Goal: Task Accomplishment & Management: Manage account settings

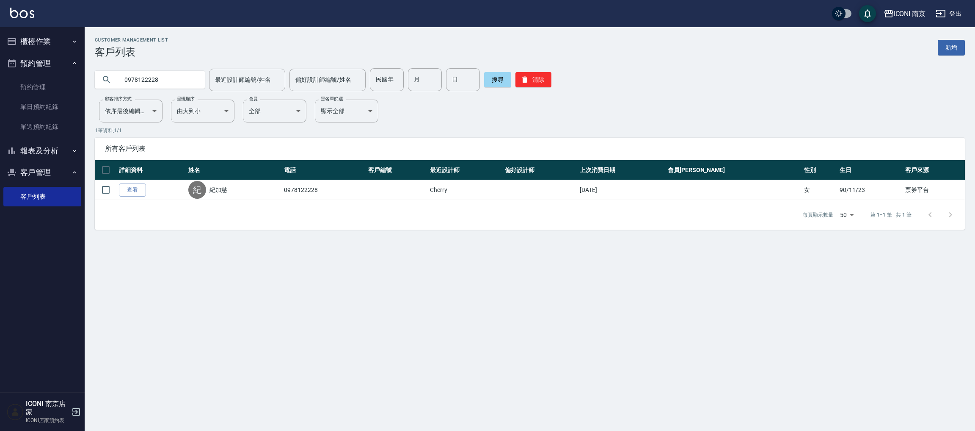
drag, startPoint x: 171, startPoint y: 82, endPoint x: 55, endPoint y: 75, distance: 116.2
click at [55, 75] on div "ICONI 南京 登出 櫃檯作業 打帳單 帳單列表 現金收支登錄 每日結帳 現場電腦打卡 預約管理 預約管理 單日預約紀錄 單週預約紀錄 報表及分析 報表目錄…" at bounding box center [487, 215] width 975 height 431
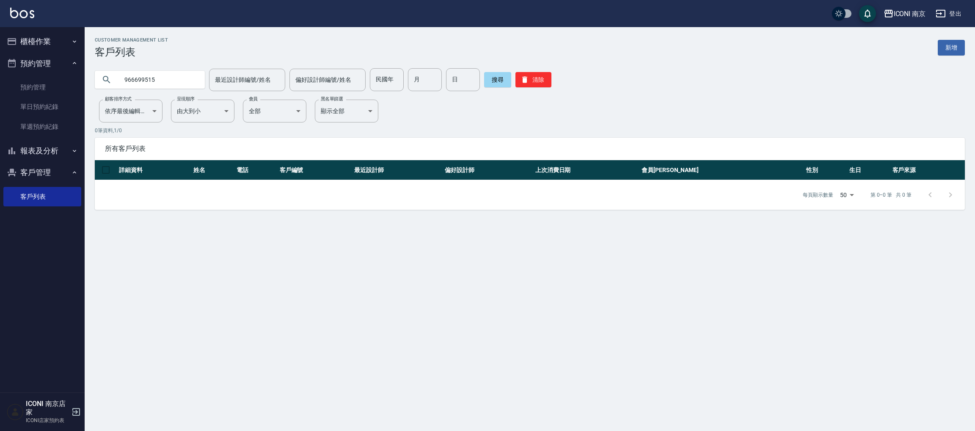
click at [120, 75] on input "966699515" at bounding box center [159, 79] width 80 height 23
type input "0966699515"
click at [956, 8] on button "登出" at bounding box center [949, 14] width 33 height 16
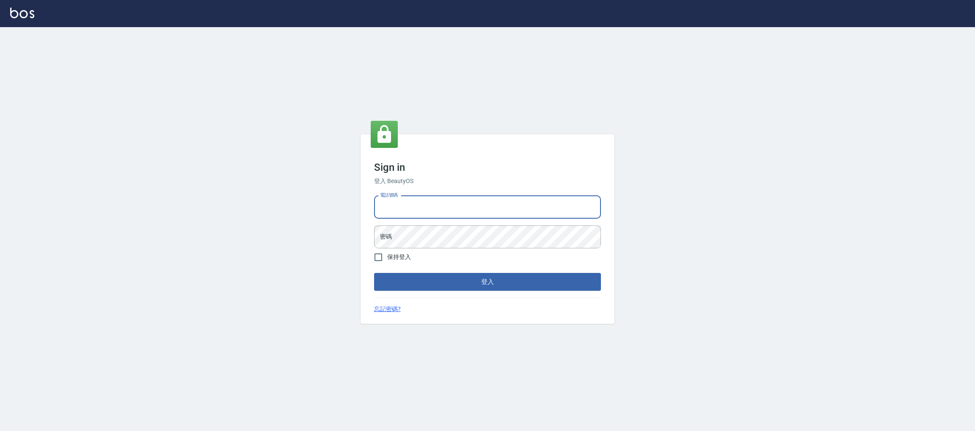
click at [465, 208] on input "電話號碼" at bounding box center [487, 207] width 227 height 23
type input "0981921116"
click at [374, 273] on button "登入" at bounding box center [487, 282] width 227 height 18
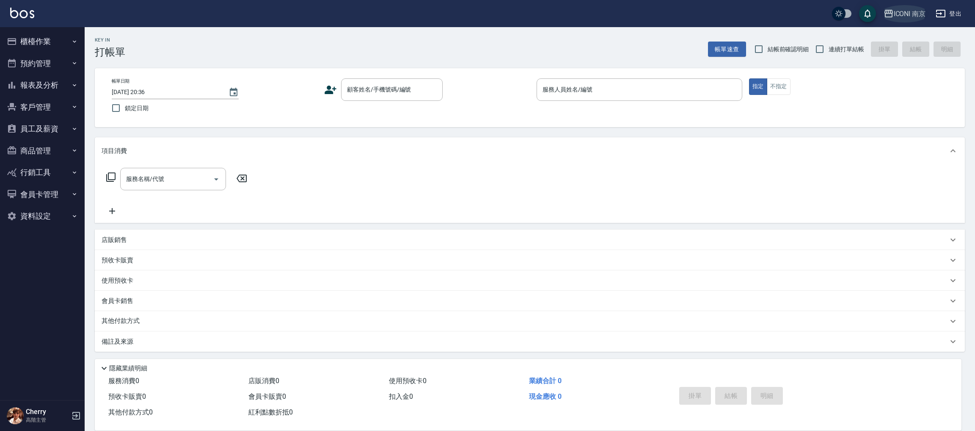
click at [918, 17] on div "ICONI 南京" at bounding box center [910, 13] width 32 height 11
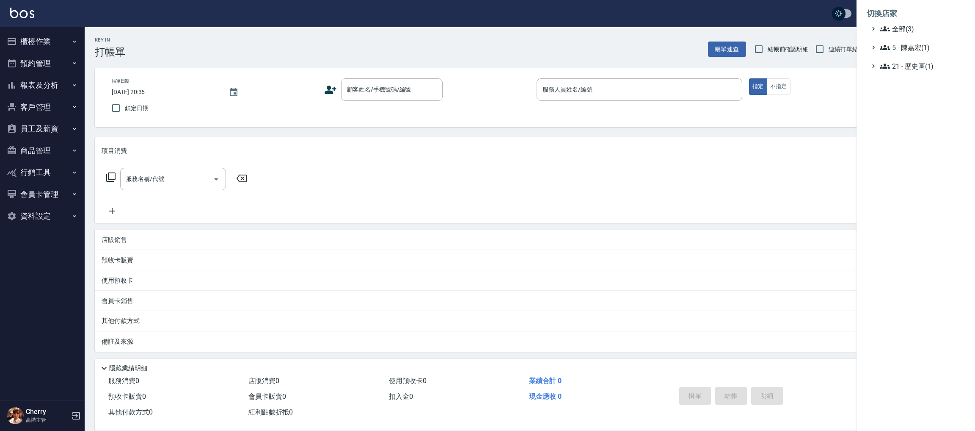
click at [902, 22] on li "切換店家" at bounding box center [916, 13] width 98 height 20
click at [902, 24] on span "全部(3)" at bounding box center [921, 29] width 82 height 10
click at [906, 50] on span "PS23" at bounding box center [920, 53] width 83 height 10
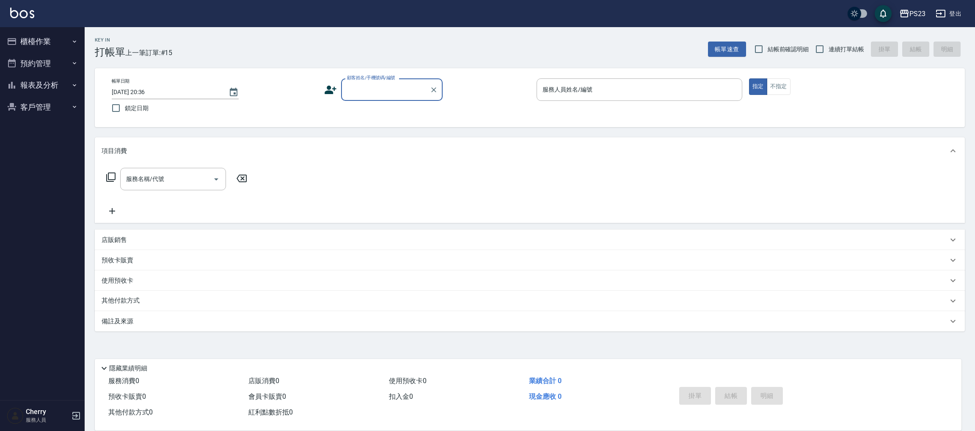
click at [60, 85] on button "報表及分析" at bounding box center [42, 85] width 78 height 22
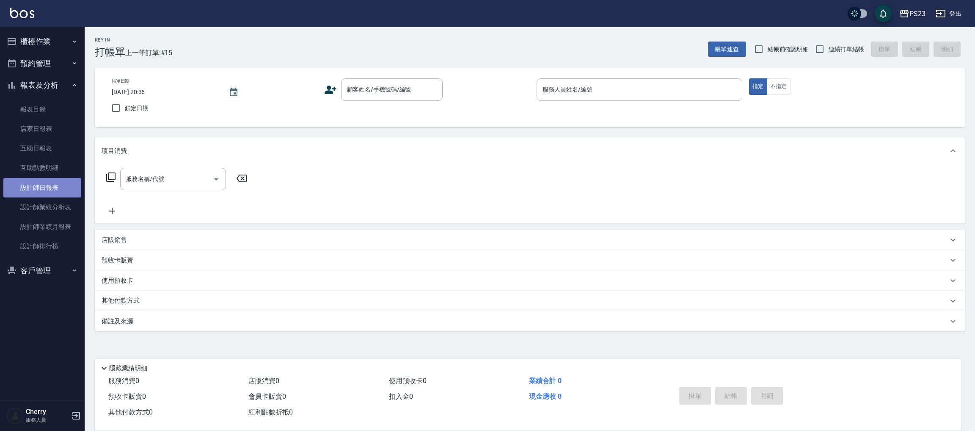
click at [34, 191] on link "設計師日報表" at bounding box center [42, 187] width 78 height 19
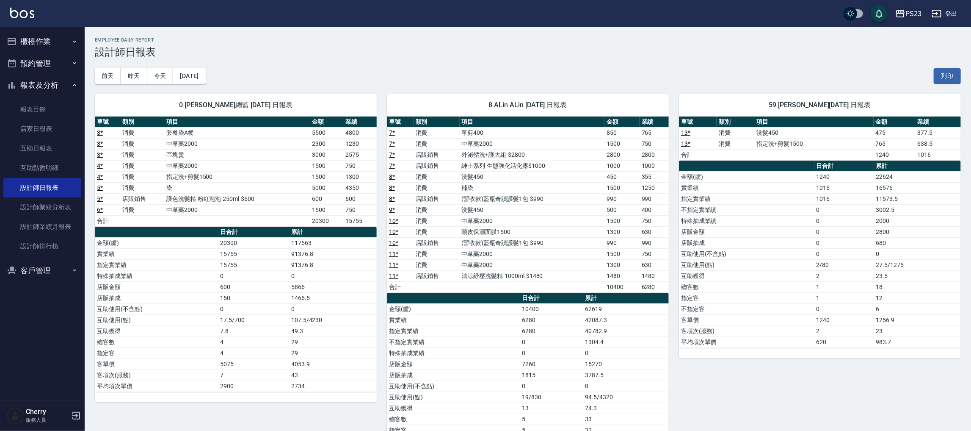
click at [918, 17] on div "PS23" at bounding box center [913, 13] width 16 height 11
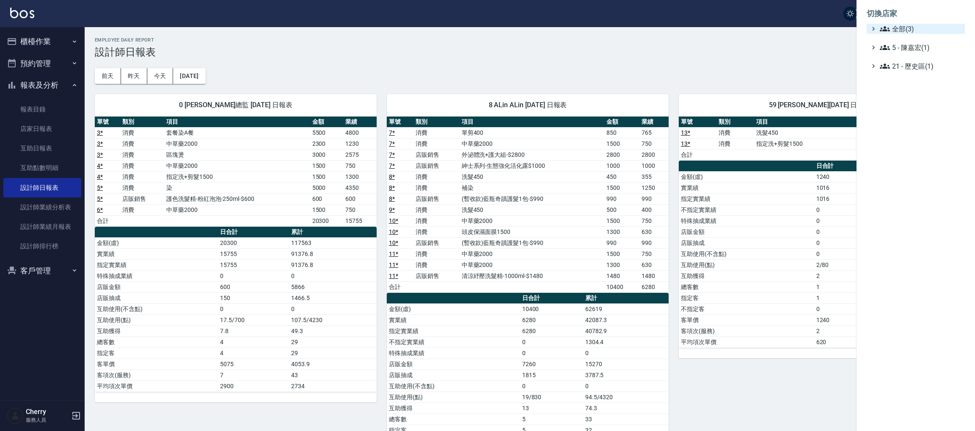
click at [912, 24] on span "全部(3)" at bounding box center [921, 29] width 82 height 10
click at [911, 39] on span "ICONI 南京" at bounding box center [920, 39] width 83 height 10
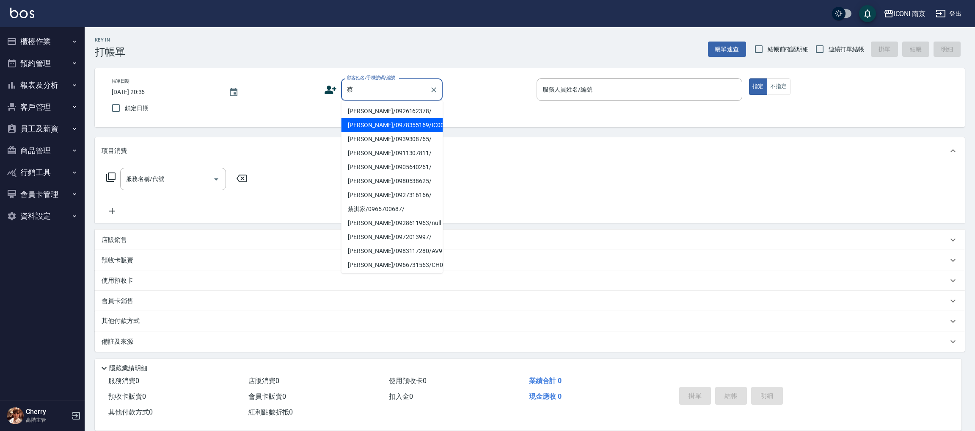
click at [395, 127] on li "蔡承鈞/0978355169/IC00011" at bounding box center [392, 125] width 102 height 14
click at [395, 127] on div "Key In 打帳單 帳單速查 結帳前確認明細 連續打單結帳 掛單 結帳 明細 帳單日期 2025/10/11 20:36 鎖定日期 顧客姓名/手機號碼/編號…" at bounding box center [530, 229] width 891 height 404
type input "蔡承鈞/0978355169/IC00011"
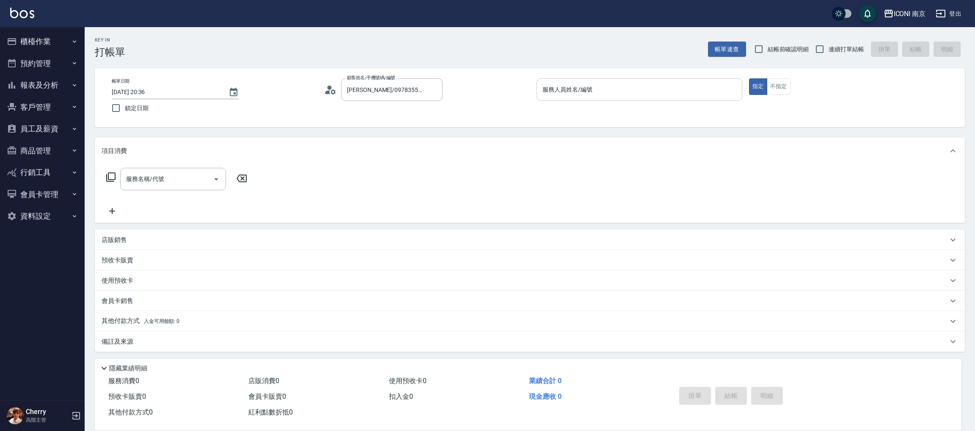
click at [593, 95] on input "服務人員姓名/編號" at bounding box center [640, 89] width 198 height 15
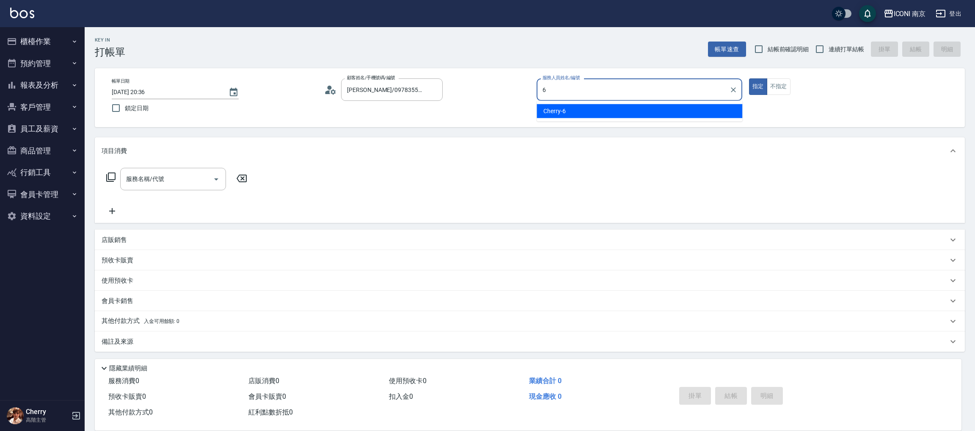
type input "6"
type button "true"
type input "Cherry-6"
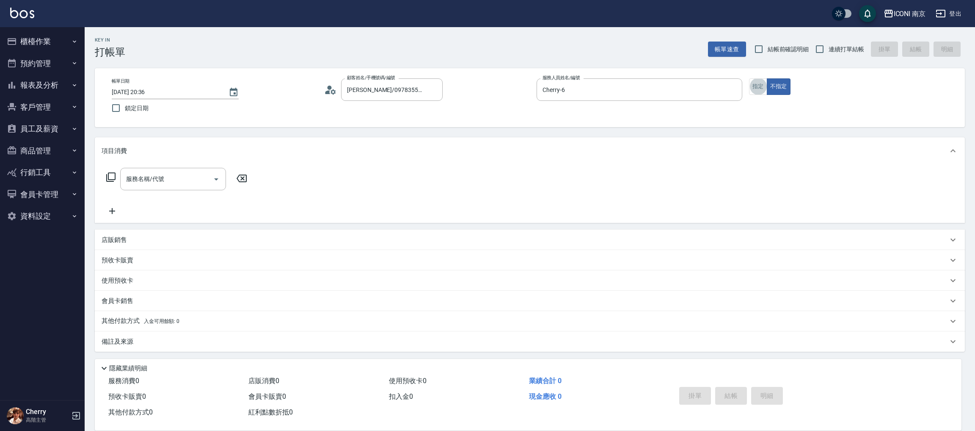
click at [836, 52] on span "連續打單結帳" at bounding box center [847, 49] width 36 height 9
click at [829, 52] on input "連續打單結帳" at bounding box center [820, 49] width 18 height 18
checkbox input "true"
click at [111, 177] on icon at bounding box center [111, 177] width 10 height 10
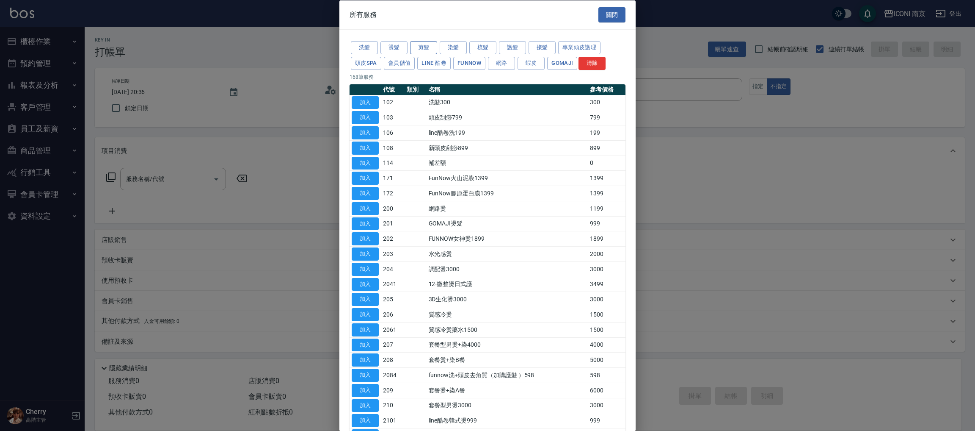
click at [416, 49] on button "剪髮" at bounding box center [423, 47] width 27 height 13
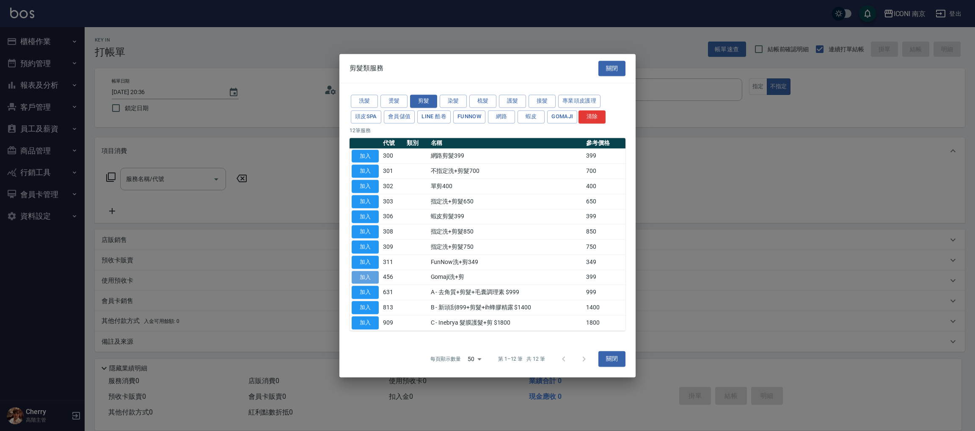
click at [375, 274] on button "加入" at bounding box center [365, 276] width 27 height 13
type input "Gomaji洗+剪(456)"
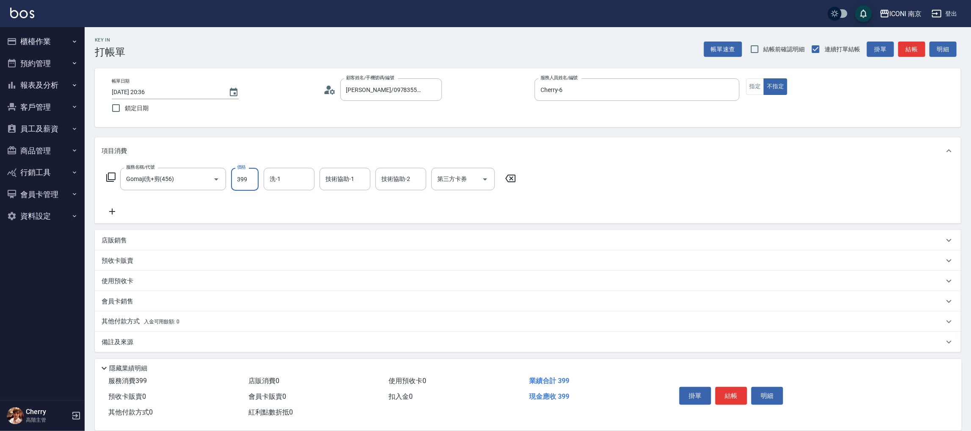
click at [240, 181] on input "399" at bounding box center [245, 179] width 28 height 23
type input "499"
click at [136, 345] on div "備註及來源" at bounding box center [523, 341] width 842 height 9
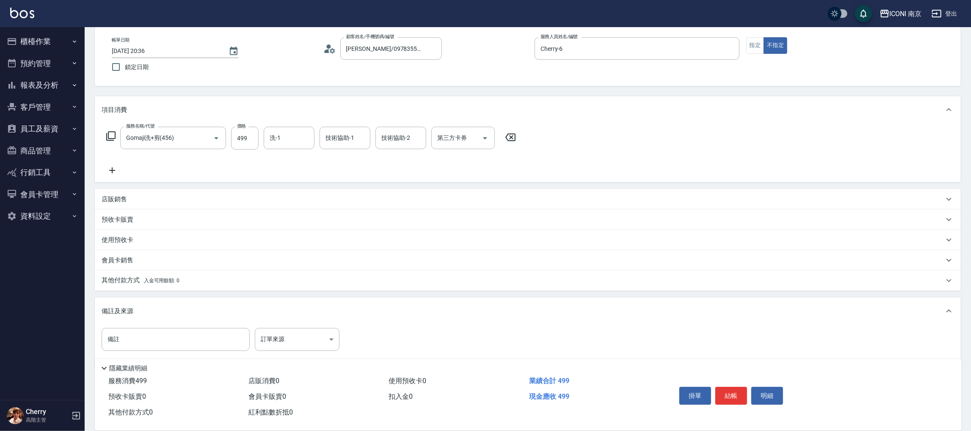
scroll to position [54, 0]
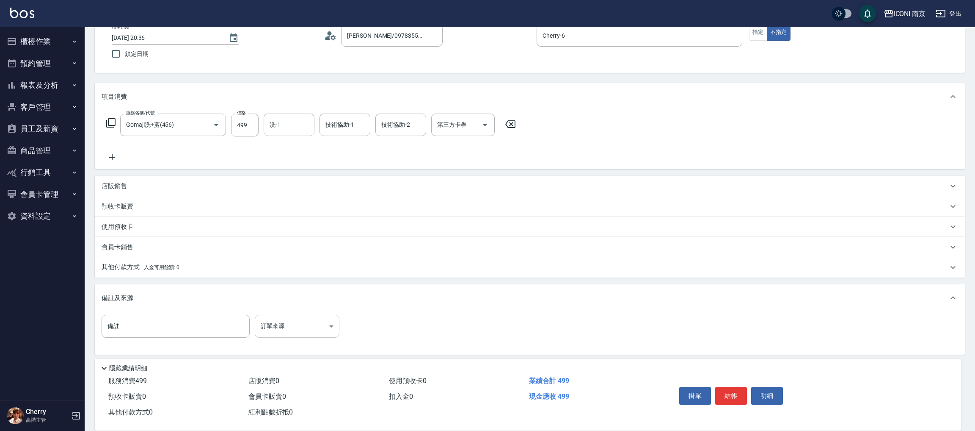
click at [285, 324] on body "ICONI 南京 登出 櫃檯作業 打帳單 帳單列表 掛單列表 座位開單 營業儀表板 現金收支登錄 高階收支登錄 材料自購登錄 每日結帳 排班表 現場電腦打卡 …" at bounding box center [487, 190] width 975 height 488
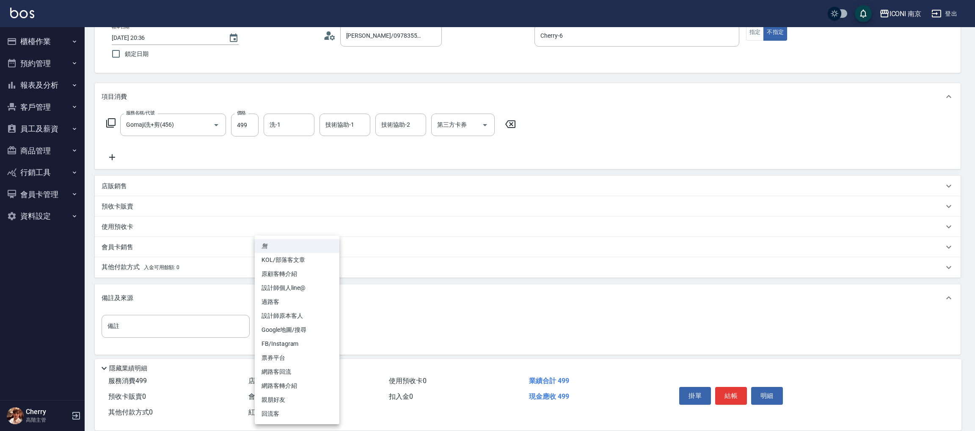
click at [294, 356] on li "票券平台" at bounding box center [297, 357] width 85 height 14
type input "票券平台"
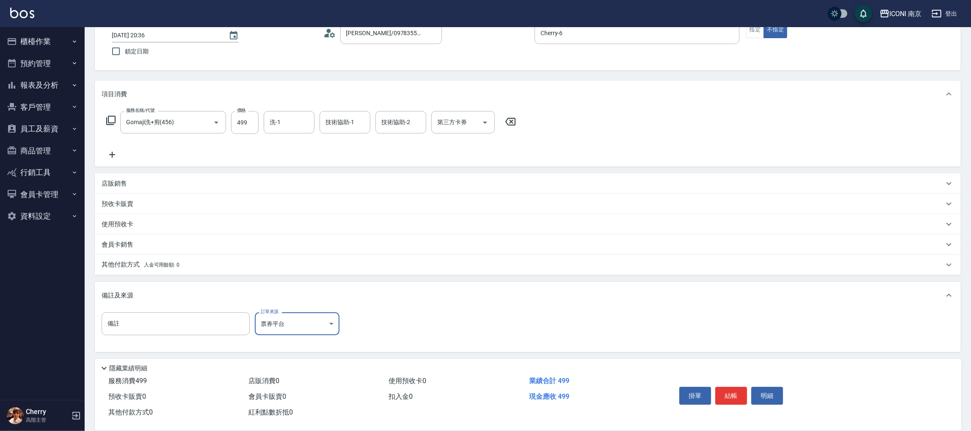
scroll to position [57, 0]
click at [727, 392] on button "結帳" at bounding box center [731, 395] width 32 height 18
type input "2025/10/11 20:37"
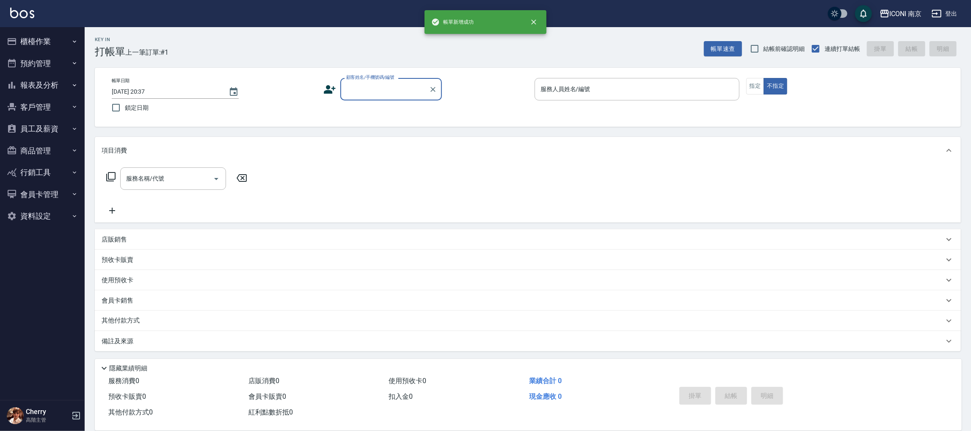
scroll to position [0, 0]
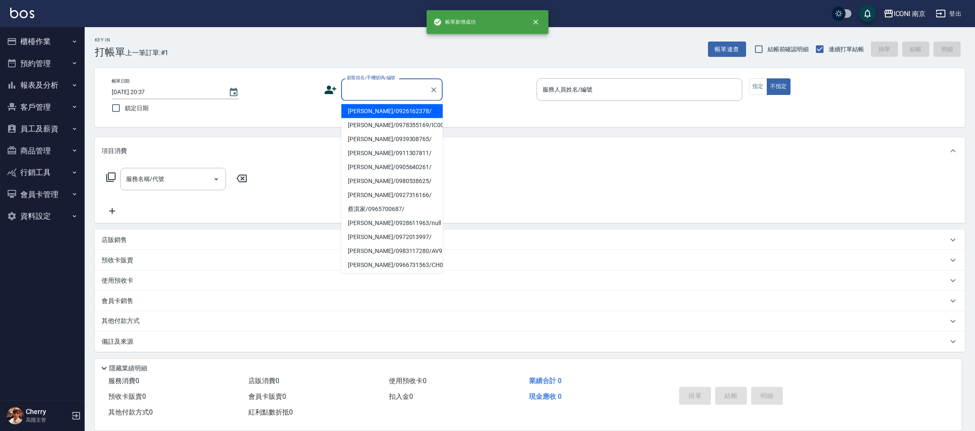
click at [402, 95] on input "顧客姓名/手機號碼/編號" at bounding box center [385, 89] width 81 height 15
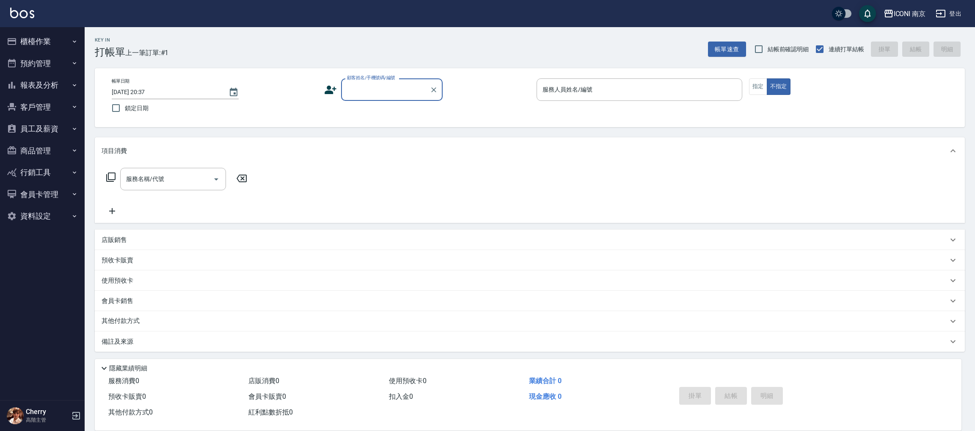
click at [406, 89] on input "顧客姓名/手機號碼/編號" at bounding box center [385, 89] width 81 height 15
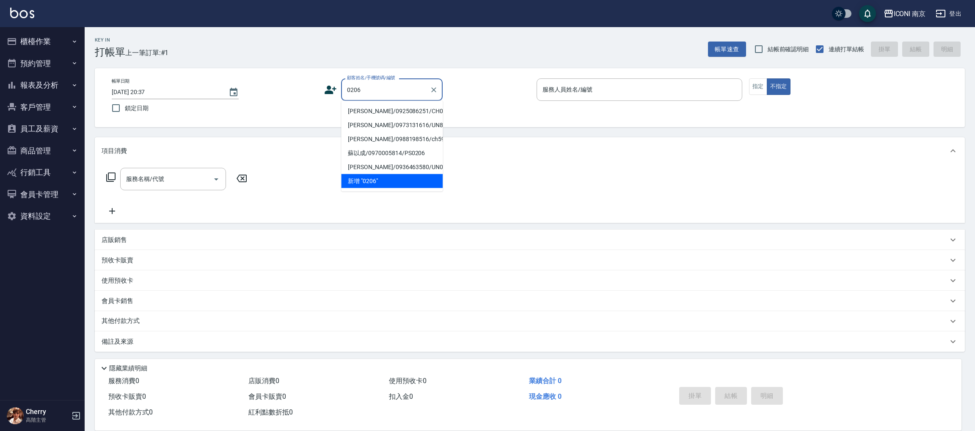
click at [408, 108] on li "吳致仁/0925086251/CH0206" at bounding box center [392, 111] width 102 height 14
type input "吳致仁/0925086251/CH0206"
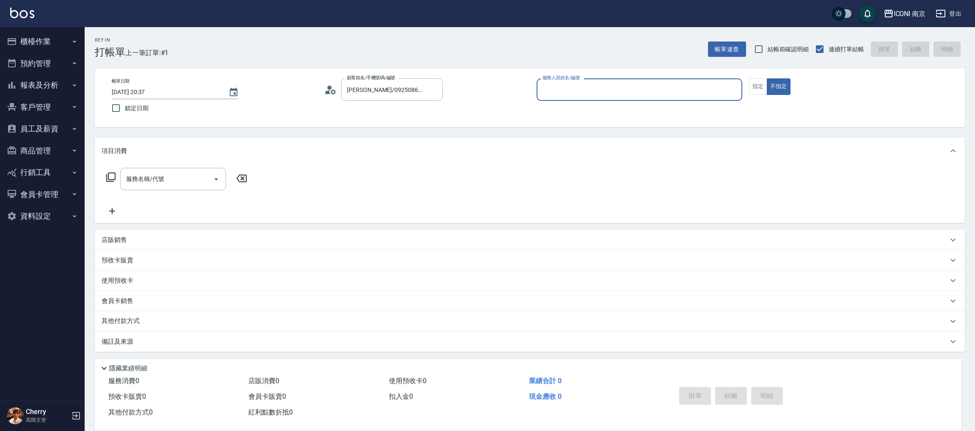
type input "Cherry-6"
click at [760, 88] on button "指定" at bounding box center [758, 86] width 18 height 17
click at [109, 176] on icon at bounding box center [111, 177] width 10 height 10
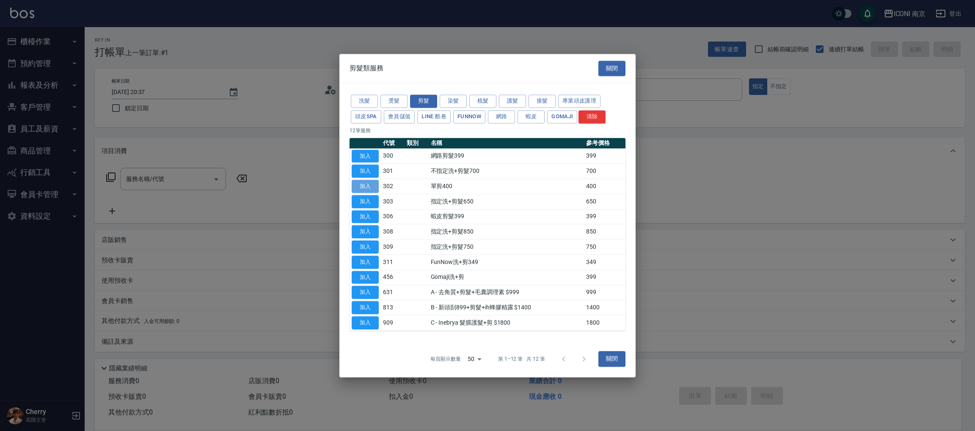
click at [361, 189] on button "加入" at bounding box center [365, 185] width 27 height 13
type input "單剪400(302)"
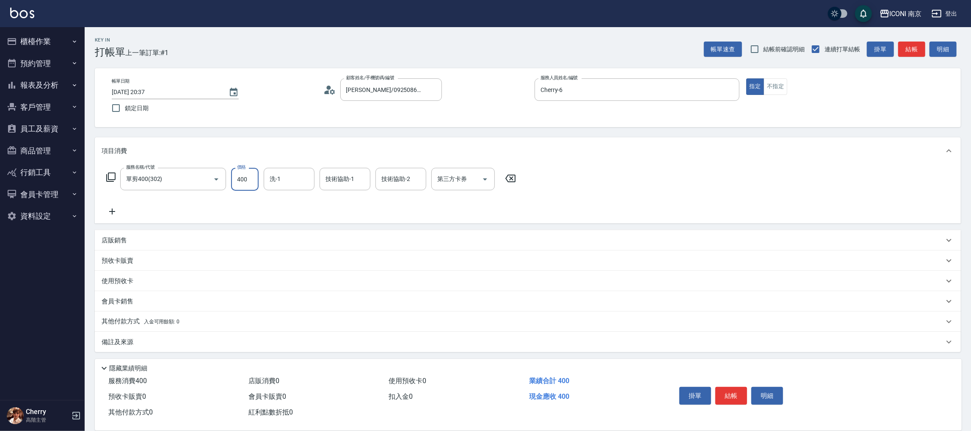
click at [242, 182] on input "400" at bounding box center [245, 179] width 28 height 23
type input "1000"
click at [111, 177] on icon at bounding box center [111, 177] width 10 height 10
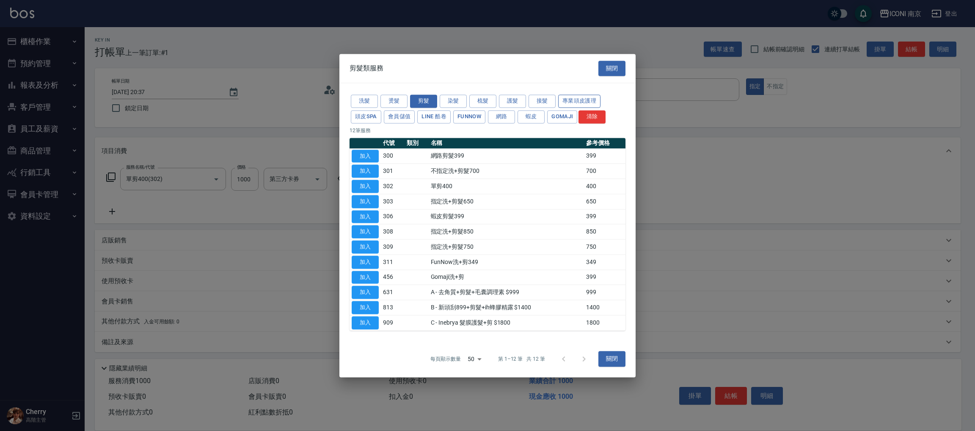
click at [574, 101] on button "專業頭皮護理" at bounding box center [579, 100] width 42 height 13
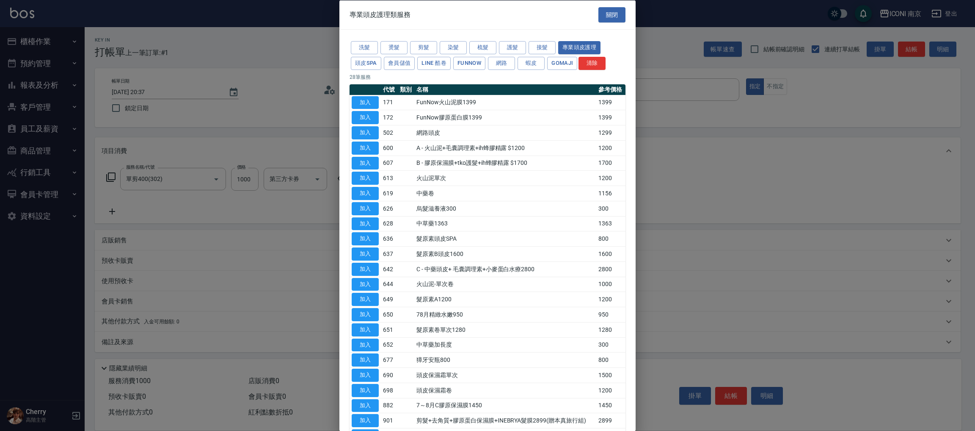
click at [358, 216] on td "加入" at bounding box center [365, 223] width 31 height 15
click at [359, 224] on button "加入" at bounding box center [365, 223] width 27 height 13
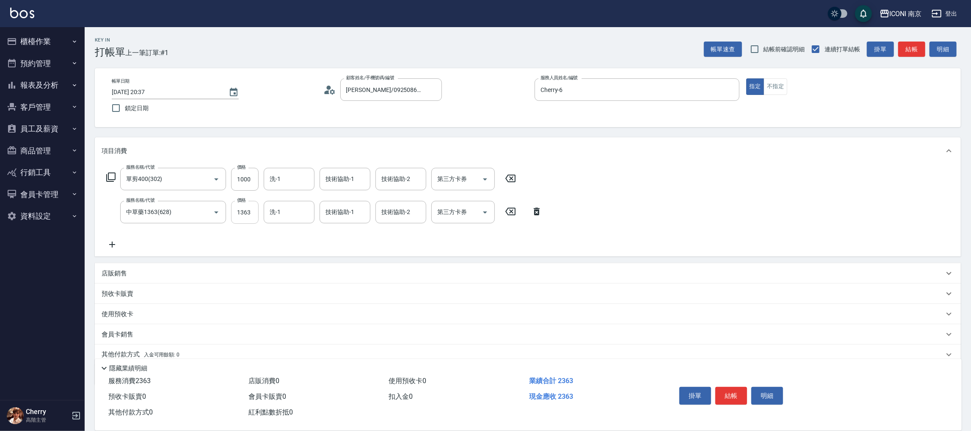
click at [240, 222] on input "1363" at bounding box center [245, 212] width 28 height 23
type input "3800"
type input "Nina-17"
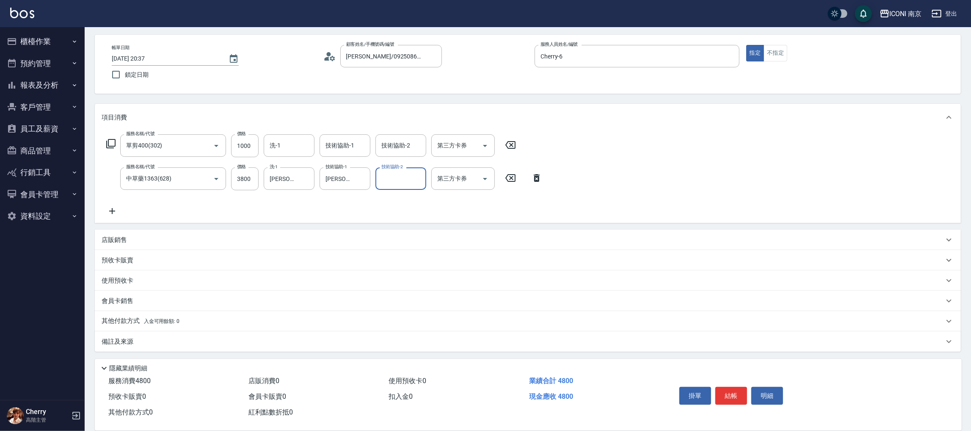
click at [124, 337] on p "備註及來源" at bounding box center [118, 341] width 32 height 9
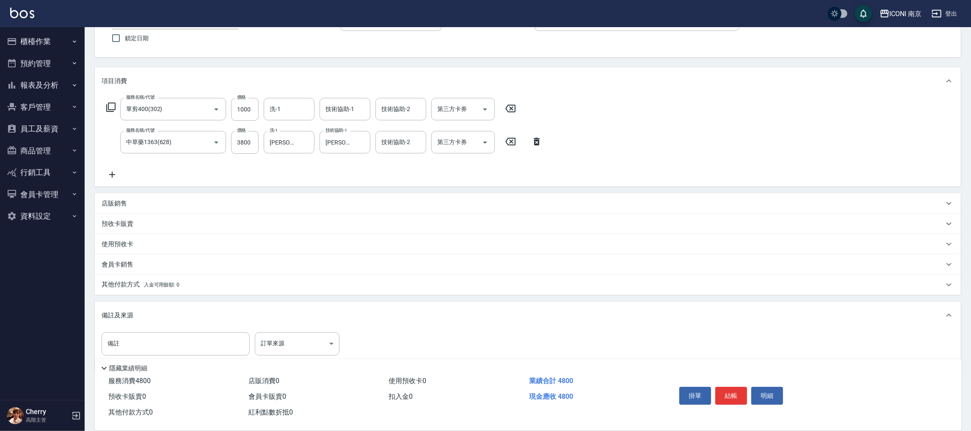
scroll to position [90, 0]
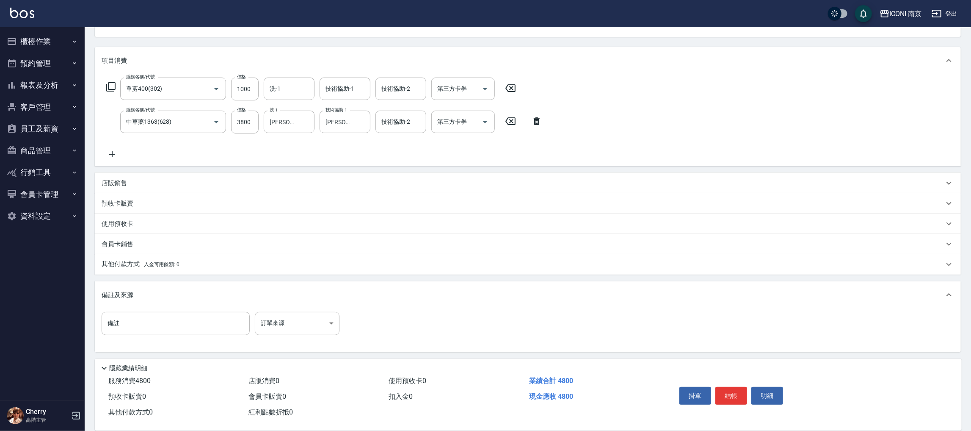
click at [128, 266] on p "其他付款方式 入金可用餘額: 0" at bounding box center [141, 263] width 78 height 9
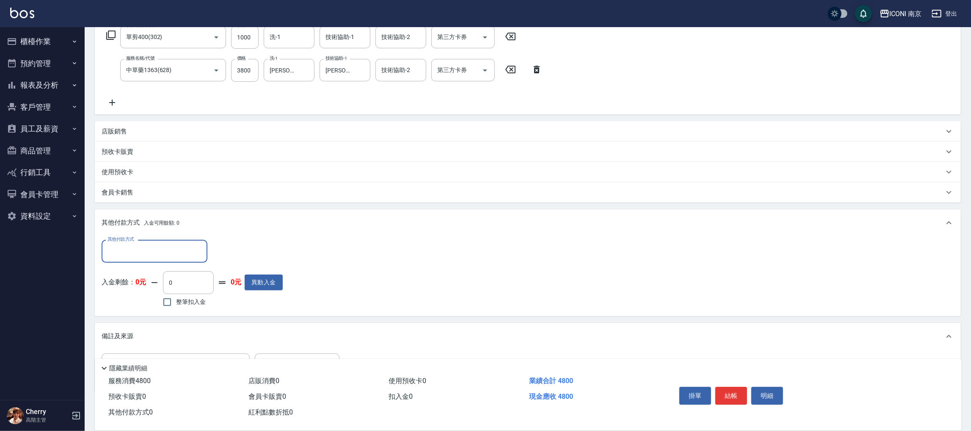
scroll to position [183, 0]
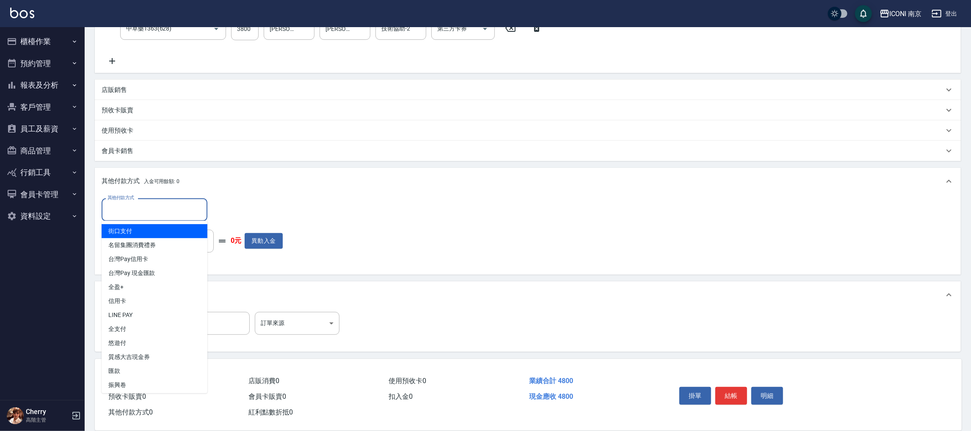
click at [139, 206] on input "其他付款方式" at bounding box center [154, 209] width 98 height 15
click at [131, 310] on span "LINE PAY" at bounding box center [155, 315] width 106 height 14
type input "LINE PAY"
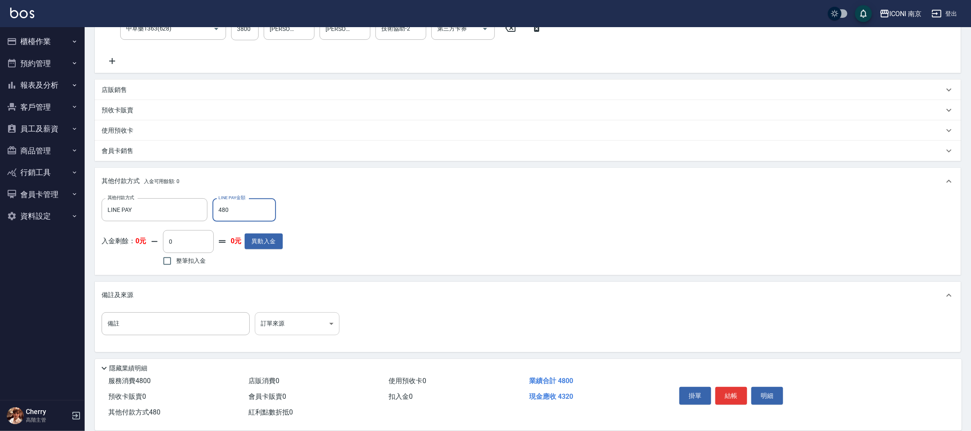
type input "480"
click at [268, 323] on body "ICONI 南京 登出 櫃檯作業 打帳單 帳單列表 掛單列表 座位開單 營業儀表板 現金收支登錄 高階收支登錄 材料自購登錄 每日結帳 排班表 現場電腦打卡 …" at bounding box center [485, 124] width 971 height 615
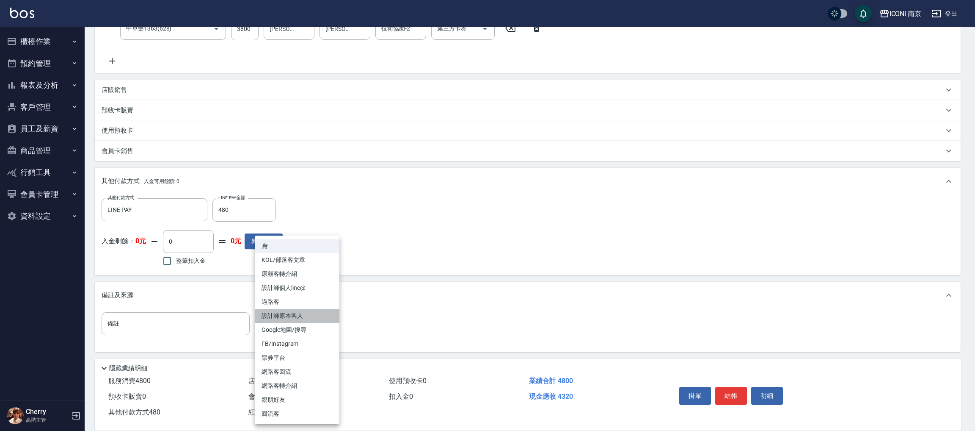
click at [295, 313] on li "設計師原本客人" at bounding box center [297, 316] width 85 height 14
type input "設計師原本客人"
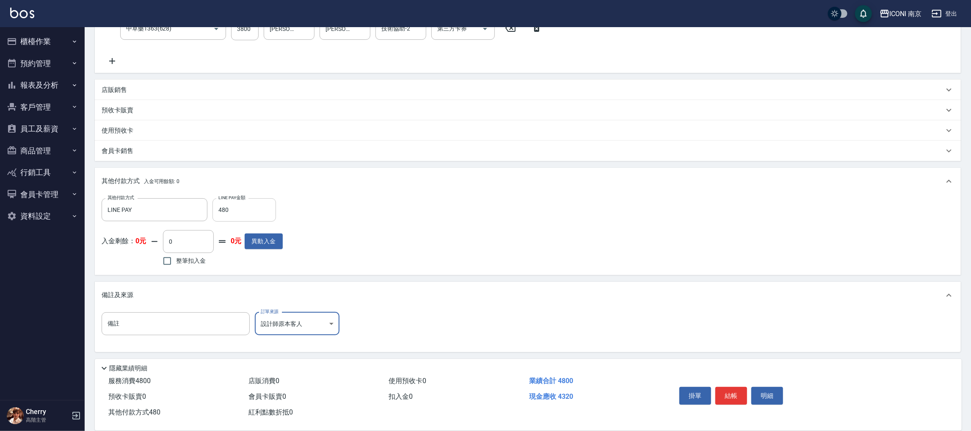
click at [249, 215] on input "480" at bounding box center [244, 209] width 63 height 23
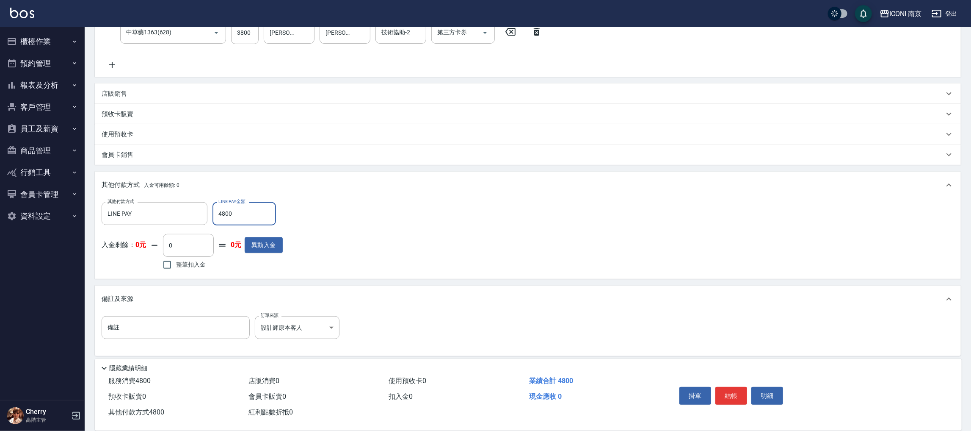
scroll to position [0, 0]
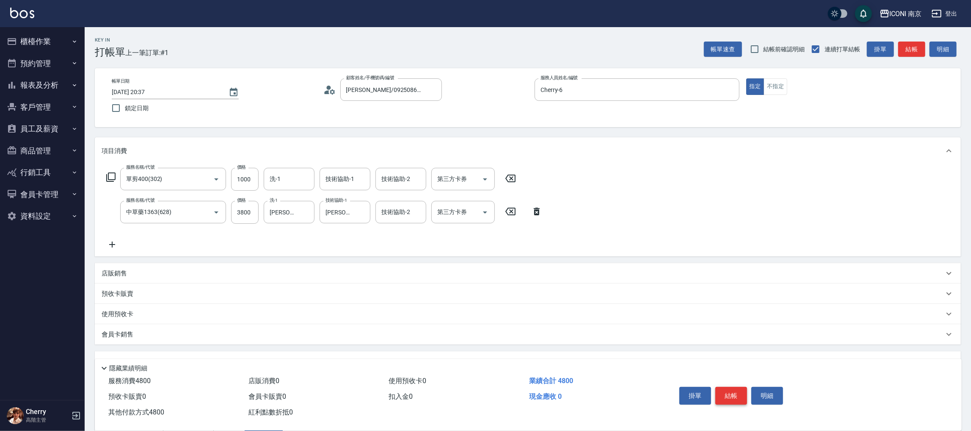
type input "4800"
click at [735, 396] on button "結帳" at bounding box center [731, 395] width 32 height 18
type input "2025/10/11 20:38"
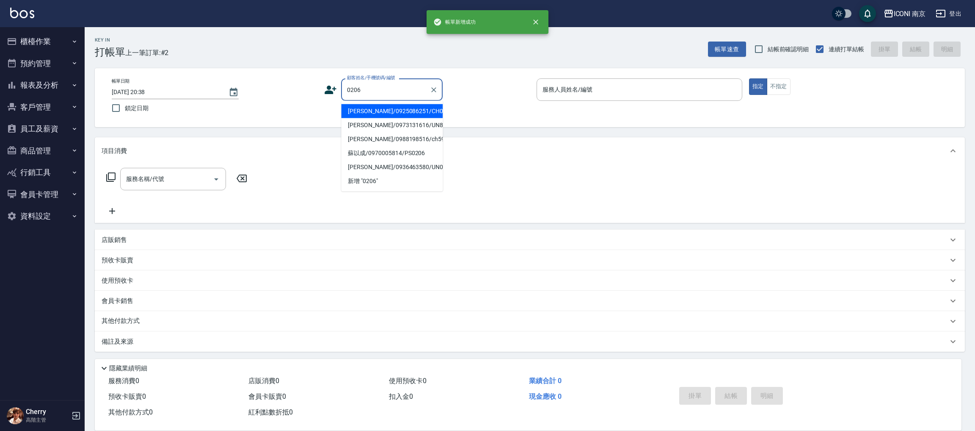
click at [399, 109] on li "吳致仁/0925086251/CH0206" at bounding box center [392, 111] width 102 height 14
type input "吳致仁/0925086251/CH0206"
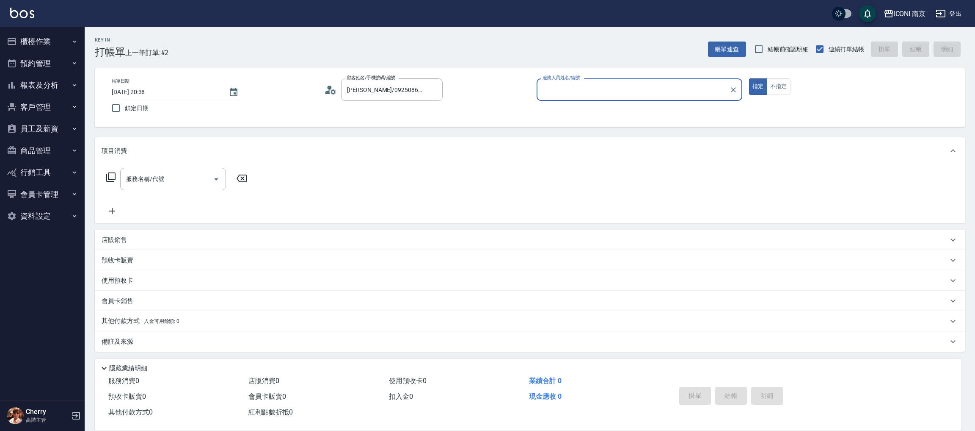
type input "Cherry-6"
click at [111, 175] on icon at bounding box center [111, 177] width 10 height 10
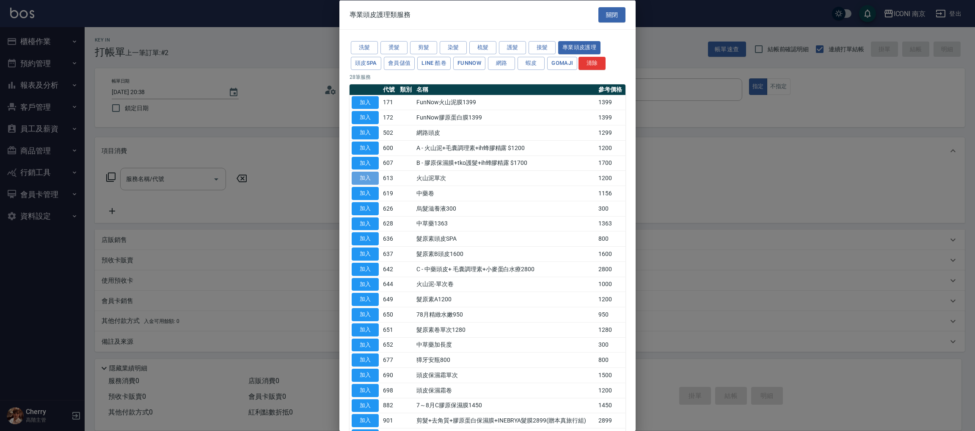
click at [367, 180] on button "加入" at bounding box center [365, 177] width 27 height 13
type input "火山泥單次(613)"
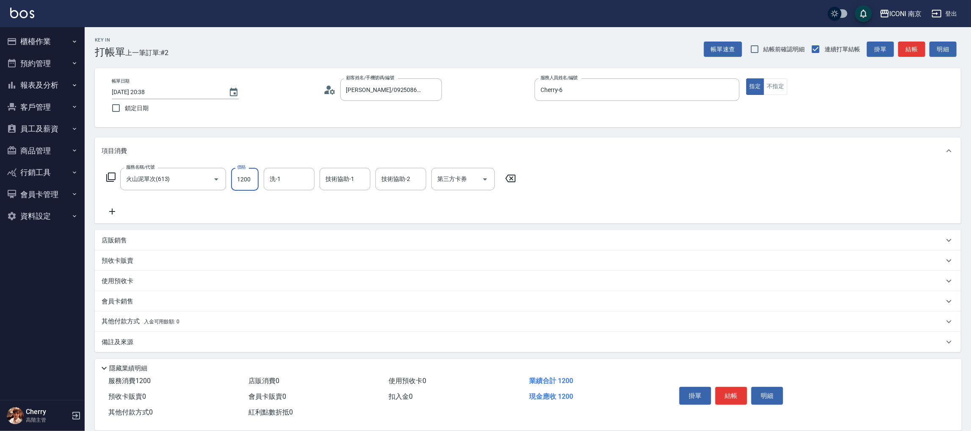
click at [243, 187] on input "1200" at bounding box center [245, 179] width 28 height 23
type input "1800"
type input "Nina-17"
click at [111, 175] on icon at bounding box center [111, 177] width 10 height 10
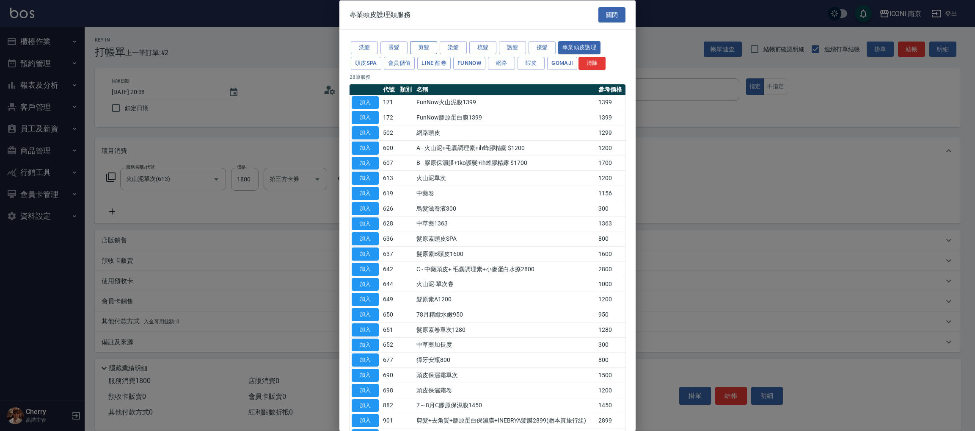
click at [418, 48] on button "剪髮" at bounding box center [423, 47] width 27 height 13
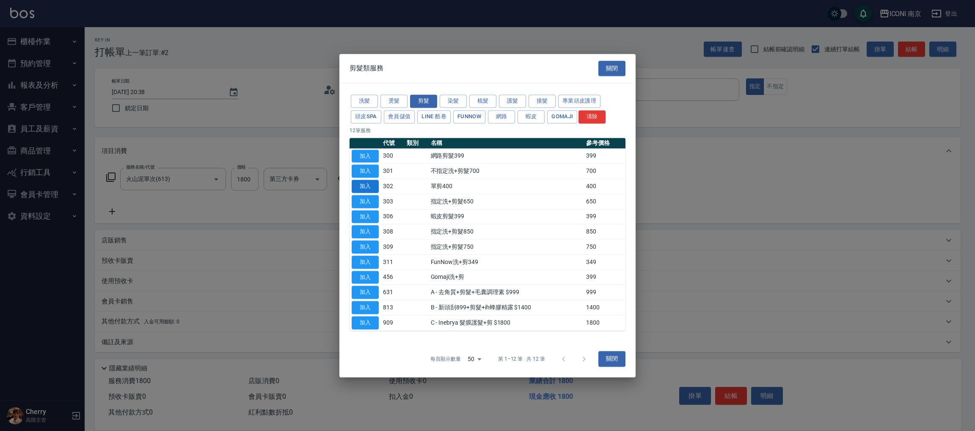
click at [360, 185] on button "加入" at bounding box center [365, 185] width 27 height 13
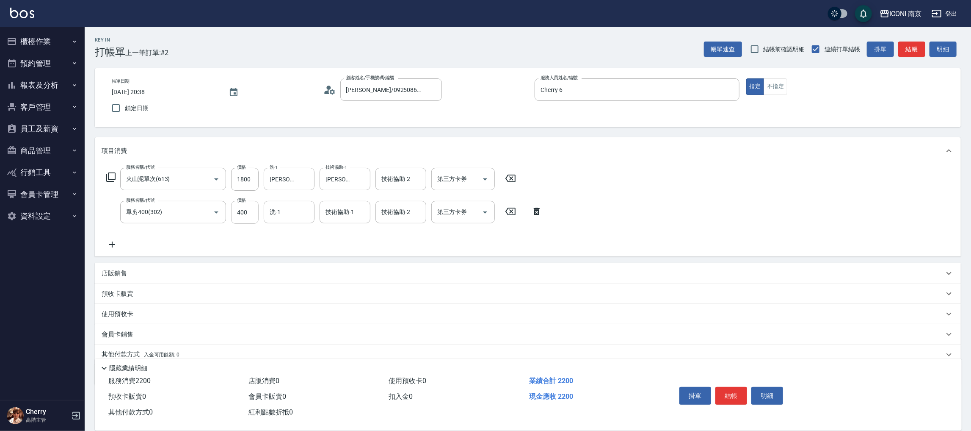
click at [243, 215] on input "400" at bounding box center [245, 212] width 28 height 23
click at [243, 215] on input "100" at bounding box center [245, 212] width 28 height 23
type input "1000"
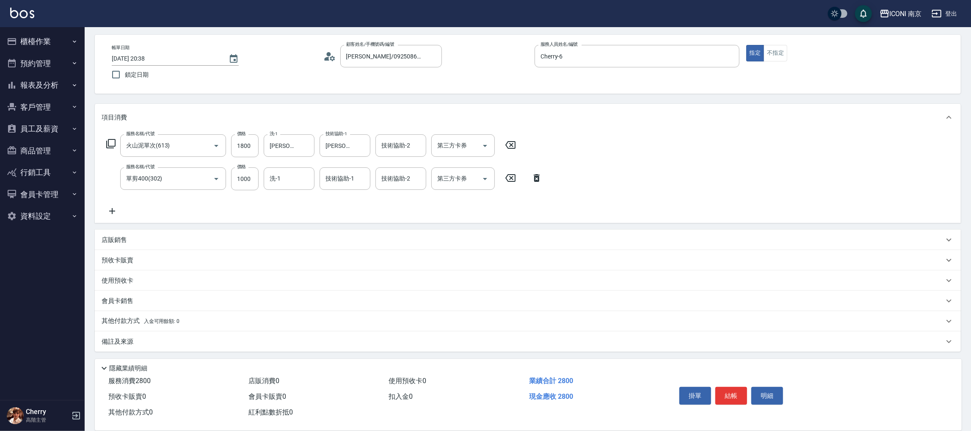
click at [119, 344] on p "備註及來源" at bounding box center [118, 341] width 32 height 9
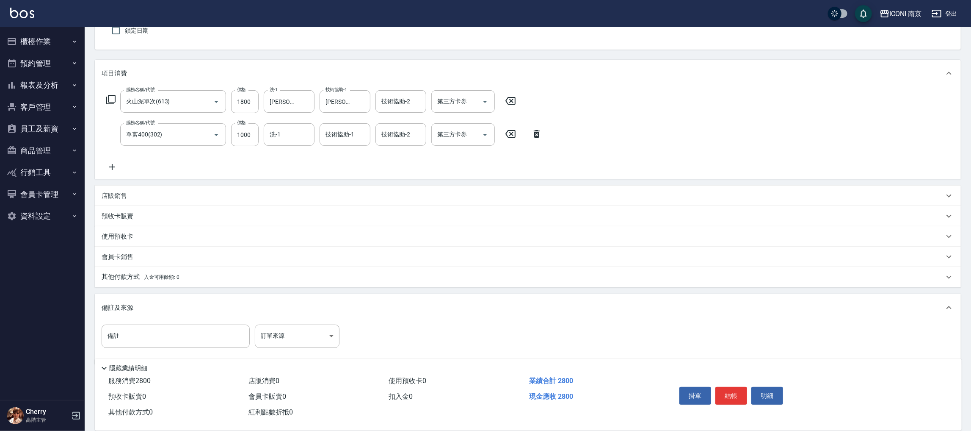
scroll to position [90, 0]
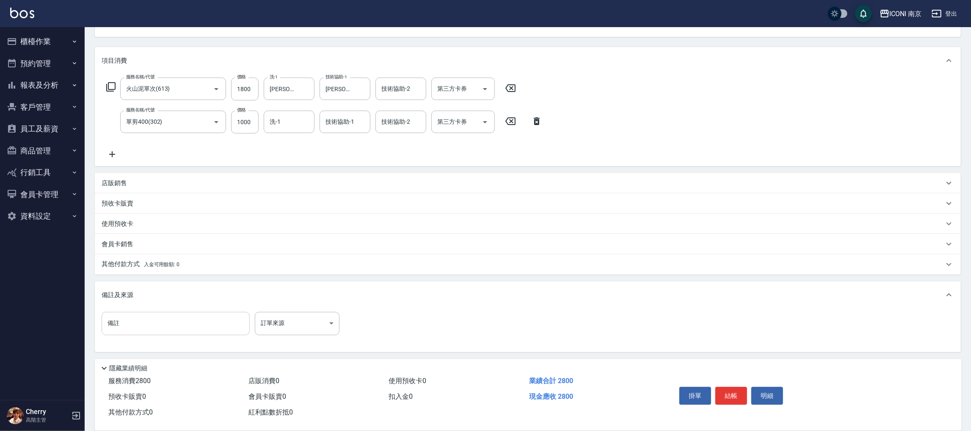
click at [191, 324] on input "備註" at bounding box center [176, 323] width 148 height 23
type input "女兒"
click at [276, 312] on body "ICONI 南京 登出 櫃檯作業 打帳單 帳單列表 掛單列表 座位開單 營業儀表板 現金收支登錄 高階收支登錄 材料自購登錄 每日結帳 排班表 現場電腦打卡 …" at bounding box center [485, 171] width 971 height 522
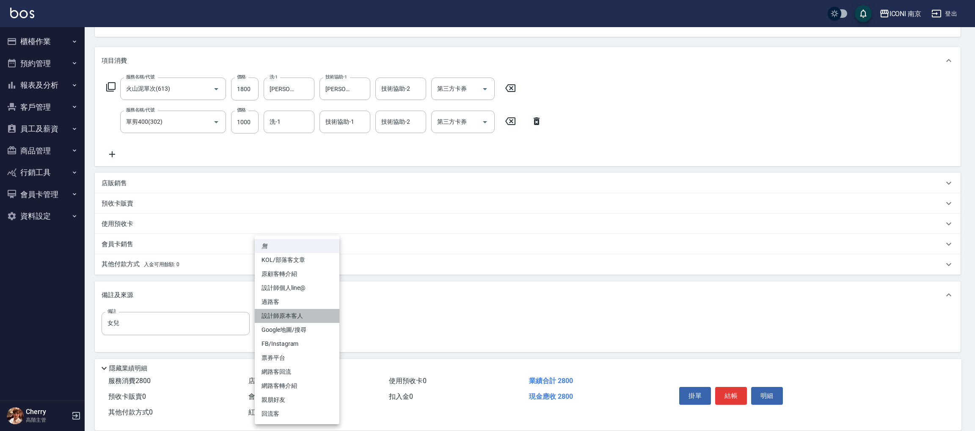
click at [285, 315] on li "設計師原本客人" at bounding box center [297, 316] width 85 height 14
type input "設計師原本客人"
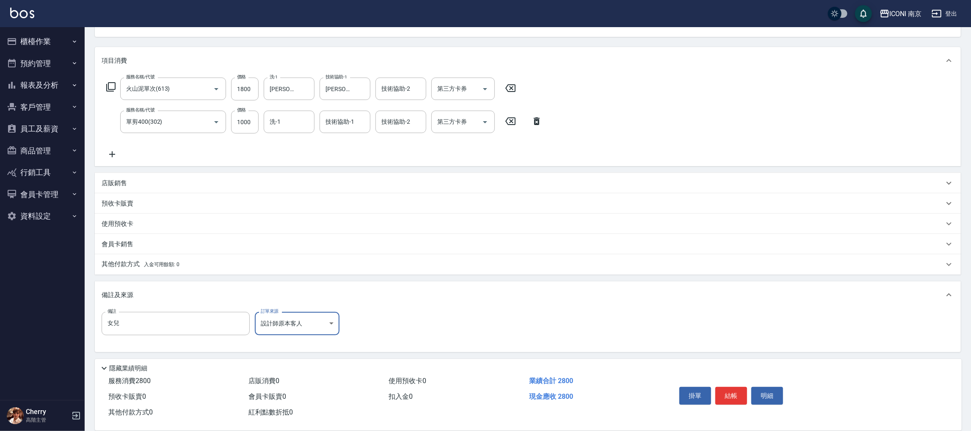
click at [113, 262] on p "其他付款方式 入金可用餘額: 0" at bounding box center [141, 263] width 78 height 9
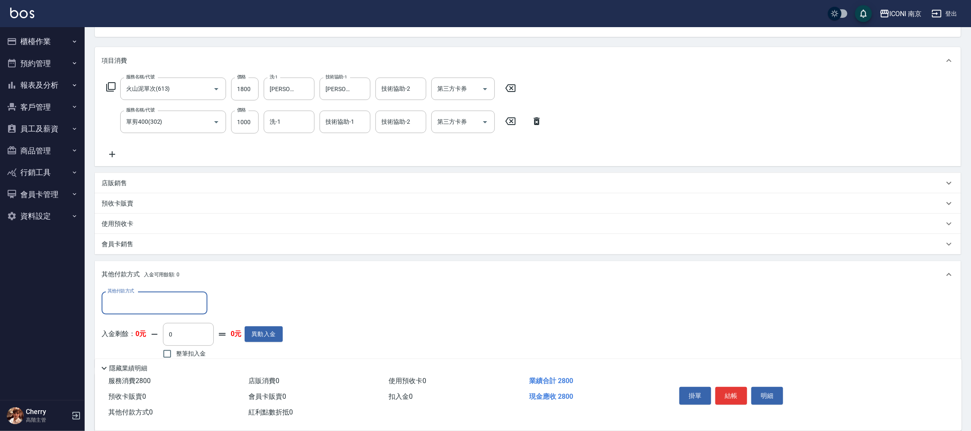
scroll to position [0, 0]
click at [149, 287] on div "其他付款方式 入金可用餘額: 0" at bounding box center [528, 274] width 866 height 27
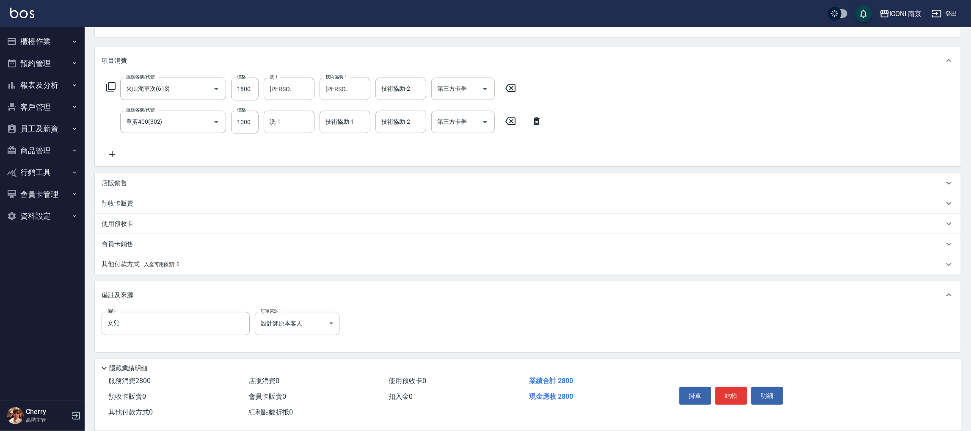
click at [151, 296] on div "備註及來源" at bounding box center [523, 294] width 842 height 9
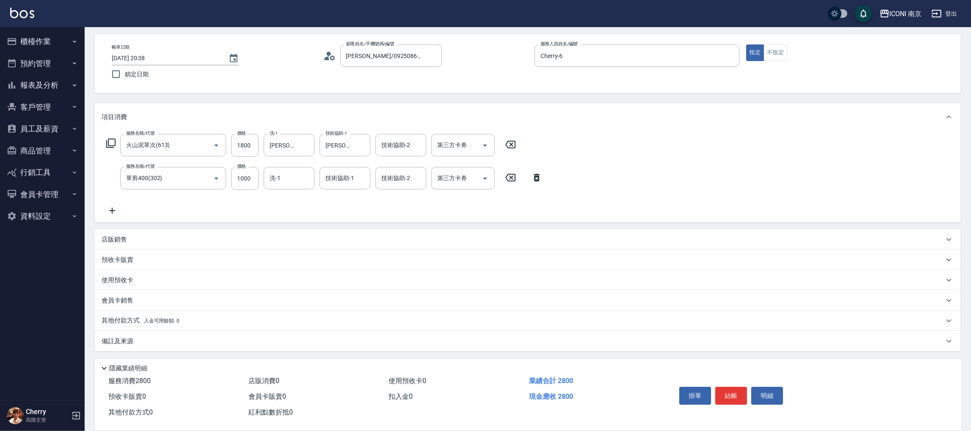
scroll to position [33, 0]
click at [119, 313] on div "其他付款方式 入金可用餘額: 0" at bounding box center [528, 321] width 866 height 20
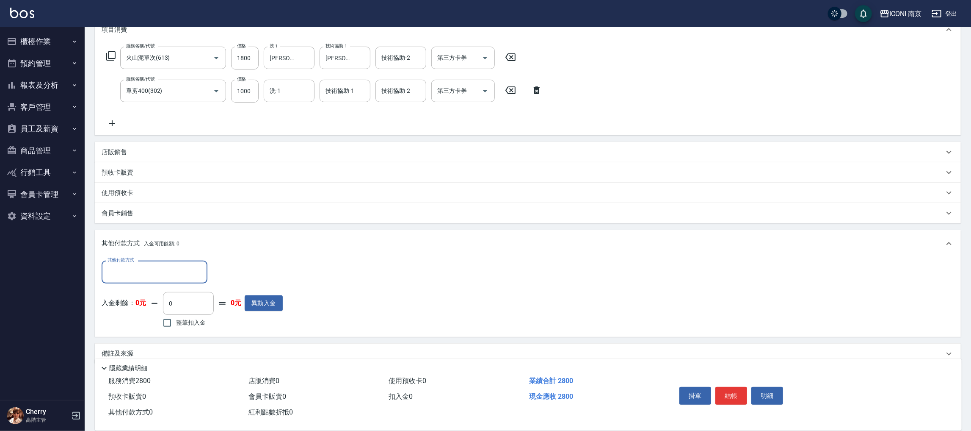
scroll to position [122, 0]
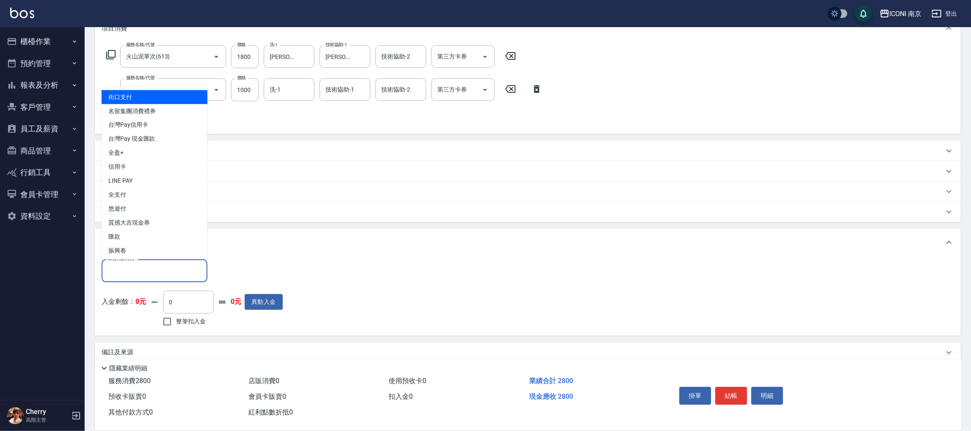
click at [159, 269] on input "其他付款方式" at bounding box center [154, 270] width 98 height 15
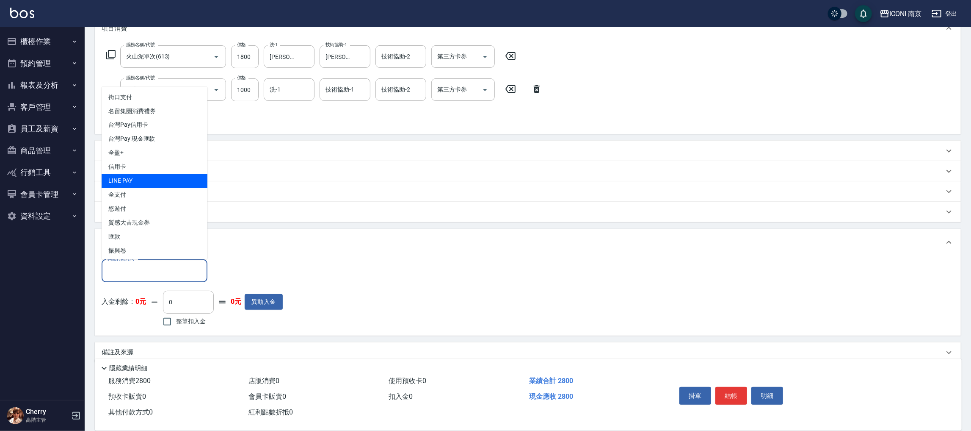
click at [143, 176] on span "LINE PAY" at bounding box center [155, 181] width 106 height 14
type input "LINE PAY"
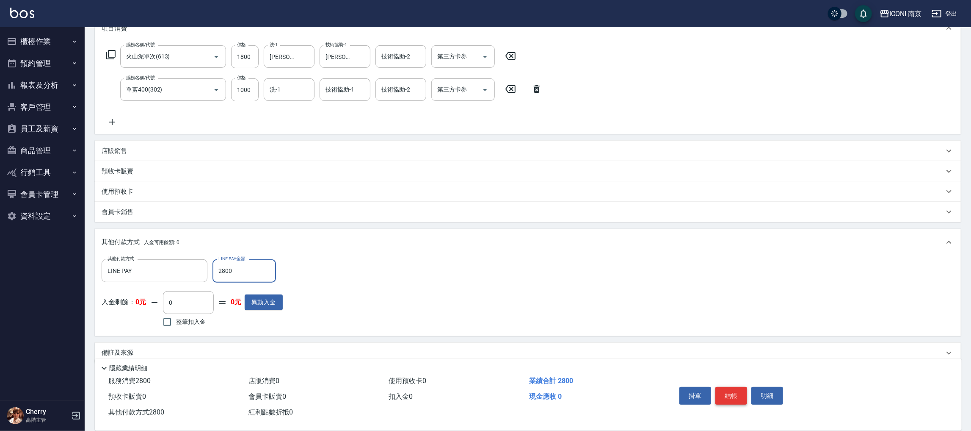
type input "2800"
click at [718, 394] on button "結帳" at bounding box center [731, 395] width 32 height 18
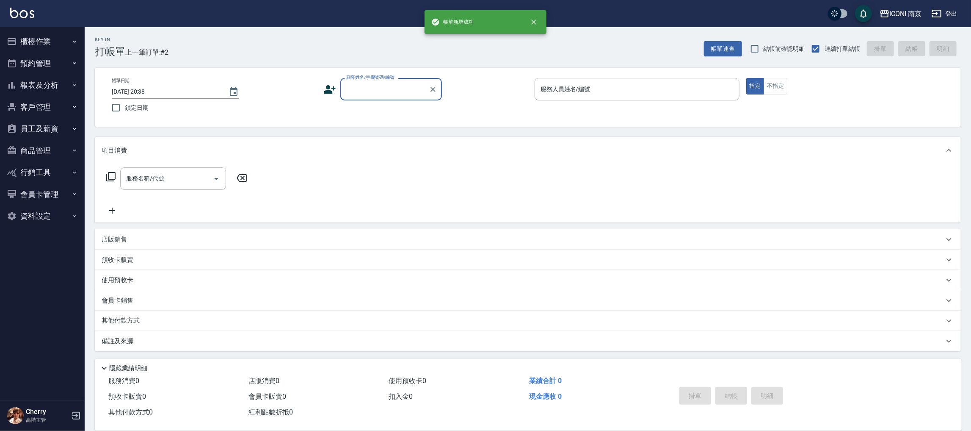
scroll to position [0, 0]
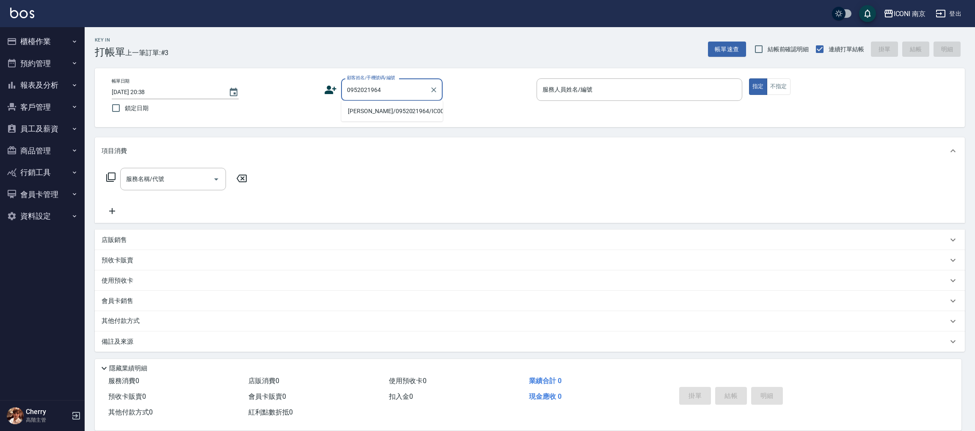
click at [359, 112] on li "廖敏淳/0952021964/IC00021" at bounding box center [392, 111] width 102 height 14
type input "廖敏淳/0952021964/IC00021"
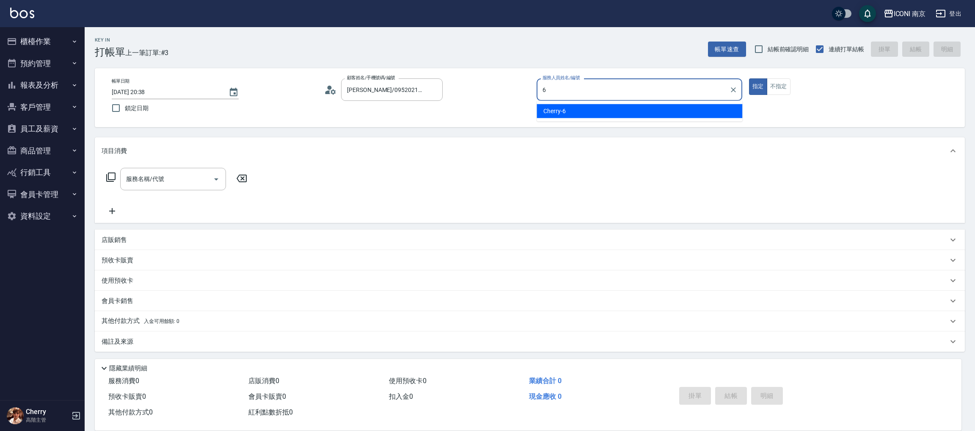
type input "Cherry-6"
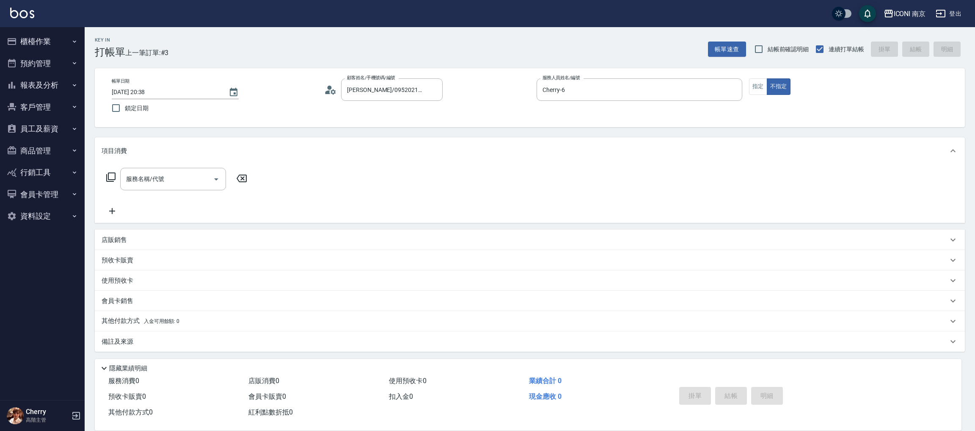
click at [106, 178] on icon at bounding box center [111, 177] width 10 height 10
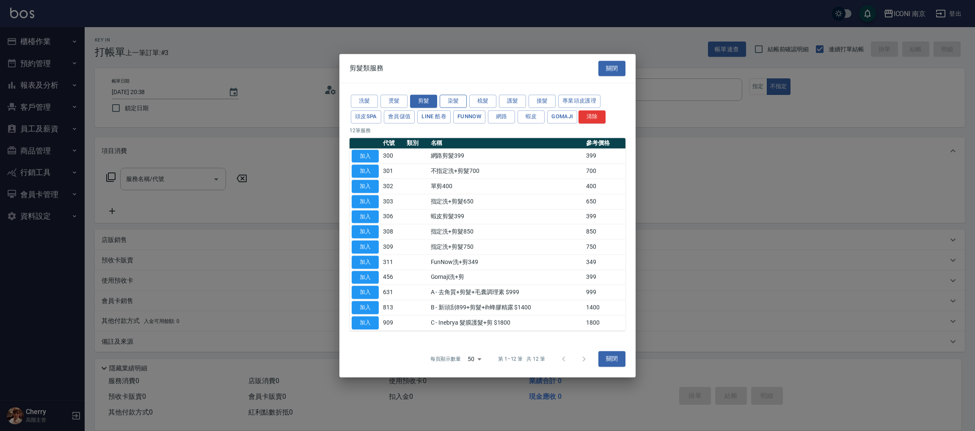
drag, startPoint x: 450, startPoint y: 94, endPoint x: 450, endPoint y: 103, distance: 9.3
click at [450, 102] on div "洗髮 燙髮 剪髮 染髮 梳髮 護髮 接髮 專業頭皮護理 頭皮SPA 會員儲值 LINE 酷卷 FUNNOW 網路 蝦皮 Gomaji 清除" at bounding box center [488, 108] width 276 height 31
click at [450, 103] on button "染髮" at bounding box center [453, 100] width 27 height 13
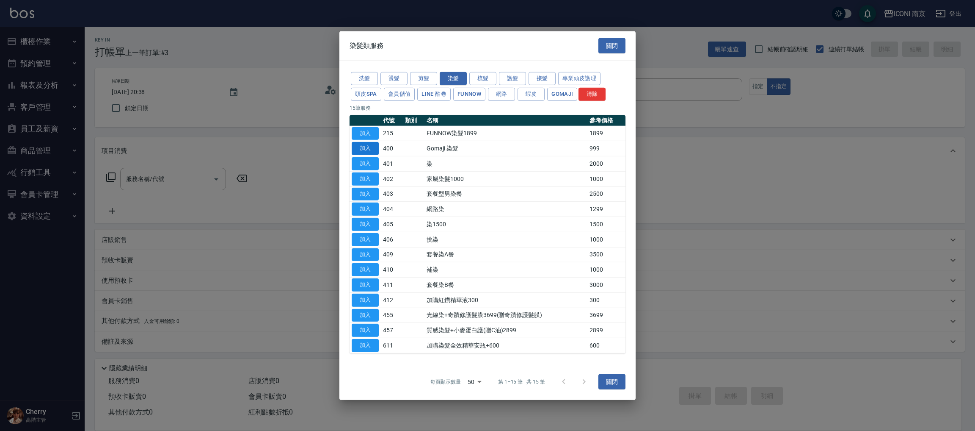
click at [369, 148] on button "加入" at bounding box center [365, 148] width 27 height 13
type input "Gomaji 染髮(400)"
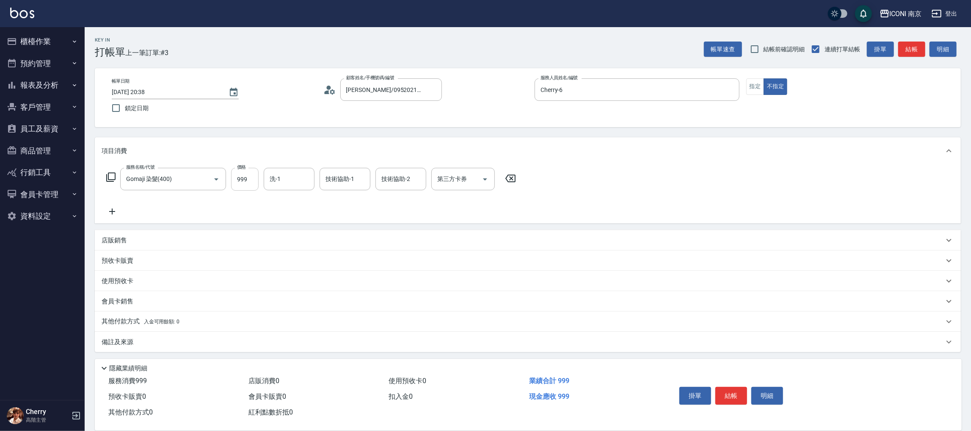
click at [247, 188] on input "999" at bounding box center [245, 179] width 28 height 23
click at [247, 188] on input "119" at bounding box center [245, 179] width 28 height 23
type input "1199"
click at [111, 176] on icon at bounding box center [111, 177] width 10 height 10
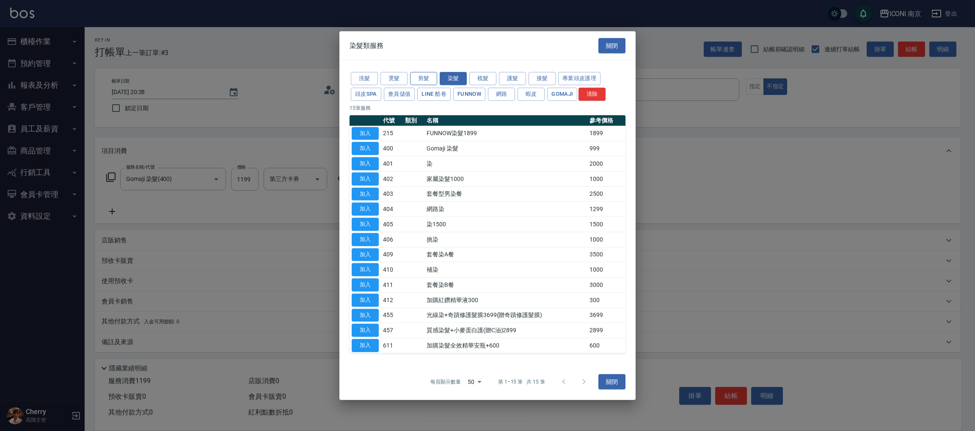
click at [425, 78] on button "剪髮" at bounding box center [423, 78] width 27 height 13
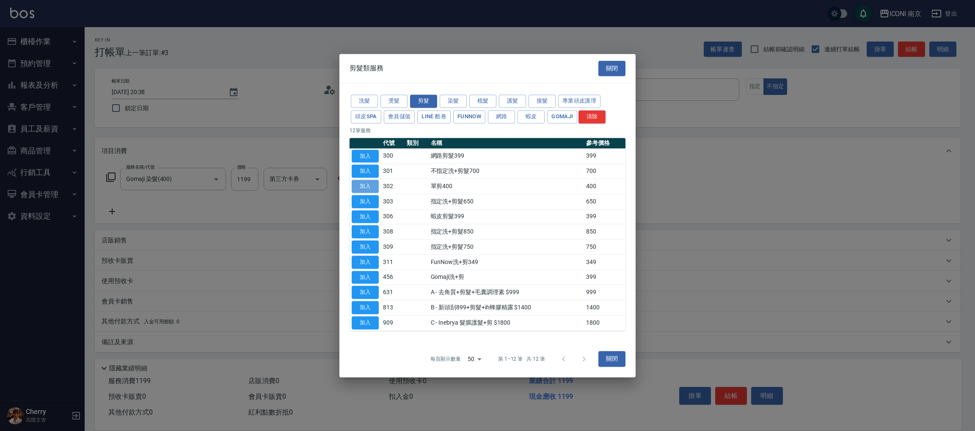
click at [364, 188] on button "加入" at bounding box center [365, 185] width 27 height 13
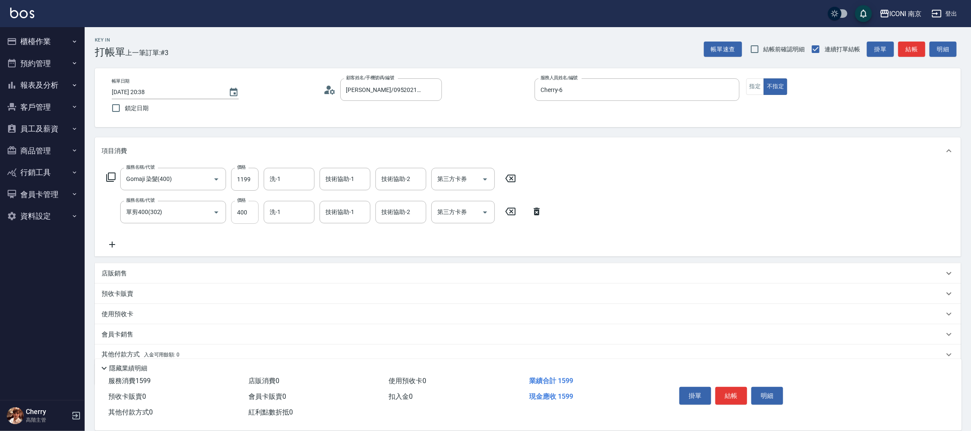
click at [240, 221] on input "400" at bounding box center [245, 212] width 28 height 23
type input "100"
click at [486, 179] on icon "Open" at bounding box center [485, 179] width 4 height 2
click at [454, 257] on span "Gomaji" at bounding box center [462, 256] width 63 height 14
type input "Gomaji"
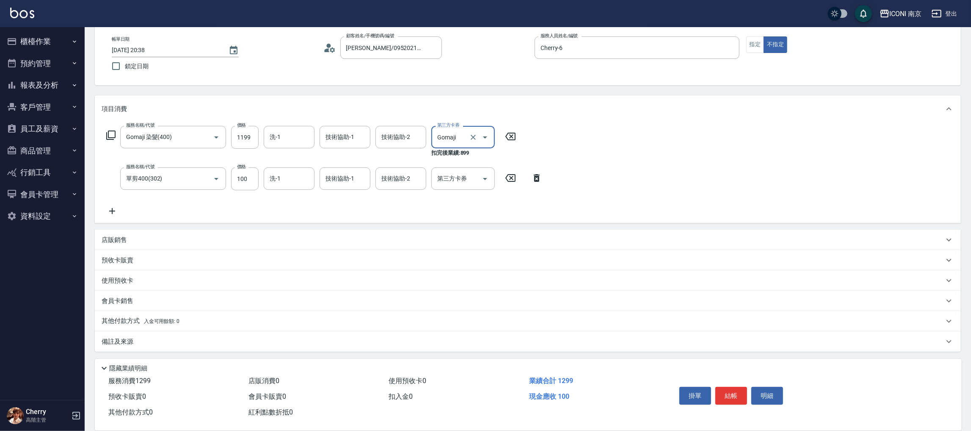
click at [131, 346] on div "備註及來源" at bounding box center [528, 341] width 866 height 20
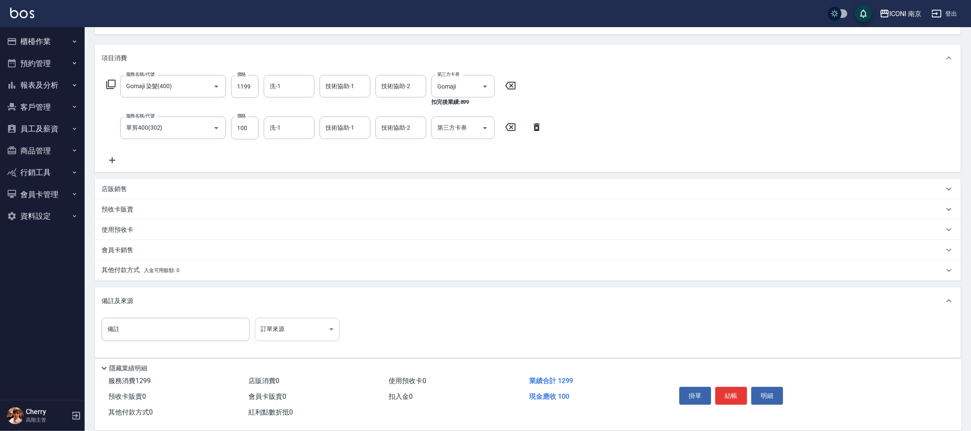
scroll to position [94, 0]
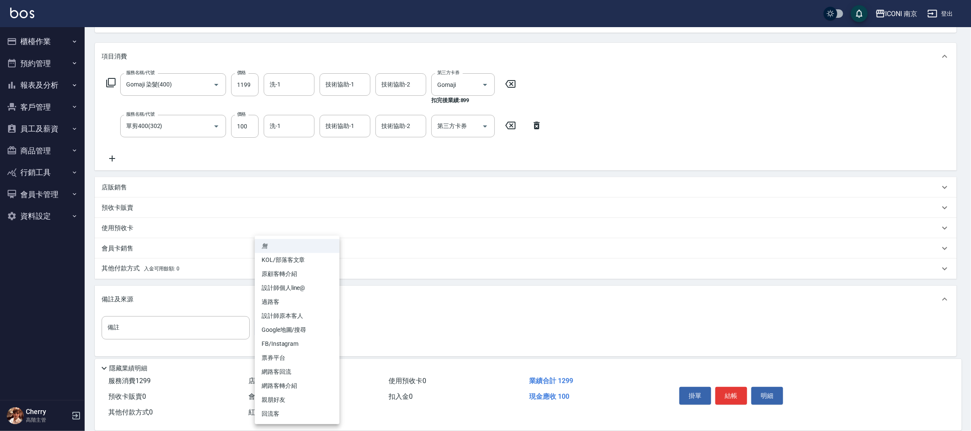
click at [284, 322] on body "ICONI 南京 登出 櫃檯作業 打帳單 帳單列表 掛單列表 座位開單 營業儀表板 現金收支登錄 高階收支登錄 材料自購登錄 每日結帳 排班表 現場電腦打卡 …" at bounding box center [485, 171] width 971 height 530
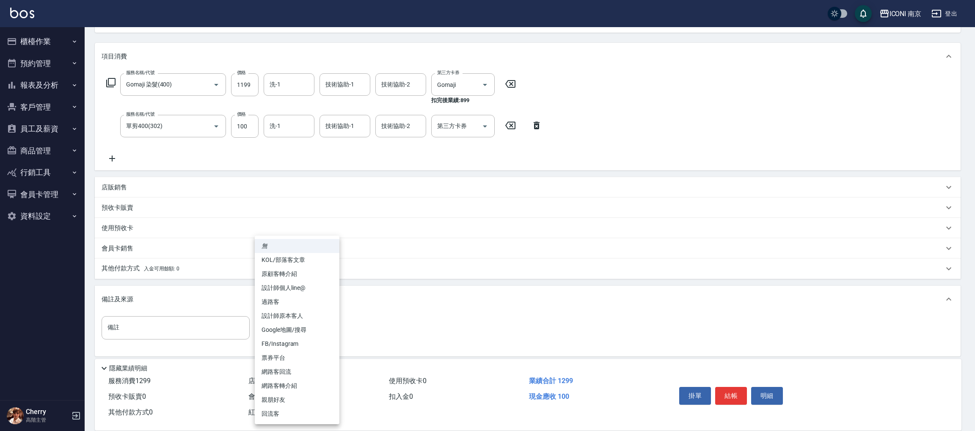
click at [304, 358] on li "票券平台" at bounding box center [297, 357] width 85 height 14
type input "票券平台"
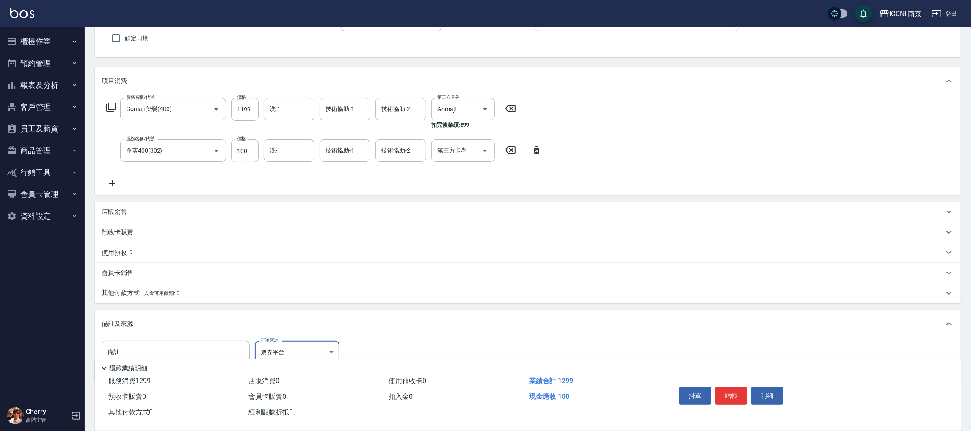
scroll to position [0, 0]
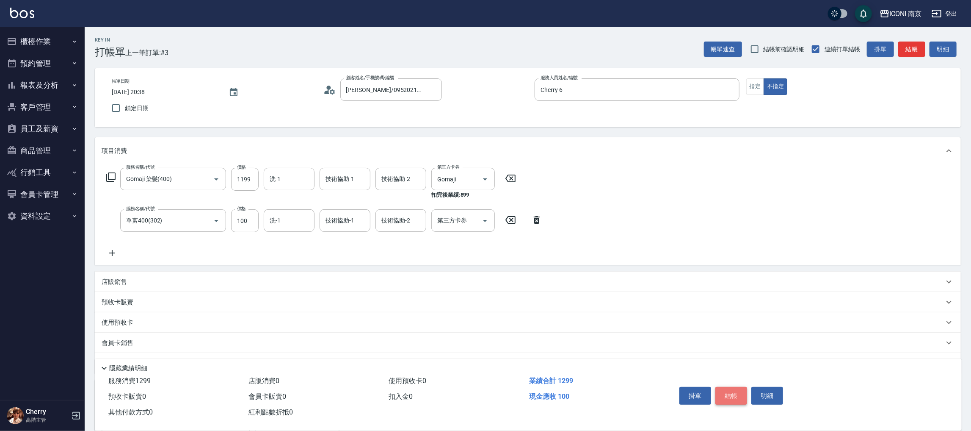
click at [728, 396] on button "結帳" at bounding box center [731, 395] width 32 height 18
type input "2025/10/11 20:40"
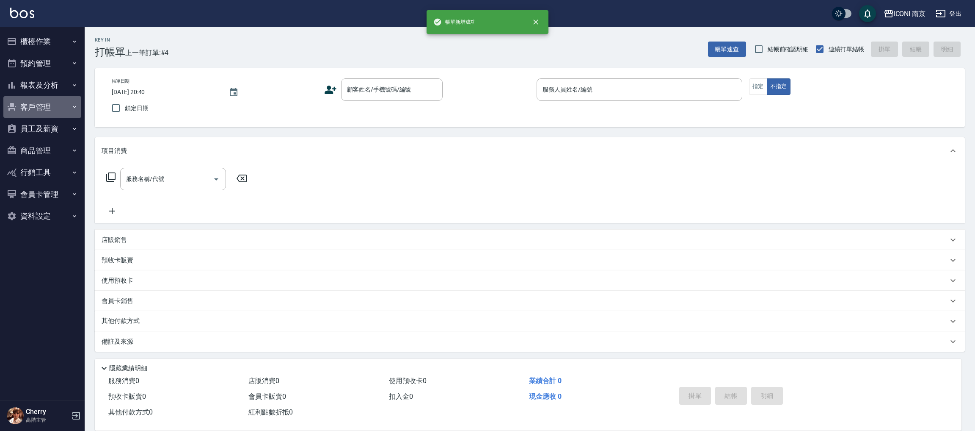
click at [54, 100] on button "客戶管理" at bounding box center [42, 107] width 78 height 22
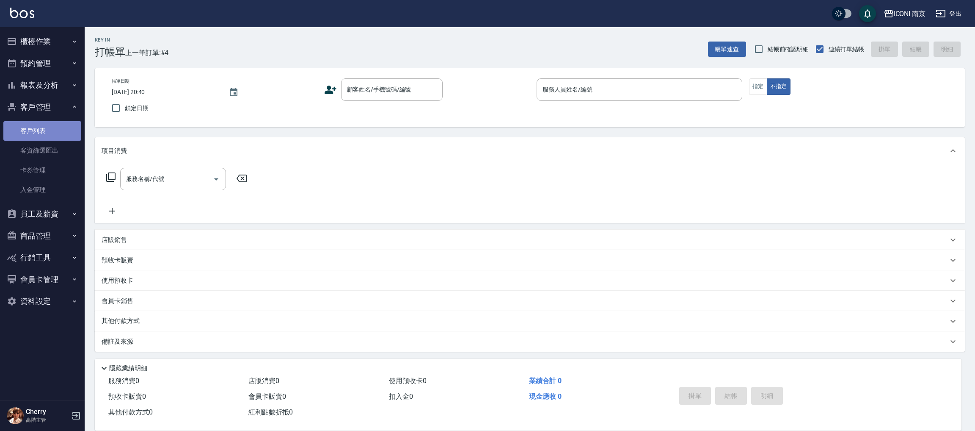
click at [47, 135] on link "客戶列表" at bounding box center [42, 130] width 78 height 19
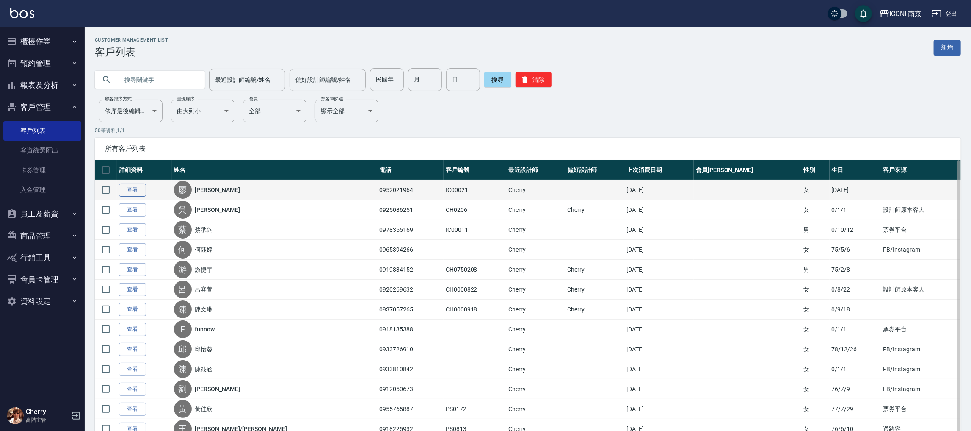
click at [132, 184] on link "查看" at bounding box center [132, 189] width 27 height 13
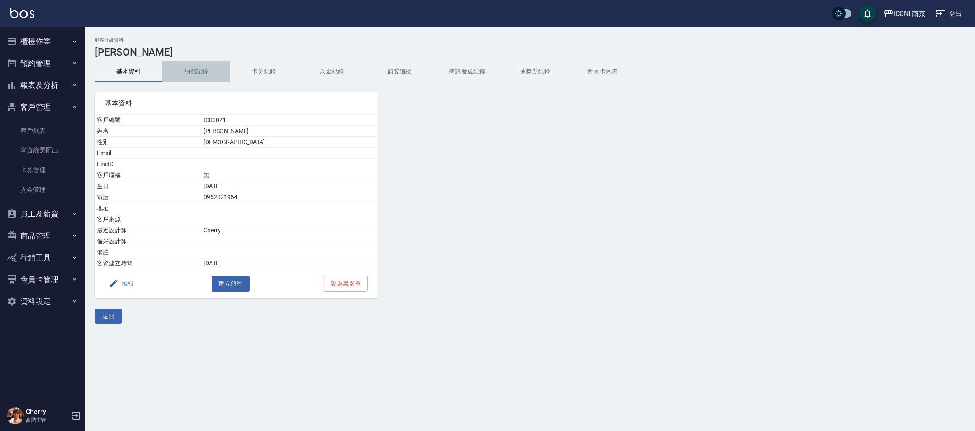
click at [212, 65] on button "消費記錄" at bounding box center [197, 71] width 68 height 20
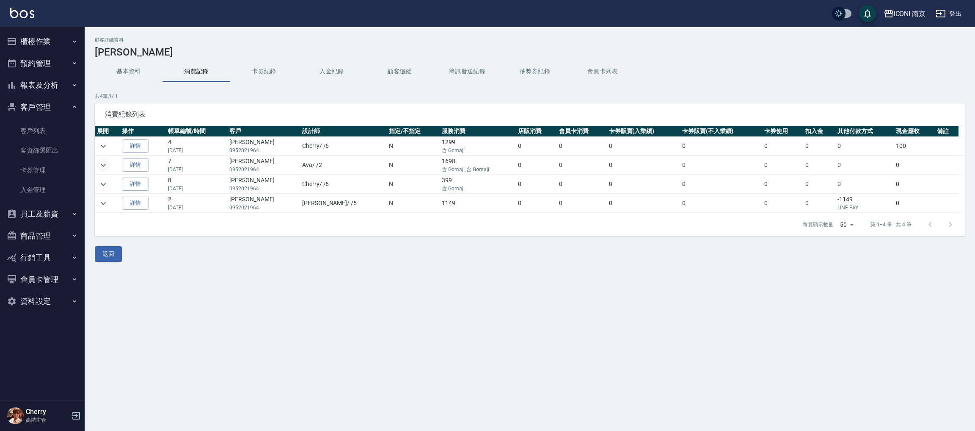
click at [99, 165] on icon "expand row" at bounding box center [103, 165] width 10 height 10
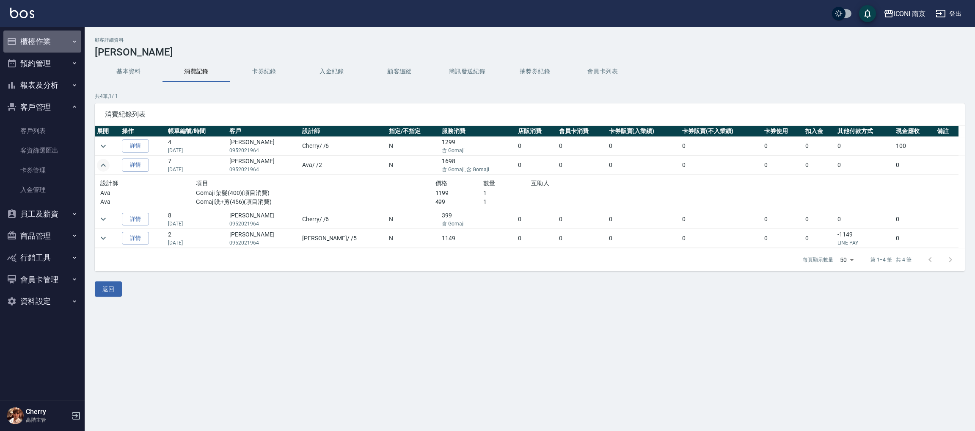
click at [32, 49] on button "櫃檯作業" at bounding box center [42, 41] width 78 height 22
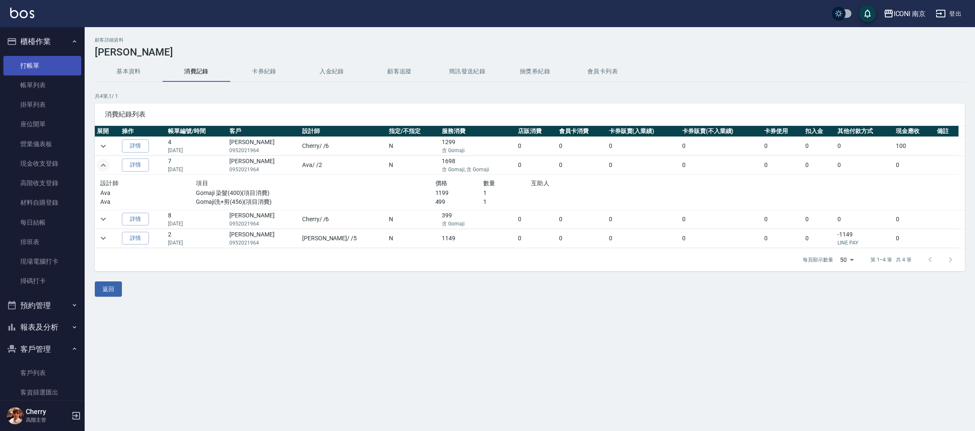
click at [44, 66] on link "打帳單" at bounding box center [42, 65] width 78 height 19
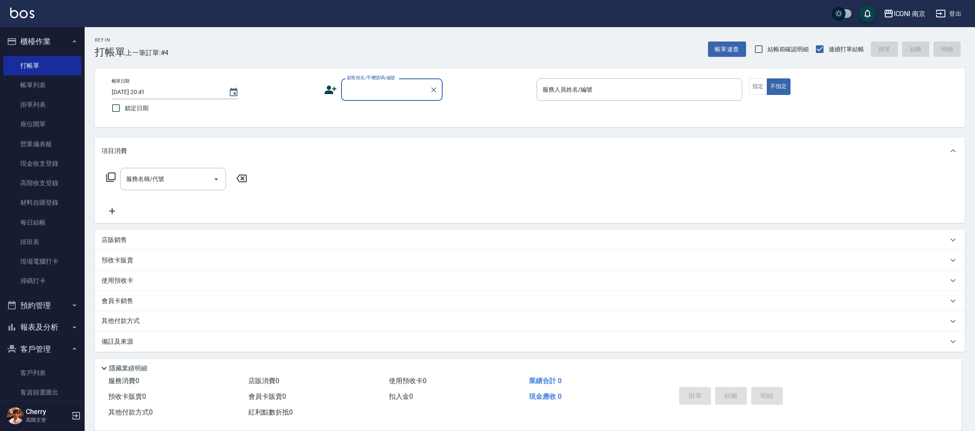
click at [399, 98] on div "顧客姓名/手機號碼/編號" at bounding box center [392, 89] width 102 height 22
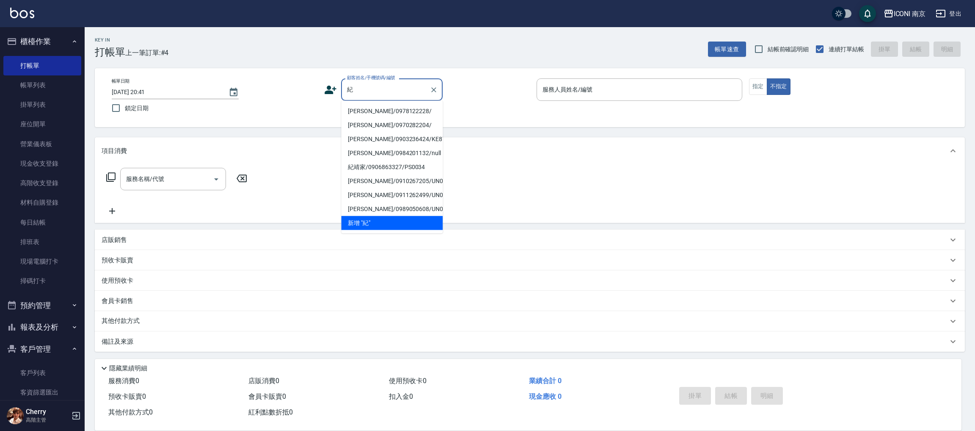
click at [392, 109] on li "紀加慈/0978122228/" at bounding box center [392, 111] width 102 height 14
type input "紀加慈/0978122228/"
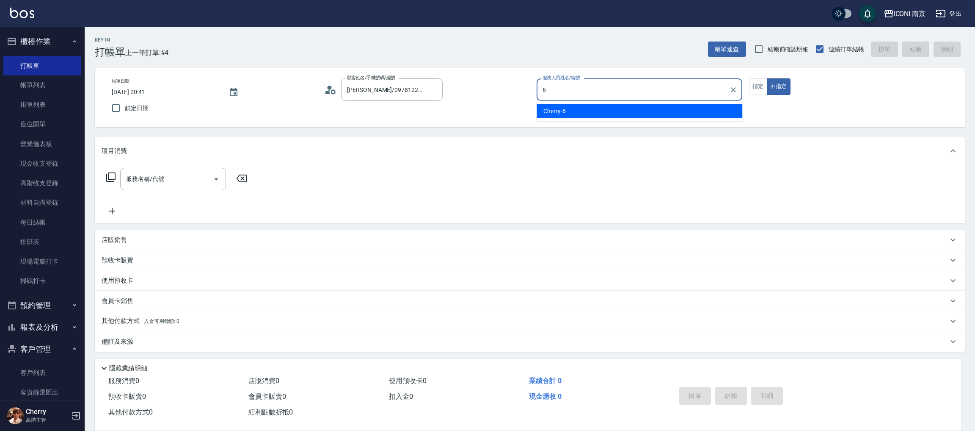
type input "Cherry-6"
type button "false"
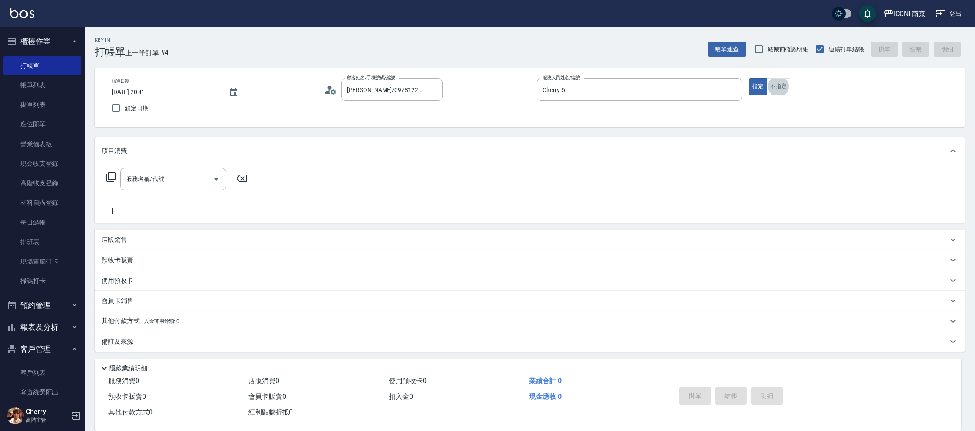
click at [107, 174] on icon at bounding box center [111, 177] width 10 height 10
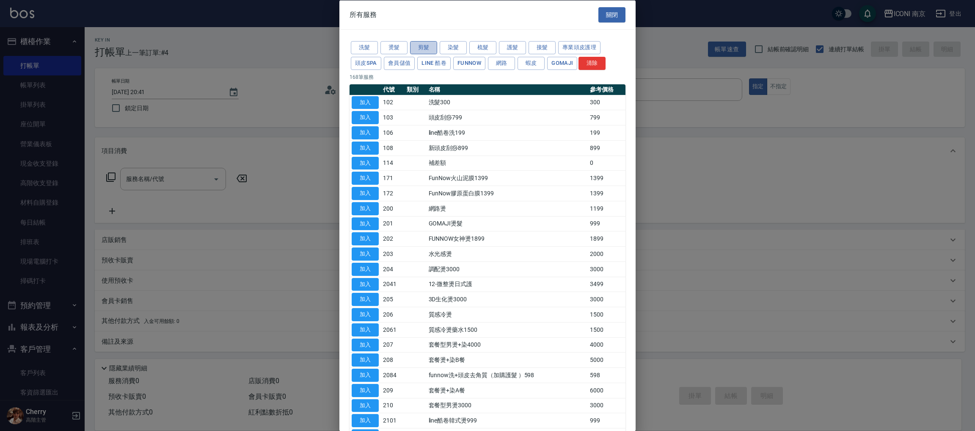
click at [412, 52] on button "剪髮" at bounding box center [423, 47] width 27 height 13
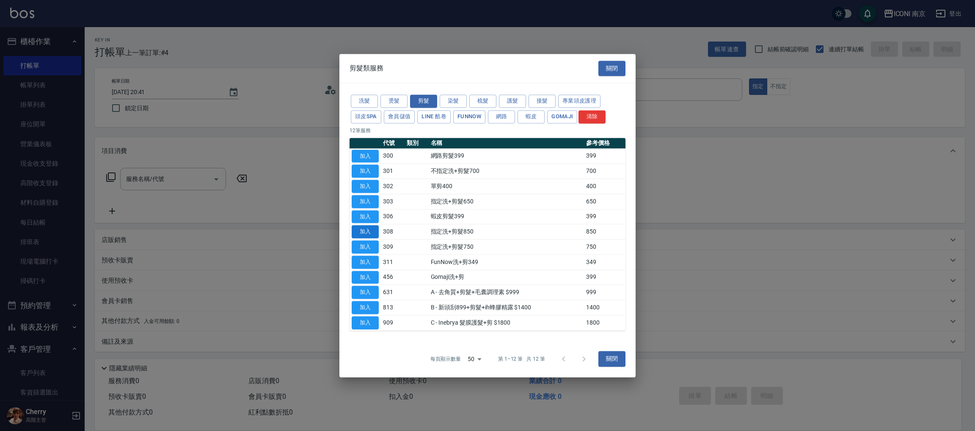
click at [361, 234] on button "加入" at bounding box center [365, 231] width 27 height 13
type input "指定洗+剪髮850(308)"
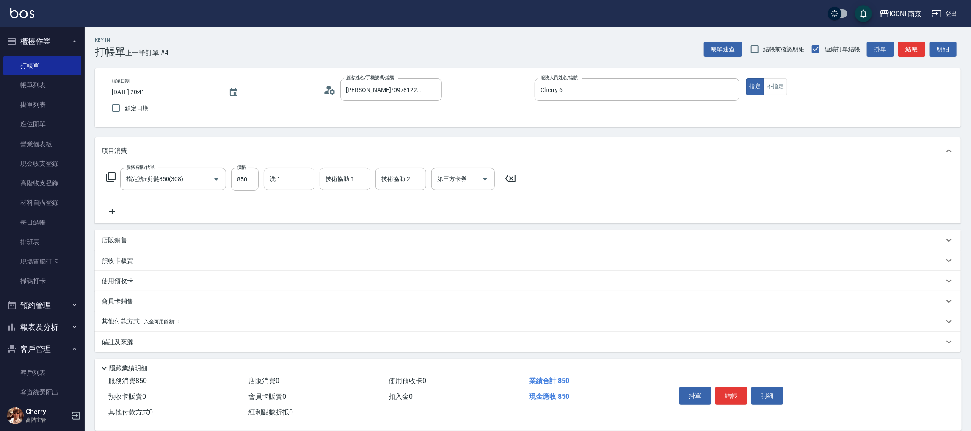
click at [250, 190] on div "服務名稱/代號 指定洗+剪髮850(308) 服務名稱/代號 價格 850 價格 洗-1 洗-1 技術協助-1 技術協助-1 技術協助-2 技術協助-2 第三…" at bounding box center [311, 192] width 419 height 49
click at [248, 187] on input "850" at bounding box center [245, 179] width 28 height 23
type input "800"
type input "Nina-17"
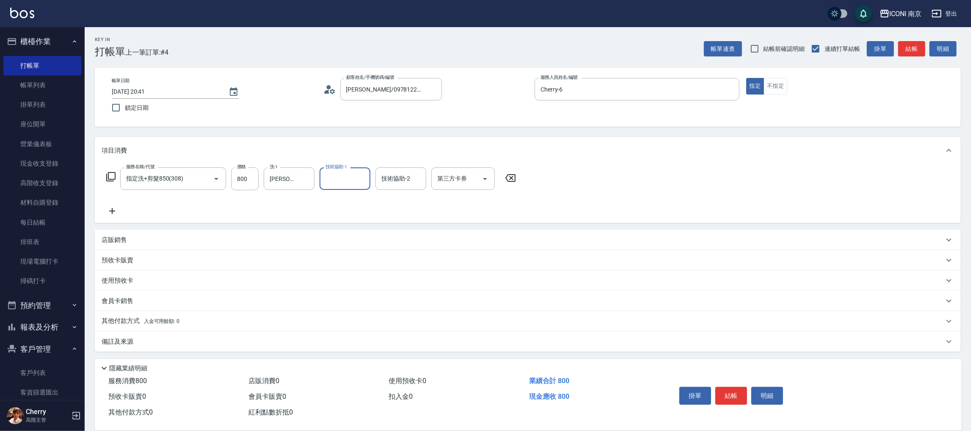
click at [149, 343] on div "備註及來源" at bounding box center [523, 341] width 842 height 9
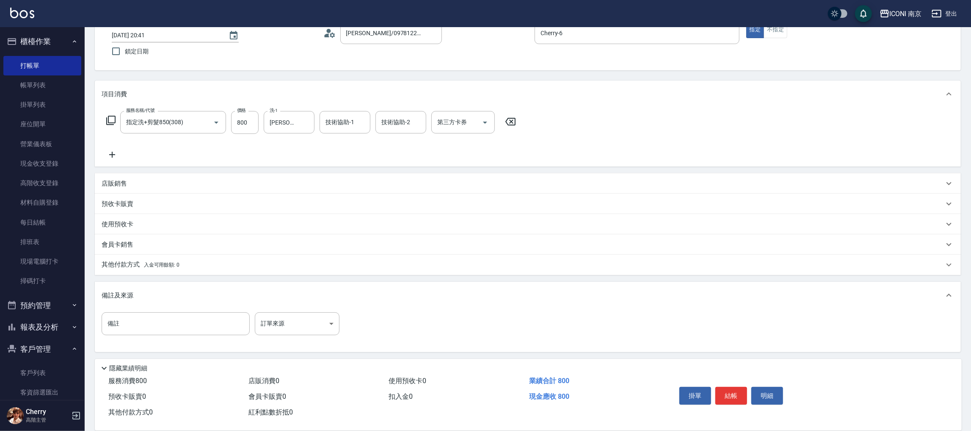
scroll to position [57, 0]
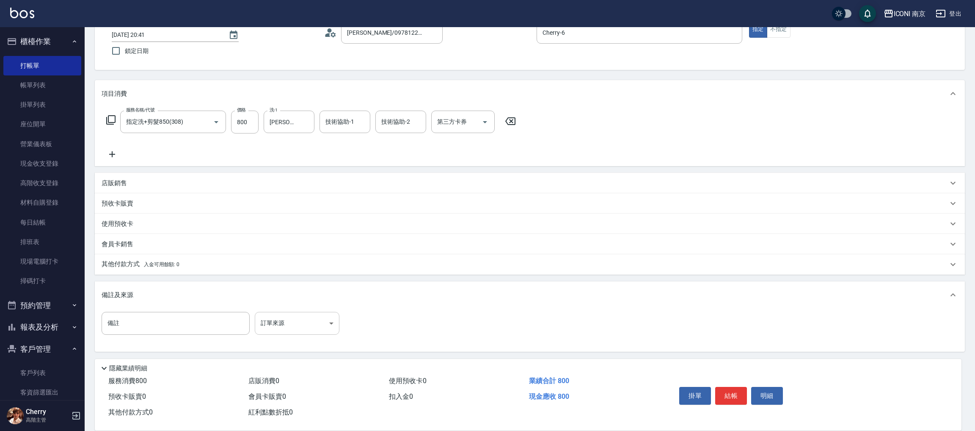
click at [301, 323] on body "ICONI 南京 登出 櫃檯作業 打帳單 帳單列表 掛單列表 座位開單 營業儀表板 現金收支登錄 高階收支登錄 材料自購登錄 每日結帳 排班表 現場電腦打卡 …" at bounding box center [487, 187] width 975 height 488
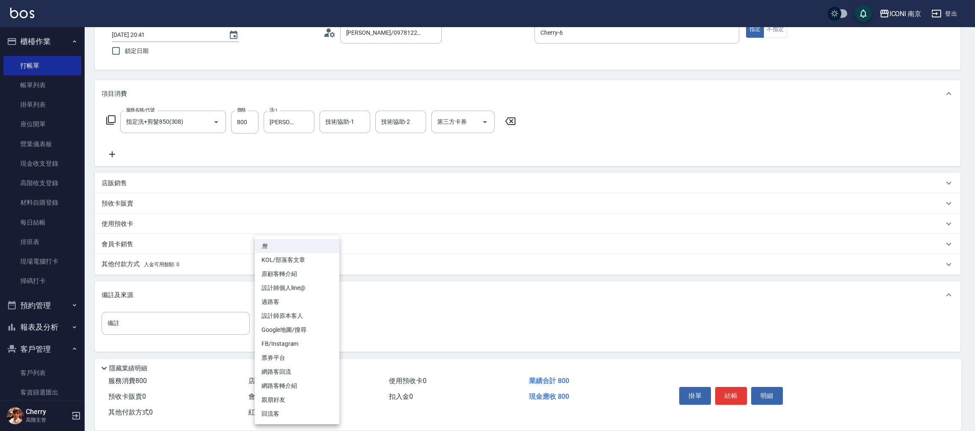
click at [292, 409] on li "回流客" at bounding box center [297, 413] width 85 height 14
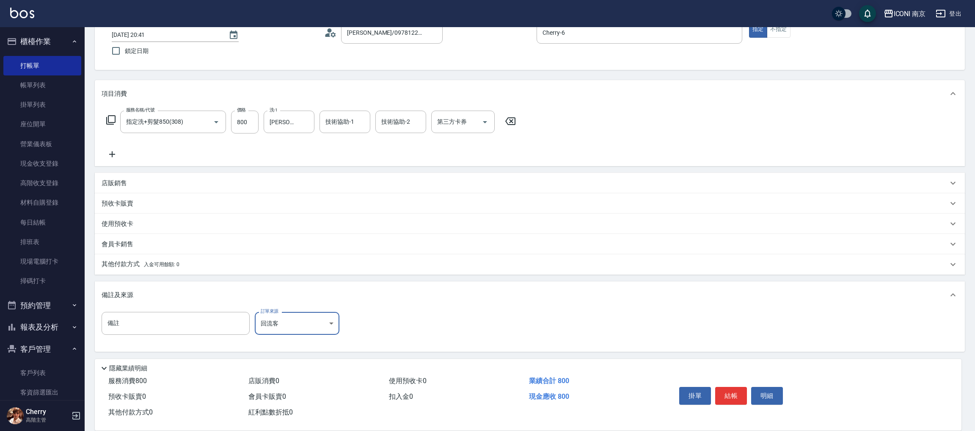
type input "回流客"
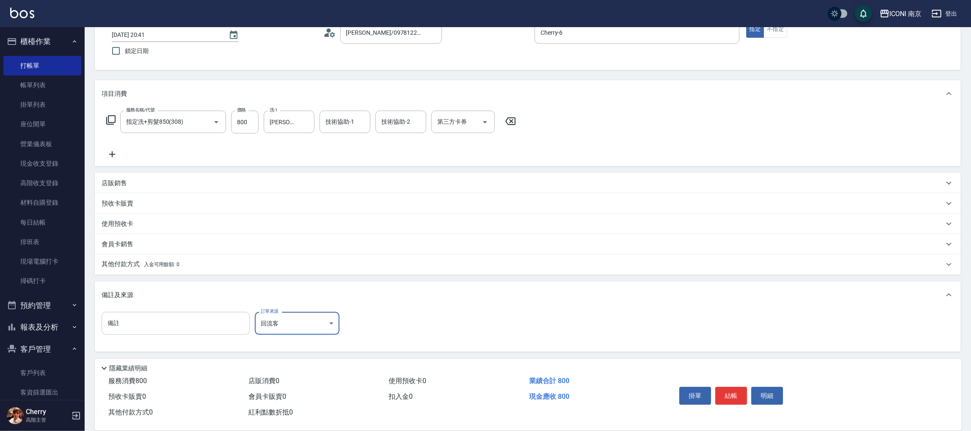
click at [214, 325] on input "備註" at bounding box center [176, 323] width 148 height 23
type input "＿"
type input "gomaji 回流 洗剪8折"
click at [730, 395] on button "結帳" at bounding box center [731, 395] width 32 height 18
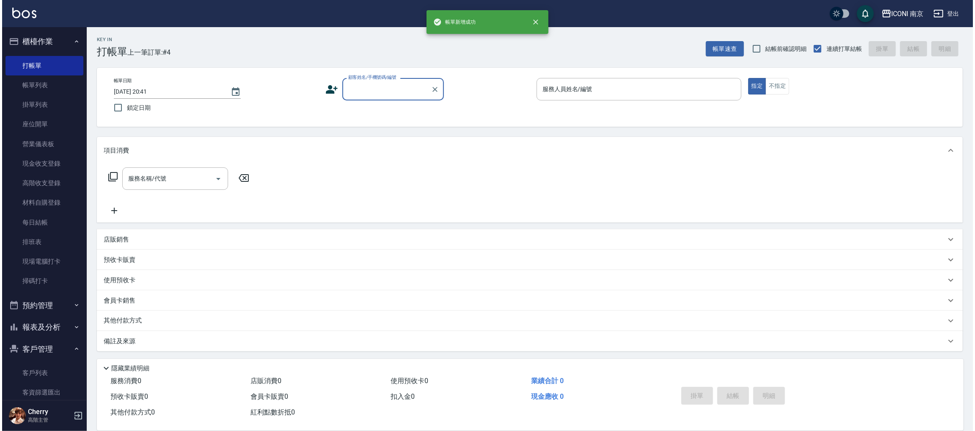
scroll to position [0, 0]
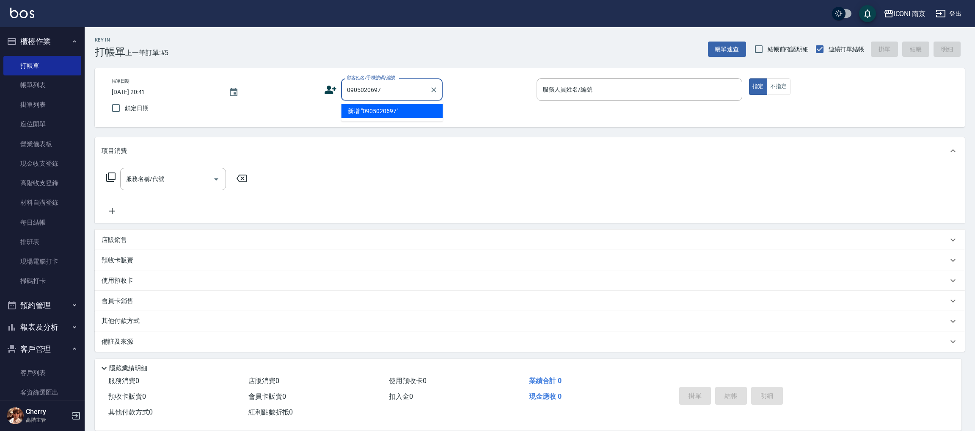
click at [367, 114] on li "新增 "0905020697"" at bounding box center [392, 111] width 102 height 14
type input "0905020697"
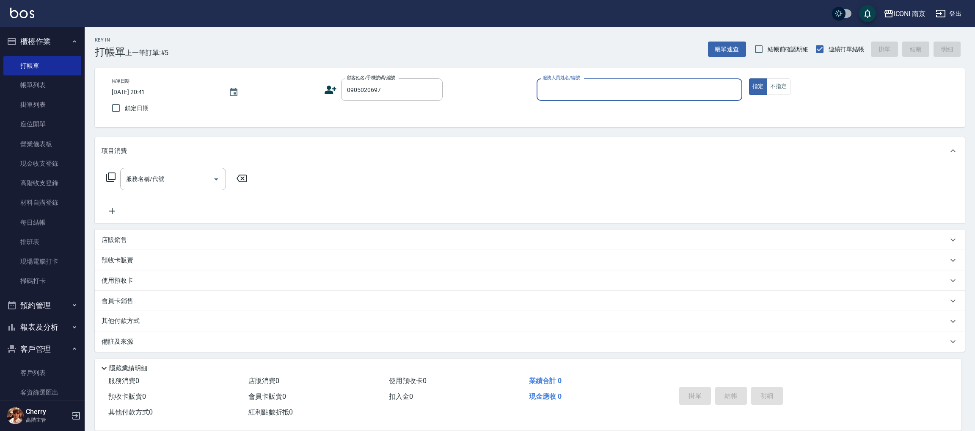
click at [328, 94] on icon at bounding box center [331, 90] width 12 height 8
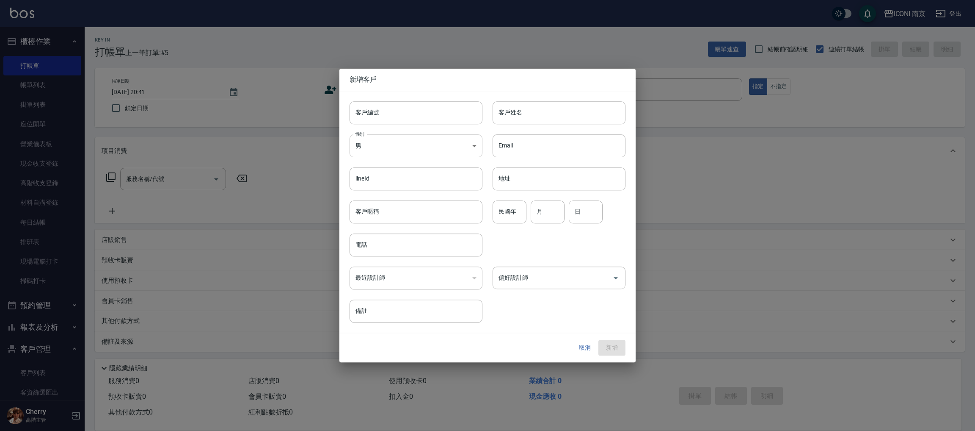
type input "0905020697"
click at [372, 153] on body "ICONI 南京 登出 櫃檯作業 打帳單 帳單列表 掛單列表 座位開單 營業儀表板 現金收支登錄 高階收支登錄 材料自購登錄 每日結帳 排班表 現場電腦打卡 …" at bounding box center [487, 215] width 975 height 431
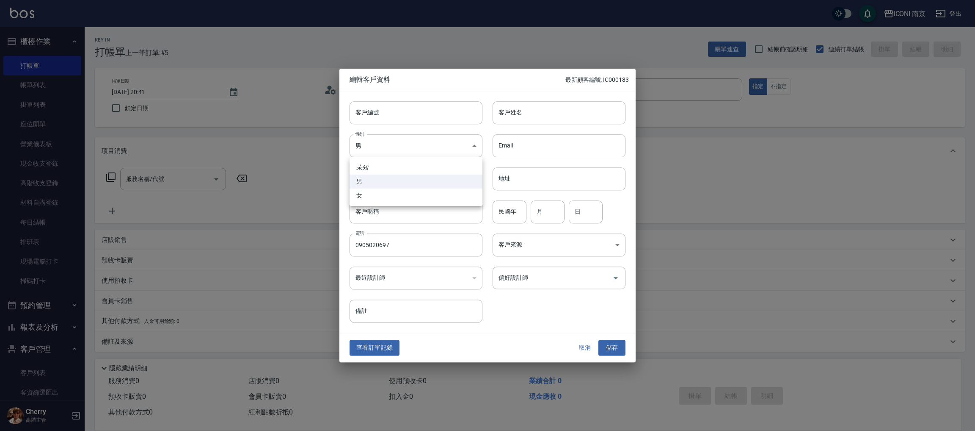
click at [374, 190] on li "女" at bounding box center [416, 195] width 133 height 14
type input "FEMALE"
click at [507, 215] on input "民國年" at bounding box center [510, 211] width 34 height 23
type input "89"
type input "04"
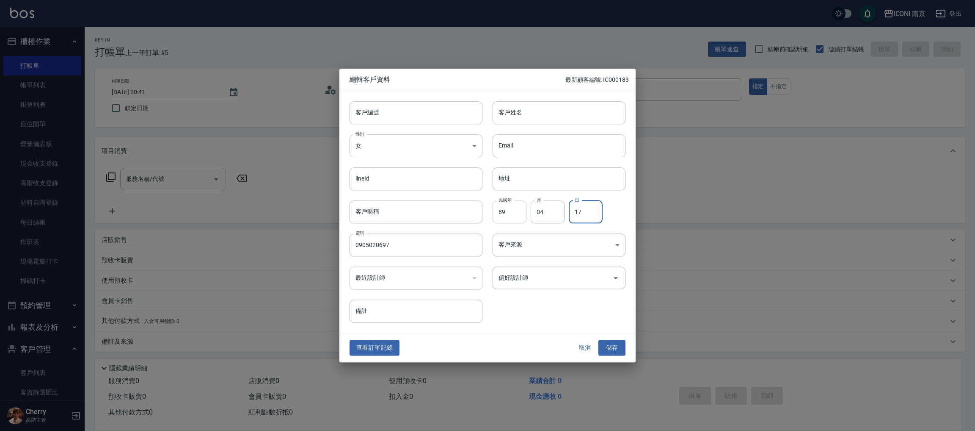
type input "17"
click at [543, 121] on input "客戶姓名" at bounding box center [559, 112] width 133 height 23
type input "陳品蓉"
click at [567, 301] on div "客戶編號 客戶編號 客戶姓名 陳品蓉 客戶姓名 性別 女 FEMALE 性別 Email Email lineId lineId 地址 地址 客戶暱稱 客戶暱…" at bounding box center [482, 207] width 286 height 232
click at [563, 232] on div "客戶來源 ​ 客戶來源" at bounding box center [554, 239] width 143 height 33
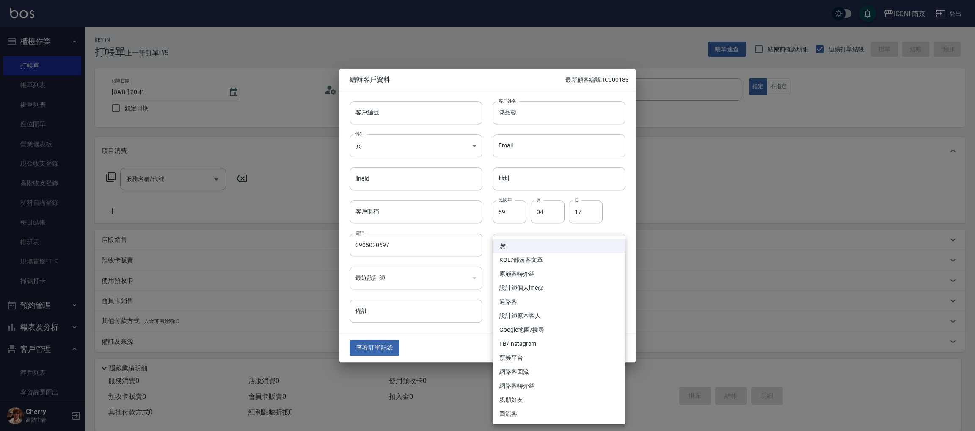
click at [560, 243] on body "ICONI 南京 登出 櫃檯作業 打帳單 帳單列表 掛單列表 座位開單 營業儀表板 現金收支登錄 高階收支登錄 材料自購登錄 每日結帳 排班表 現場電腦打卡 …" at bounding box center [487, 215] width 975 height 431
click at [535, 340] on li "FB/Instagram" at bounding box center [559, 344] width 133 height 14
type input "FB/Instagram"
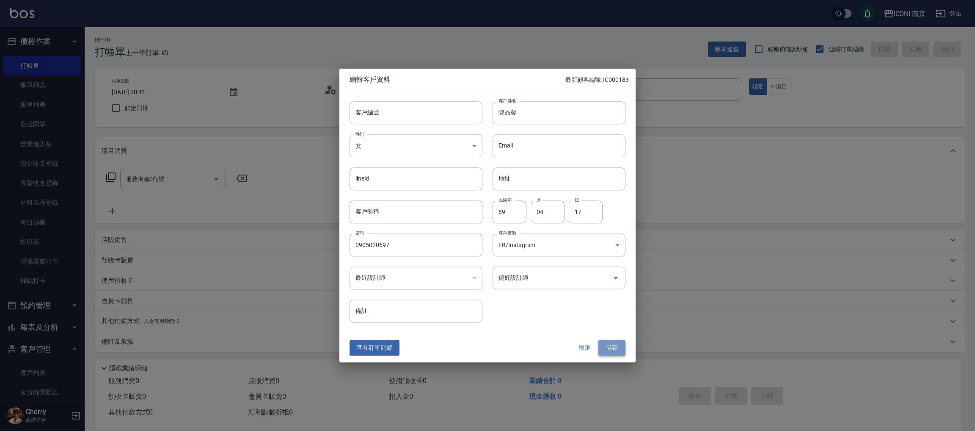
click at [613, 349] on button "儲存" at bounding box center [612, 348] width 27 height 16
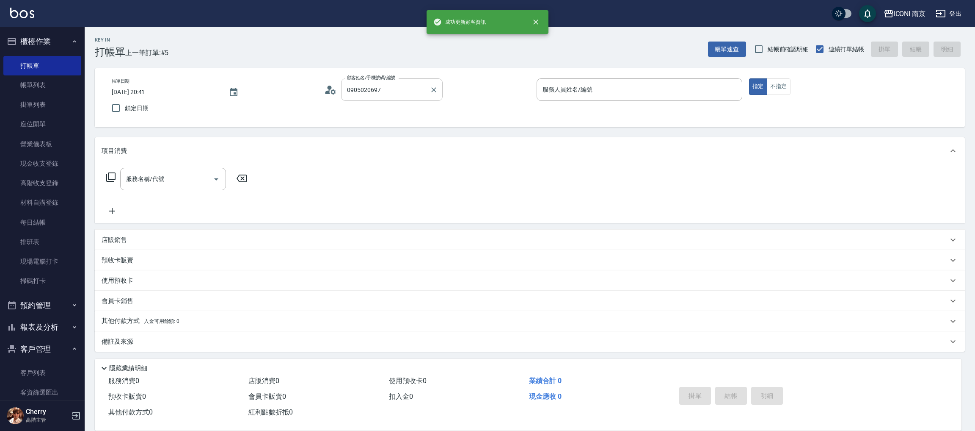
click at [400, 80] on div "0905020697 顧客姓名/手機號碼/編號" at bounding box center [392, 89] width 102 height 22
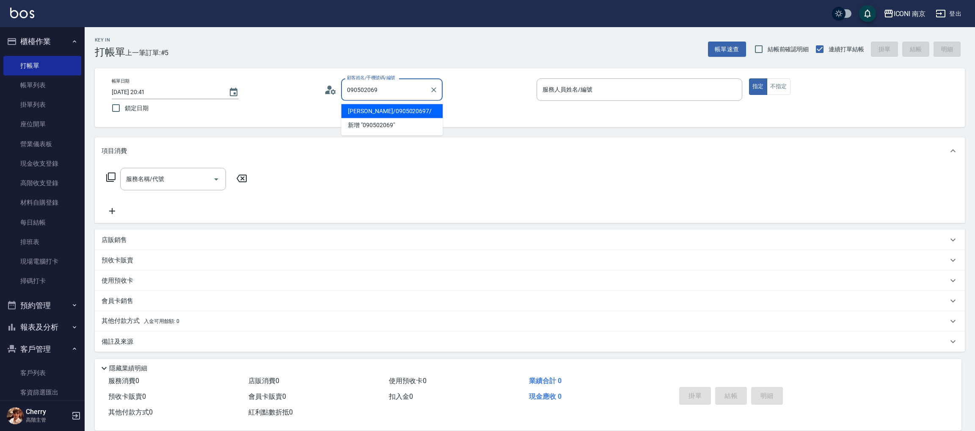
drag, startPoint x: 404, startPoint y: 112, endPoint x: 425, endPoint y: 111, distance: 20.3
click at [403, 111] on li "陳品蓉/0905020697/" at bounding box center [392, 111] width 102 height 14
type input "陳品蓉/0905020697/"
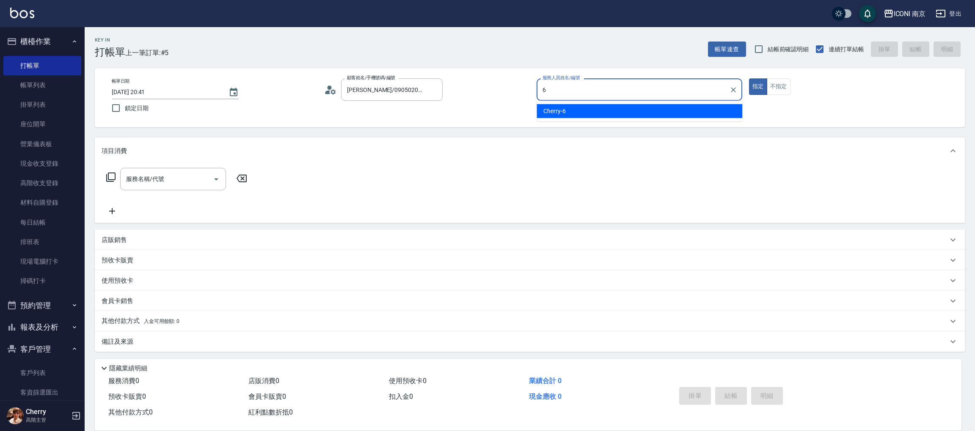
type input "6"
type button "true"
type input "Cherry-6"
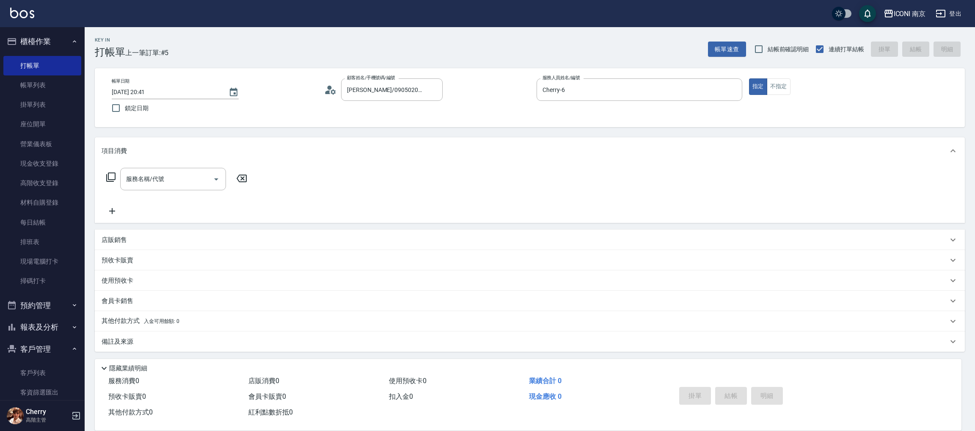
click at [113, 170] on div "服務名稱/代號 服務名稱/代號" at bounding box center [177, 179] width 151 height 22
click at [115, 171] on div "服務名稱/代號 服務名稱/代號" at bounding box center [177, 179] width 151 height 22
click at [110, 178] on icon at bounding box center [111, 177] width 10 height 10
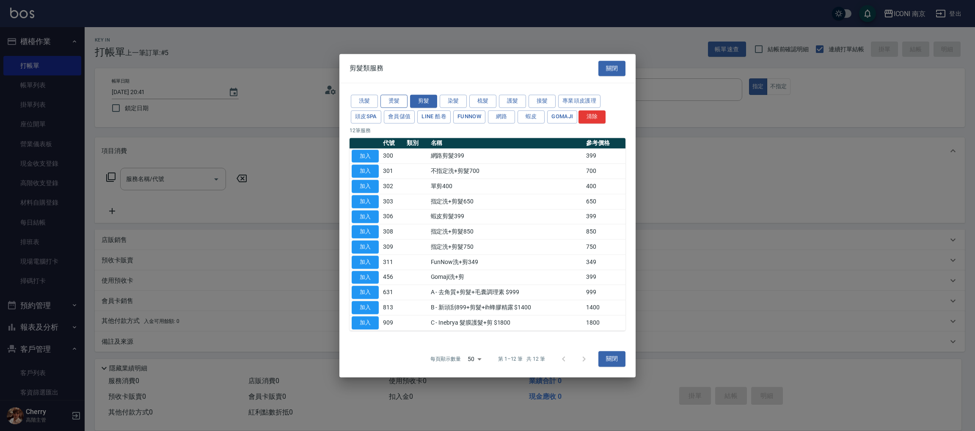
click at [392, 100] on button "燙髮" at bounding box center [394, 100] width 27 height 13
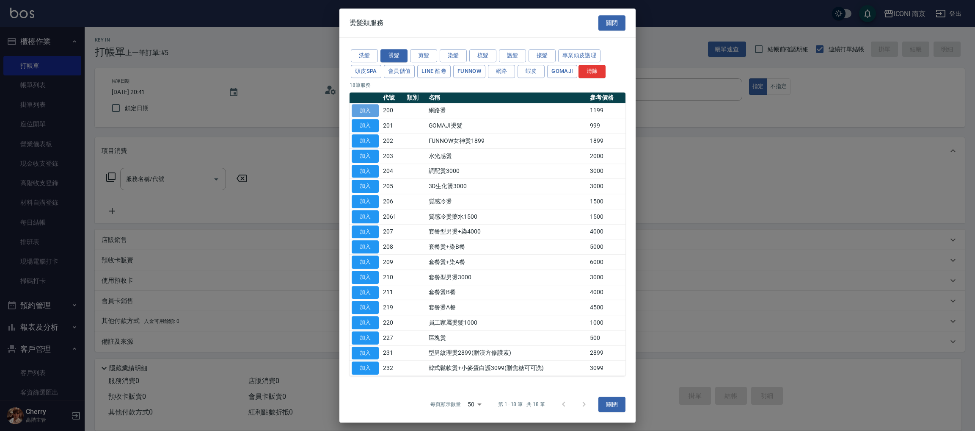
click at [372, 113] on button "加入" at bounding box center [365, 110] width 27 height 13
type input "網路燙(200)"
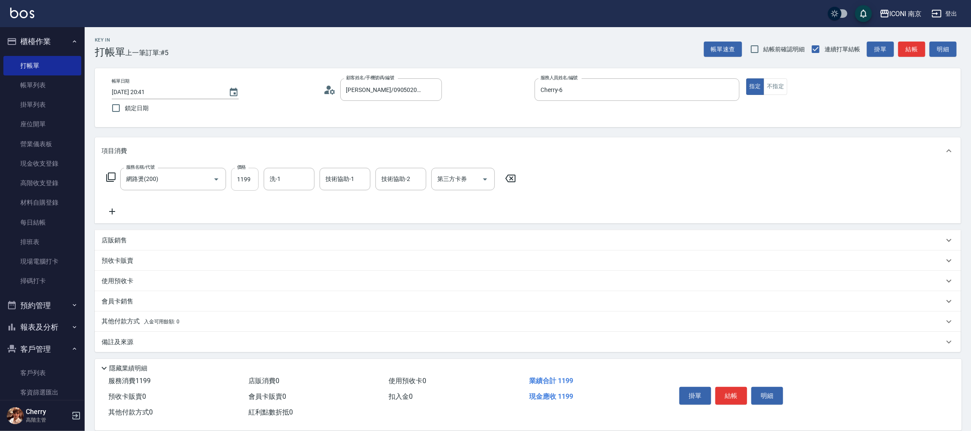
drag, startPoint x: 245, startPoint y: 182, endPoint x: 252, endPoint y: 168, distance: 15.7
click at [245, 182] on input "1199" at bounding box center [245, 179] width 28 height 23
type input "2290"
type input "Nina-17"
click at [113, 174] on icon at bounding box center [111, 177] width 10 height 10
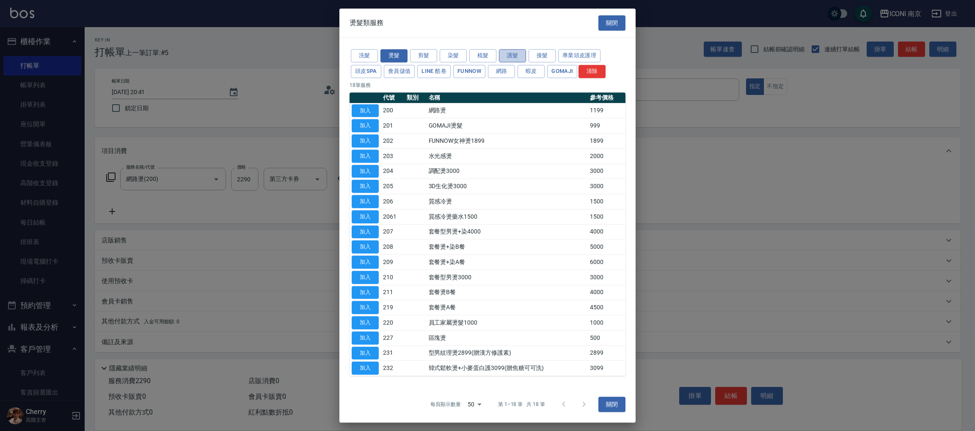
click at [516, 56] on button "護髮" at bounding box center [512, 55] width 27 height 13
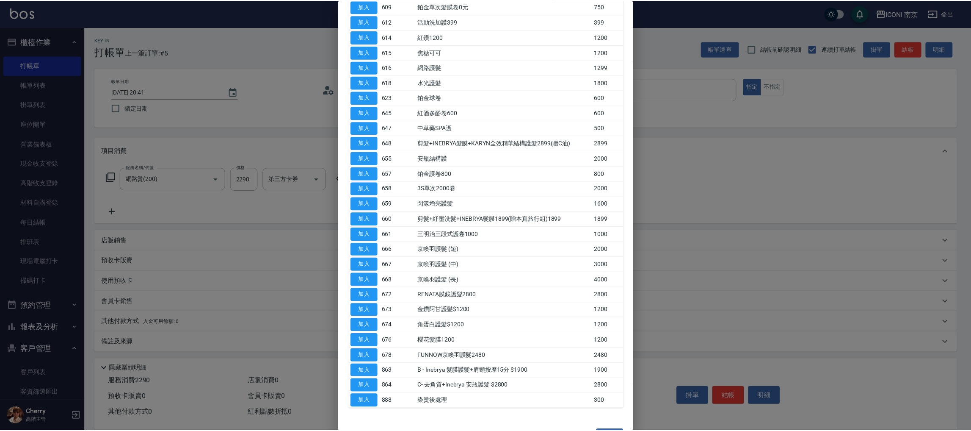
scroll to position [182, 0]
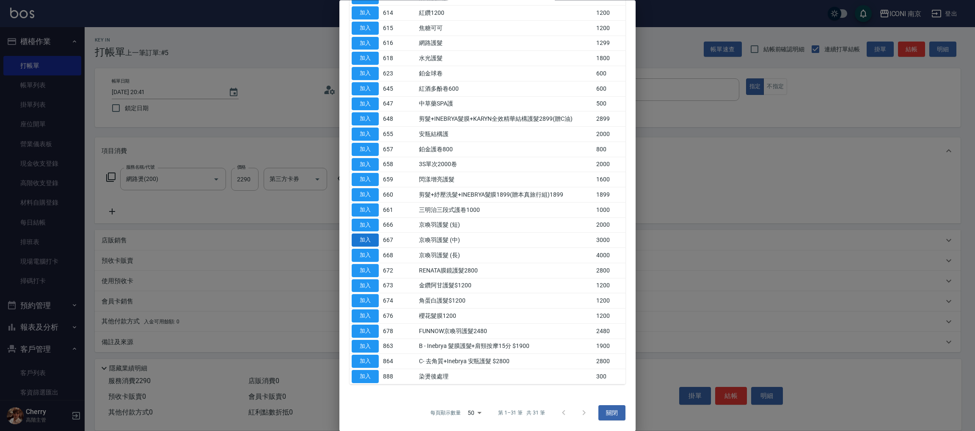
click at [366, 237] on button "加入" at bounding box center [365, 240] width 27 height 13
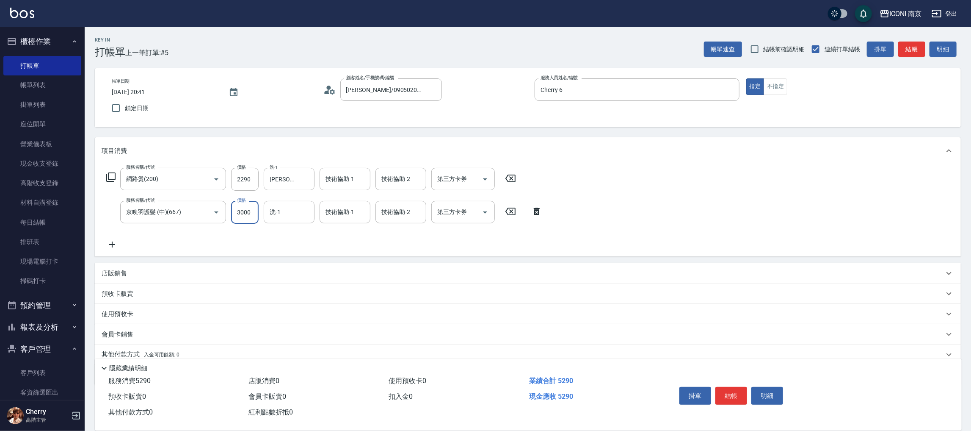
click at [248, 211] on input "3000" at bounding box center [245, 212] width 28 height 23
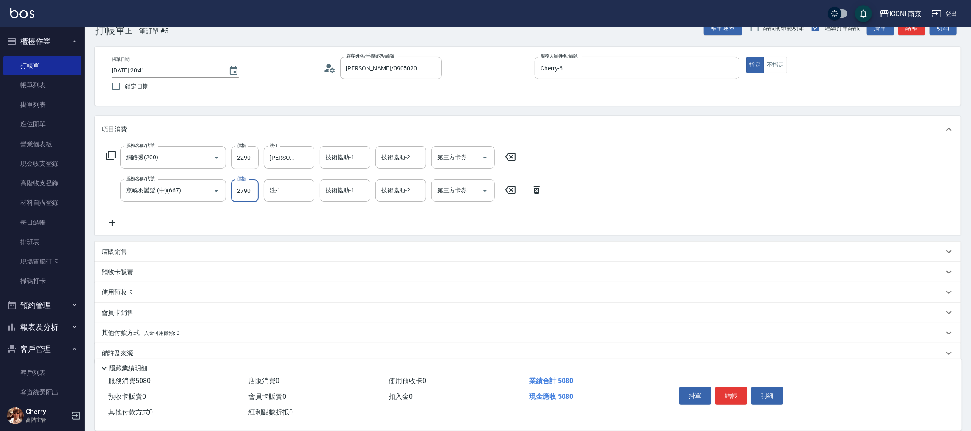
scroll to position [33, 0]
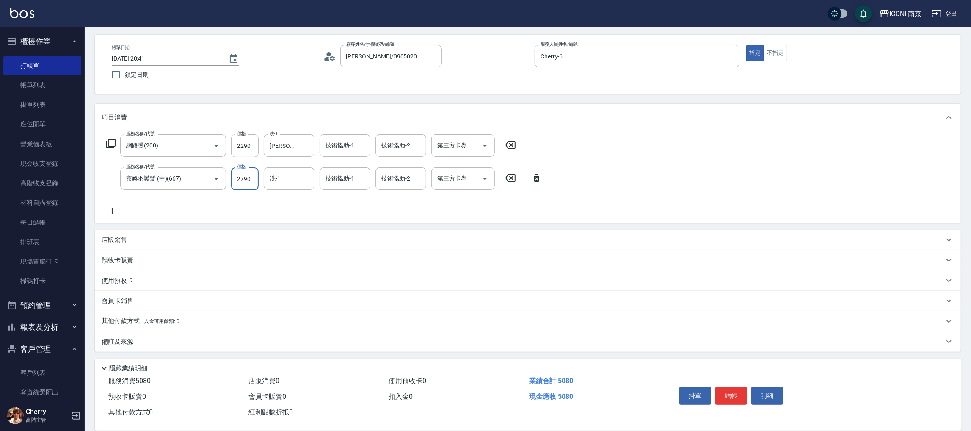
type input "2790"
click at [163, 332] on div "備註及來源" at bounding box center [528, 341] width 866 height 20
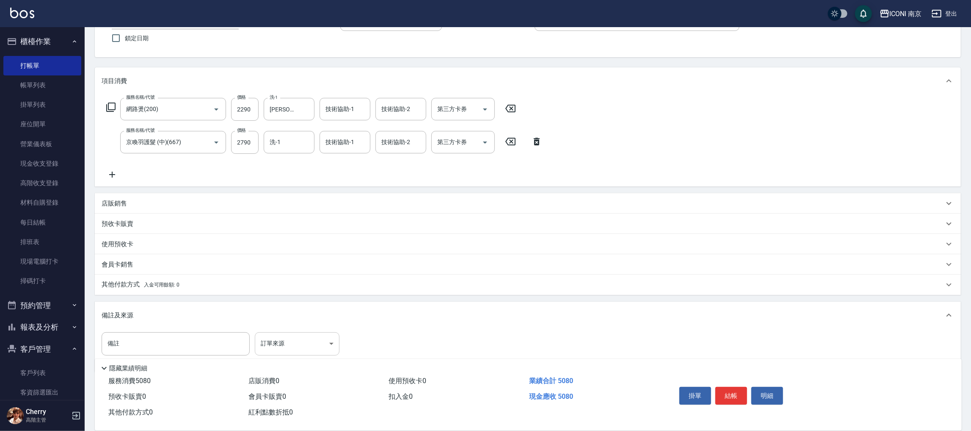
scroll to position [90, 0]
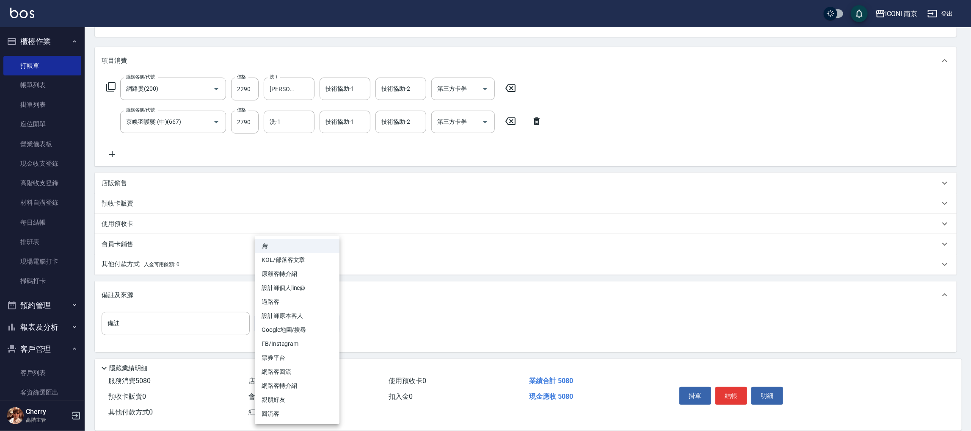
click at [285, 313] on body "ICONI 南京 登出 櫃檯作業 打帳單 帳單列表 掛單列表 座位開單 營業儀表板 現金收支登錄 高階收支登錄 材料自購登錄 每日結帳 排班表 現場電腦打卡 …" at bounding box center [485, 171] width 971 height 522
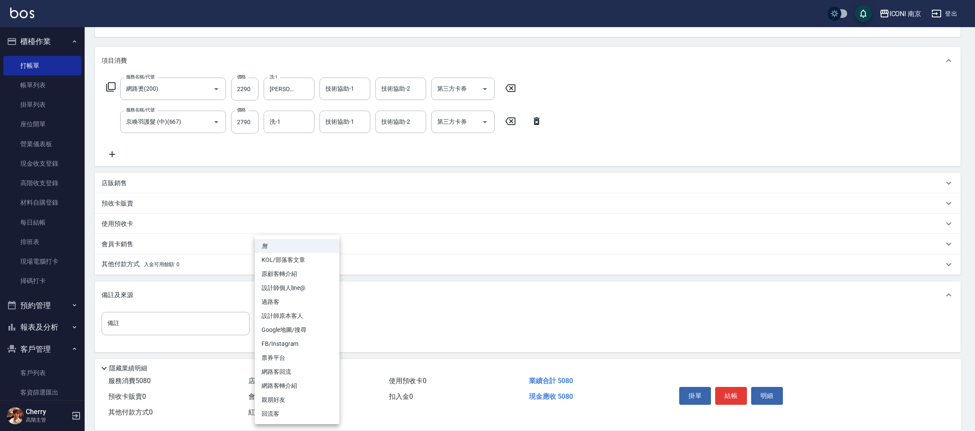
click at [287, 338] on li "FB/Instagram" at bounding box center [297, 344] width 85 height 14
type input "FB/Instagram"
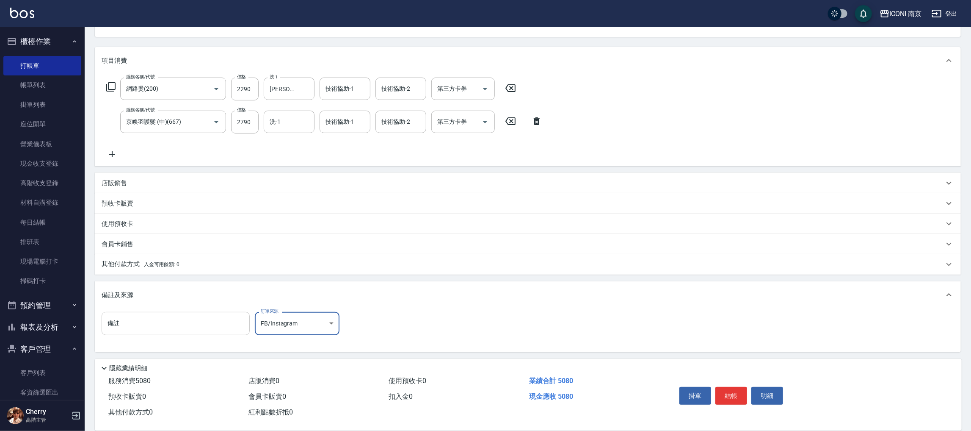
click at [214, 316] on input "備註" at bounding box center [176, 323] width 148 height 23
type input "升級藥水開發護髮"
click at [140, 262] on p "其他付款方式 入金可用餘額: 0" at bounding box center [141, 263] width 78 height 9
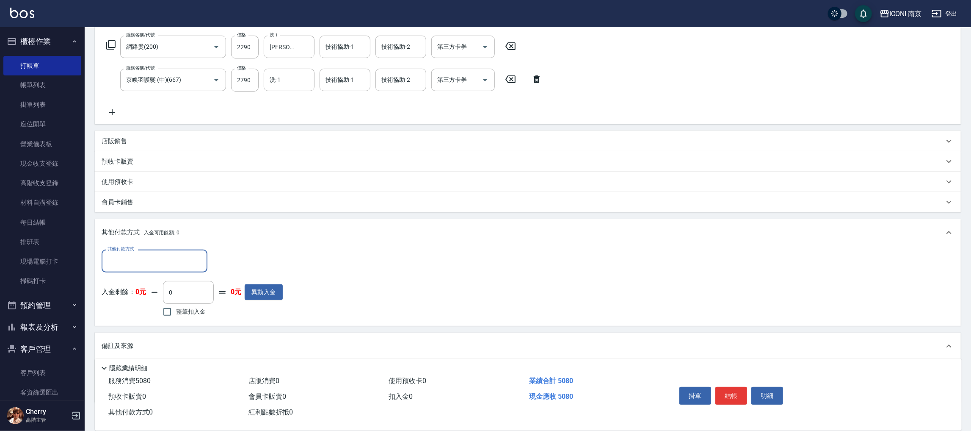
scroll to position [0, 0]
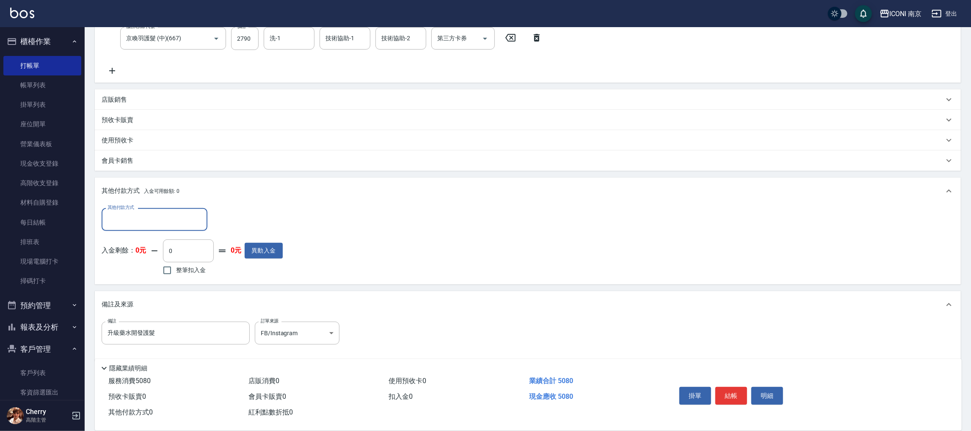
click at [143, 225] on input "其他付款方式" at bounding box center [154, 219] width 98 height 15
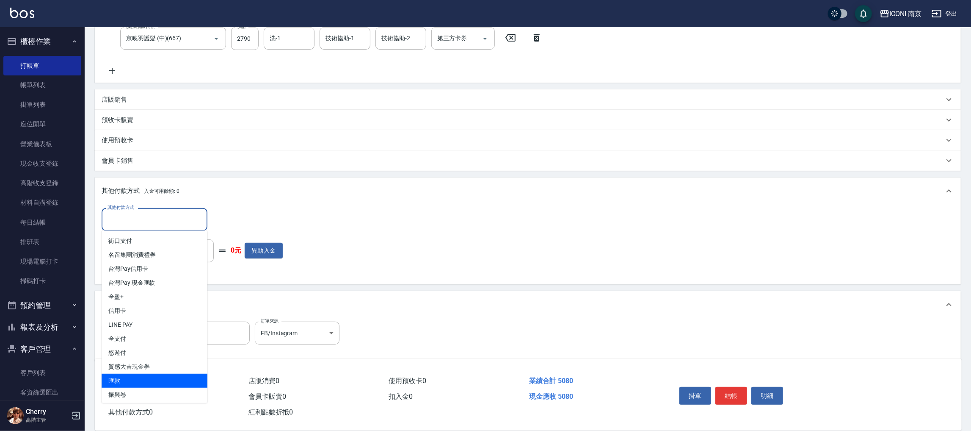
click at [126, 381] on span "匯款" at bounding box center [155, 380] width 106 height 14
type input "匯款"
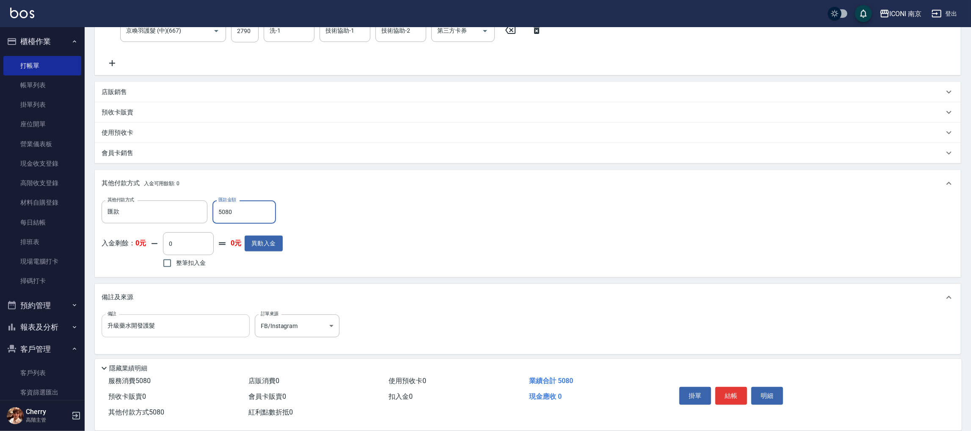
scroll to position [184, 0]
type input "5080"
click at [727, 394] on button "結帳" at bounding box center [731, 395] width 32 height 18
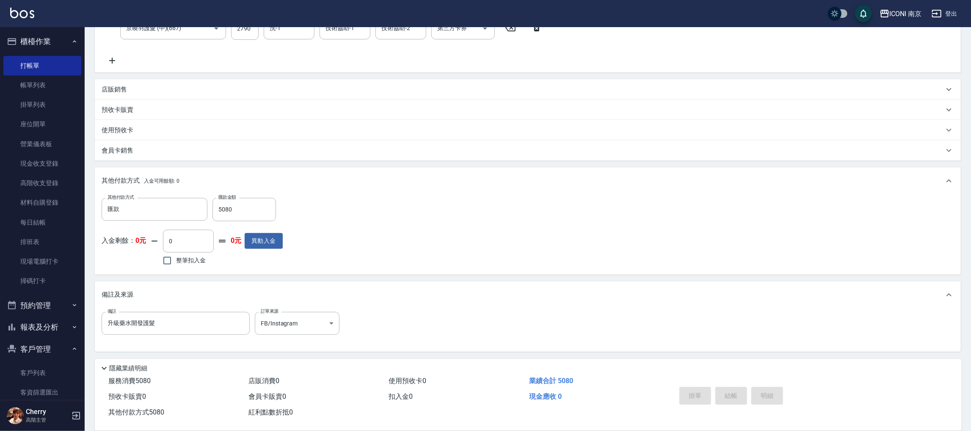
type input "2025/10/11 20:43"
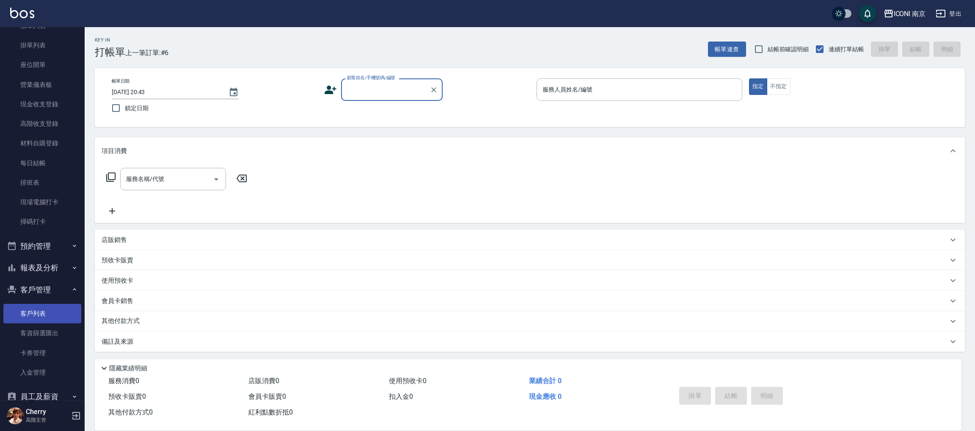
scroll to position [163, 0]
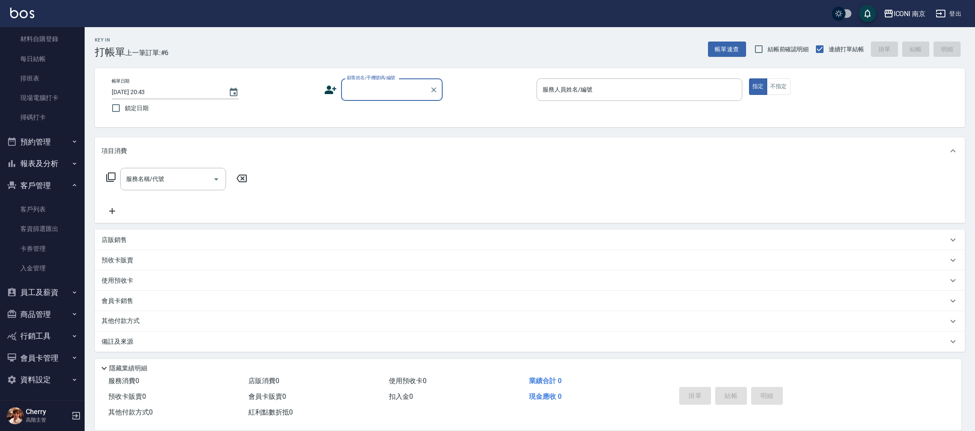
click at [63, 164] on button "報表及分析" at bounding box center [42, 163] width 78 height 22
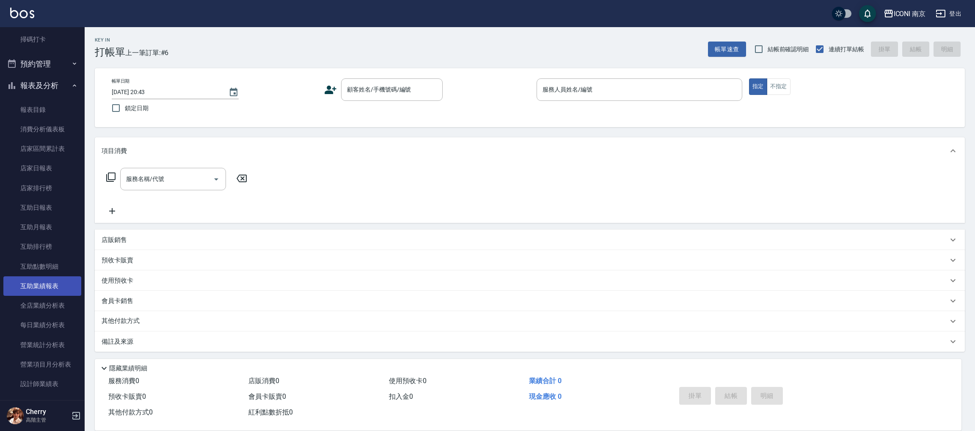
scroll to position [290, 0]
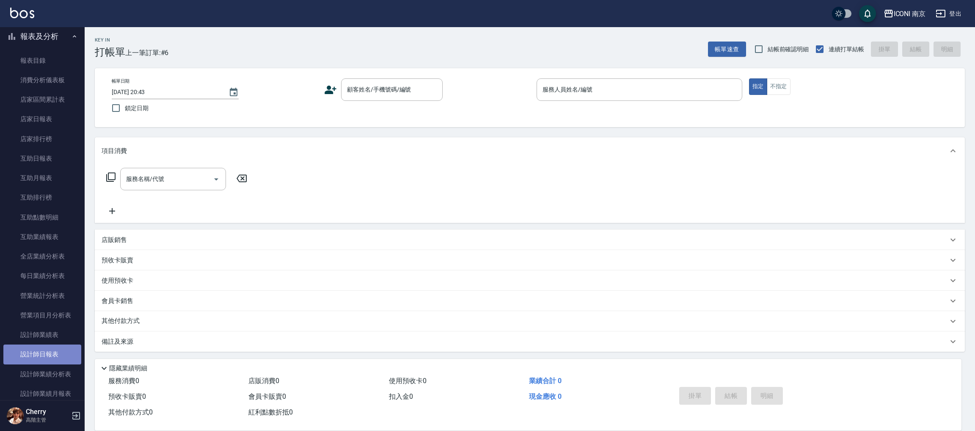
click at [50, 358] on link "設計師日報表" at bounding box center [42, 353] width 78 height 19
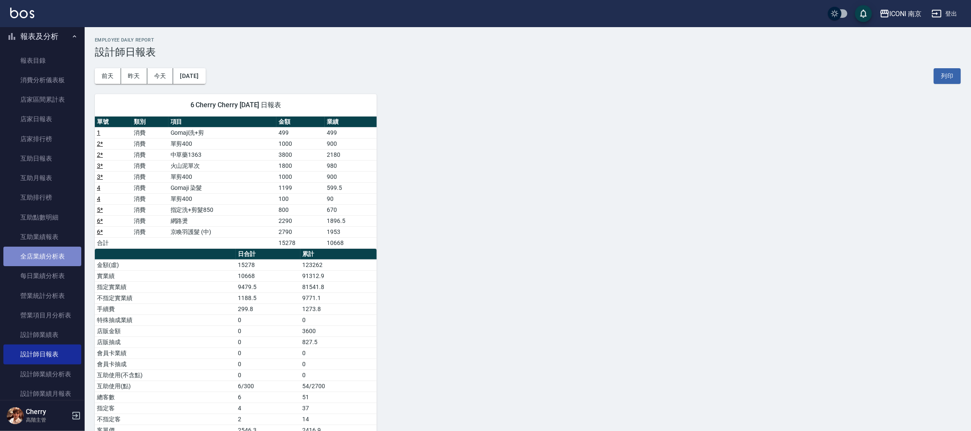
click at [53, 256] on link "全店業績分析表" at bounding box center [42, 255] width 78 height 19
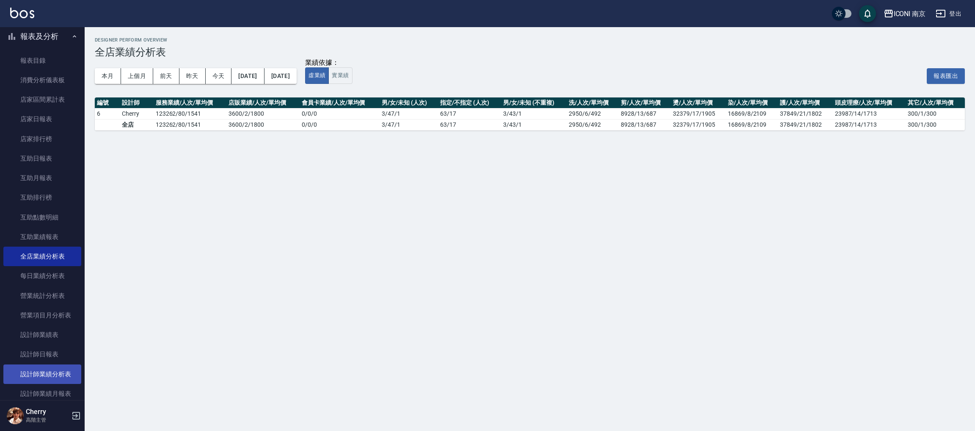
click at [59, 377] on link "設計師業績分析表" at bounding box center [42, 373] width 78 height 19
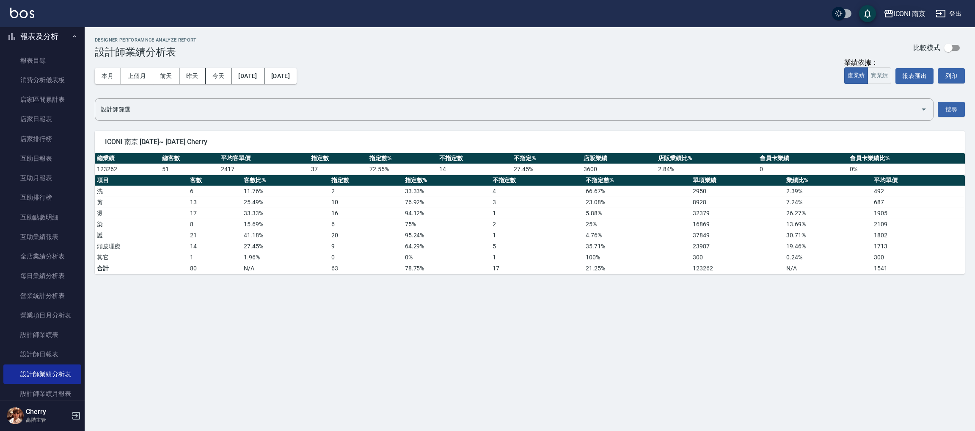
click at [913, 13] on div "ICONI 南京" at bounding box center [910, 13] width 32 height 11
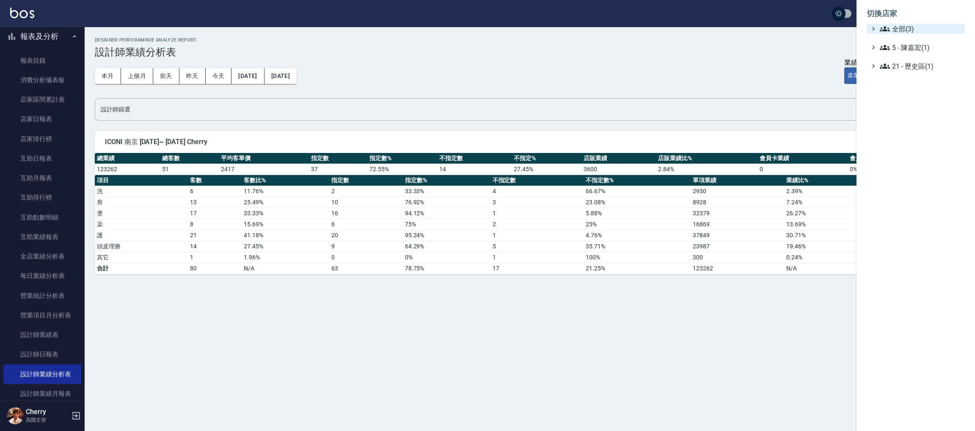
click at [882, 24] on icon at bounding box center [885, 29] width 10 height 10
click at [901, 51] on span "PS23" at bounding box center [920, 53] width 83 height 10
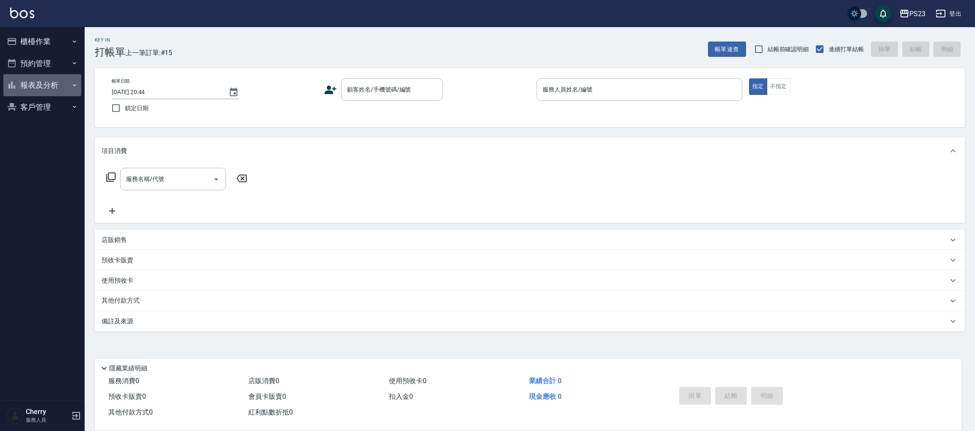
click at [62, 83] on button "報表及分析" at bounding box center [42, 85] width 78 height 22
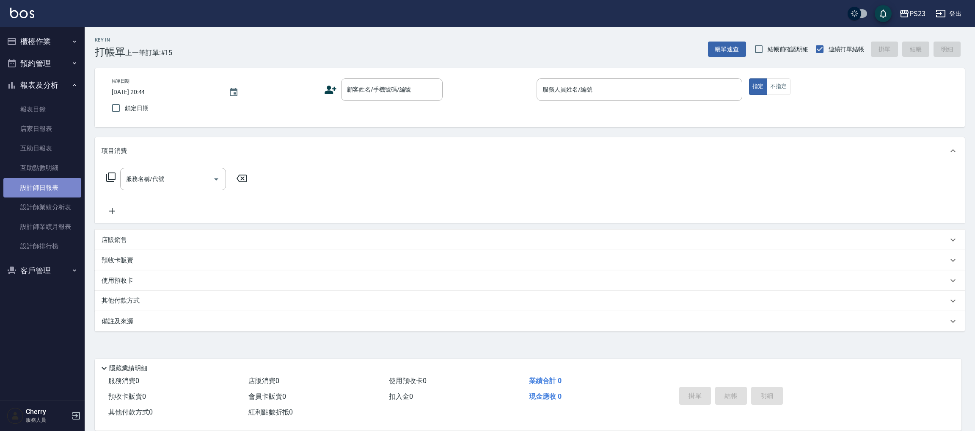
click at [41, 188] on link "設計師日報表" at bounding box center [42, 187] width 78 height 19
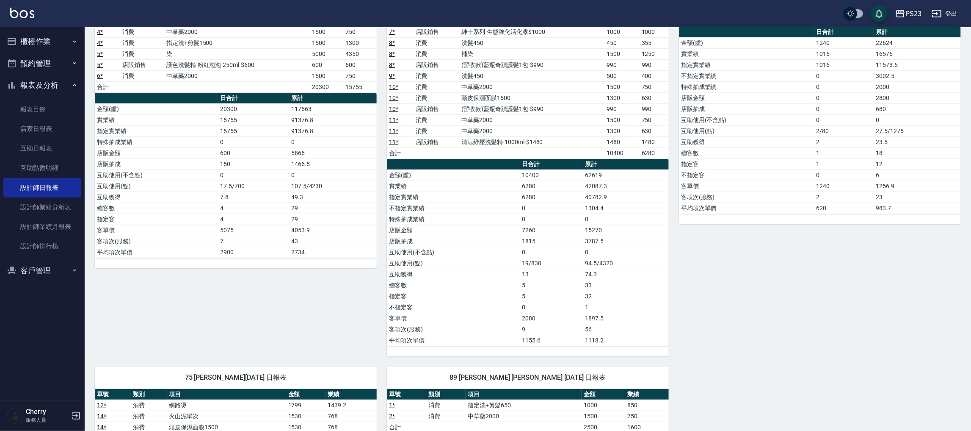
scroll to position [369, 0]
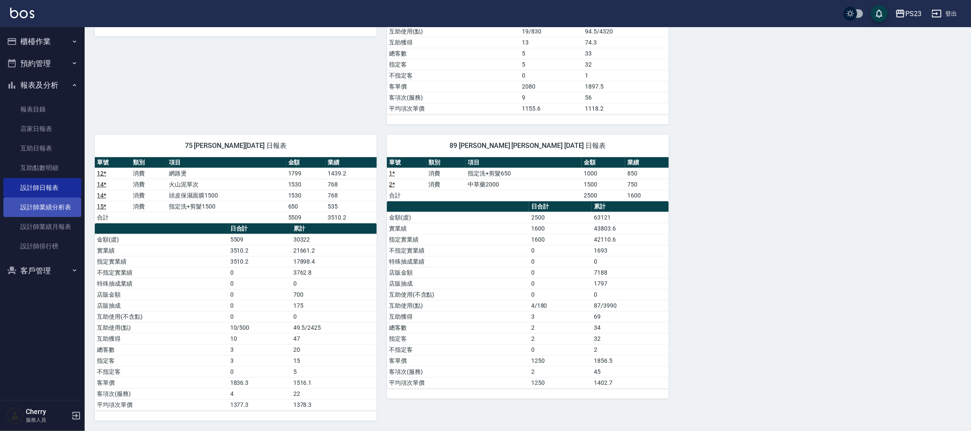
click at [62, 209] on link "設計師業績分析表" at bounding box center [42, 206] width 78 height 19
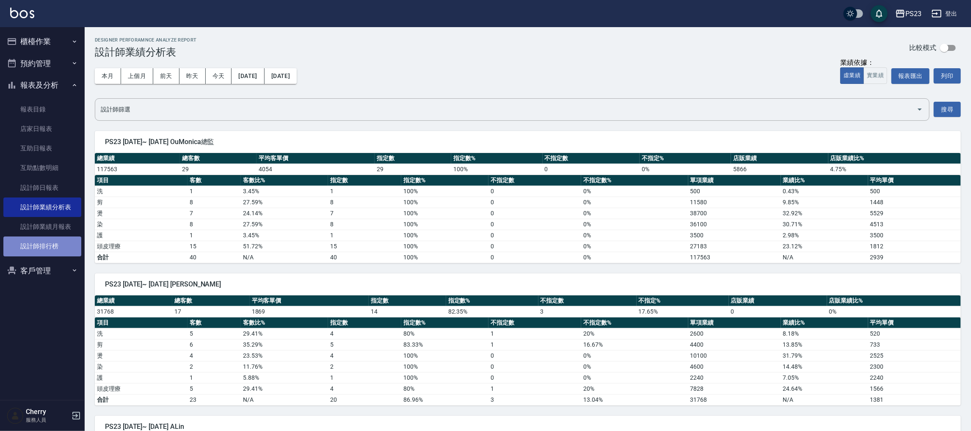
click at [34, 246] on link "設計師排行榜" at bounding box center [42, 245] width 78 height 19
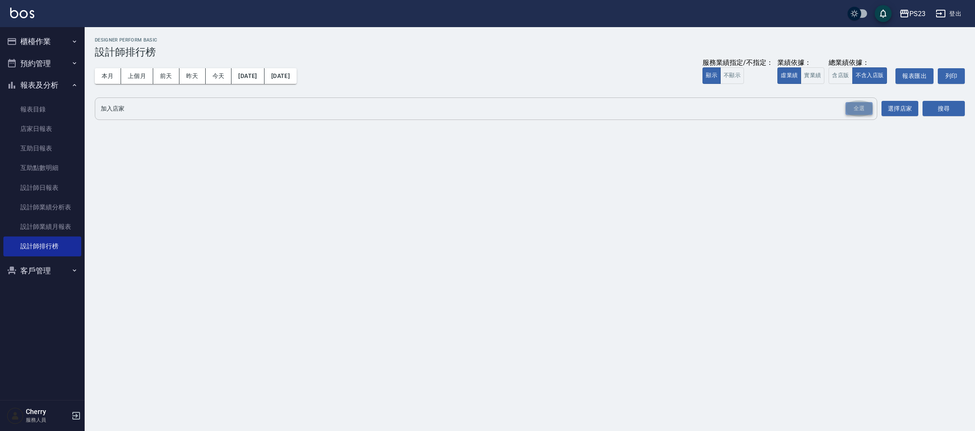
click at [856, 113] on div "全選" at bounding box center [859, 108] width 27 height 13
click at [938, 104] on button "搜尋" at bounding box center [944, 109] width 42 height 16
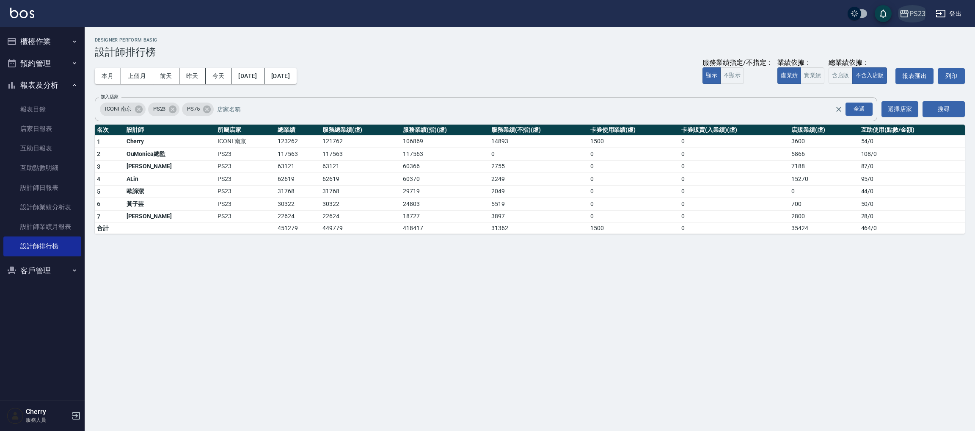
click at [923, 8] on div "PS23" at bounding box center [918, 13] width 16 height 11
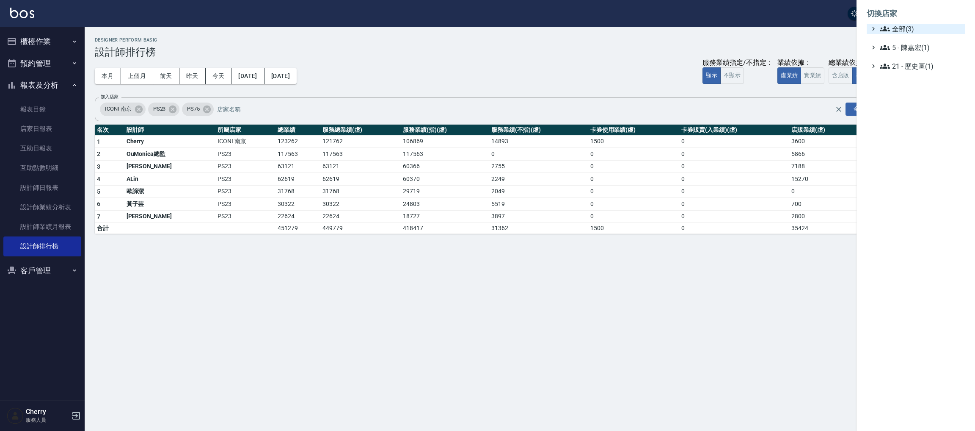
click at [904, 24] on span "全部(3)" at bounding box center [921, 29] width 82 height 10
click at [904, 40] on span "ICONI 南京" at bounding box center [920, 39] width 83 height 10
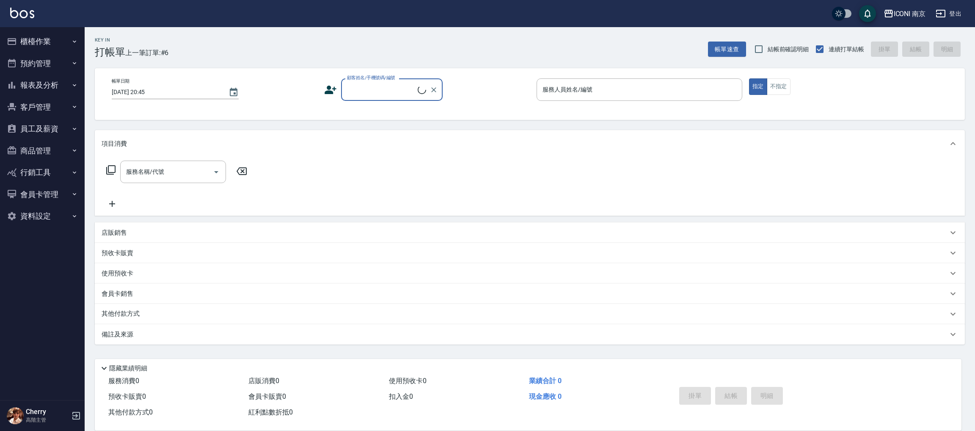
click at [35, 87] on button "報表及分析" at bounding box center [42, 85] width 78 height 22
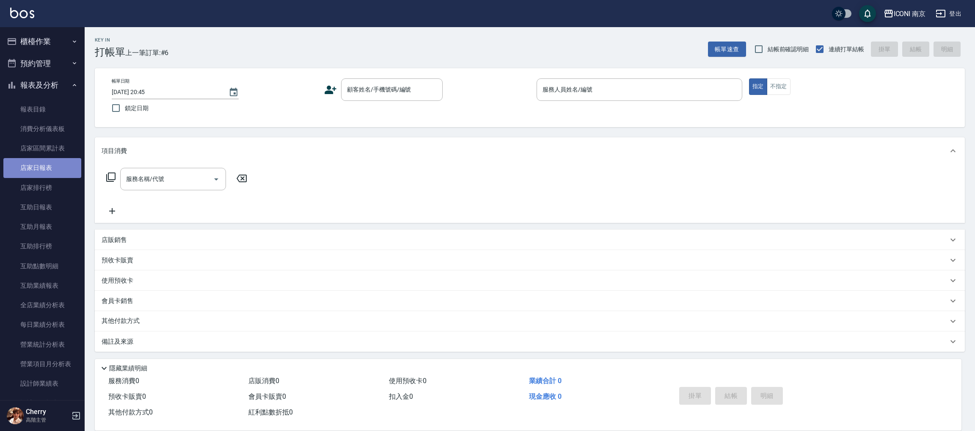
click at [52, 171] on link "店家日報表" at bounding box center [42, 167] width 78 height 19
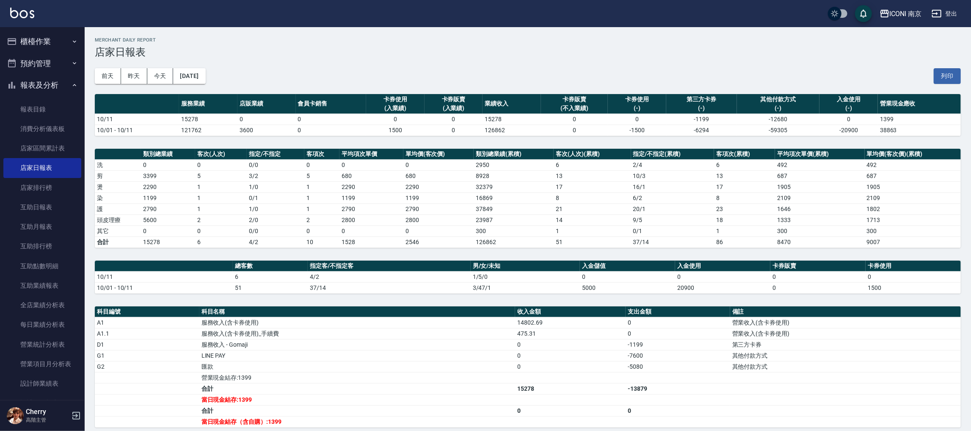
click at [558, 63] on div "前天 昨天 今天 2025/10/11 列印" at bounding box center [528, 76] width 866 height 36
click at [345, 44] on div "Merchant Daily Report 店家日報表" at bounding box center [528, 47] width 866 height 21
drag, startPoint x: 246, startPoint y: 115, endPoint x: 265, endPoint y: 102, distance: 22.5
click at [256, 112] on table "服務業績 店販業績 會員卡銷售 卡券使用 (入業績) 卡券販賣 (入業績) 業績收入 卡券販賣 (不入業績) 卡券使用 (-) 第三方卡券 (-) 其他付款方…" at bounding box center [528, 115] width 866 height 42
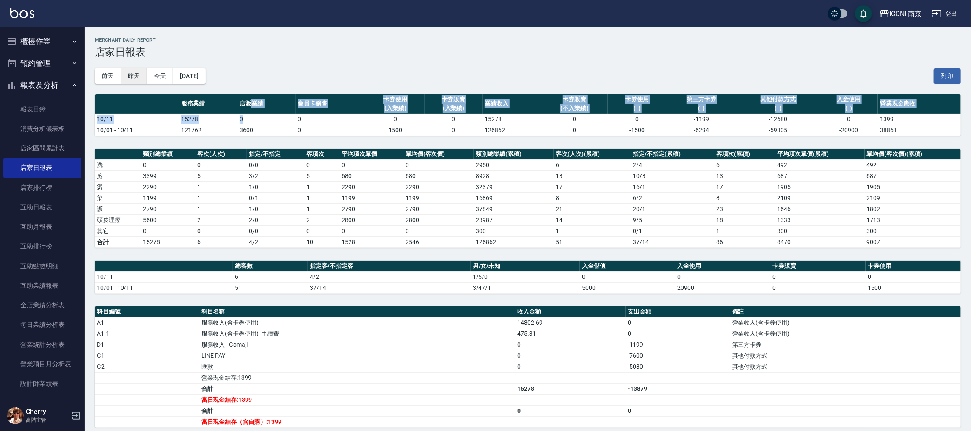
click at [141, 81] on button "昨天" at bounding box center [134, 76] width 26 height 16
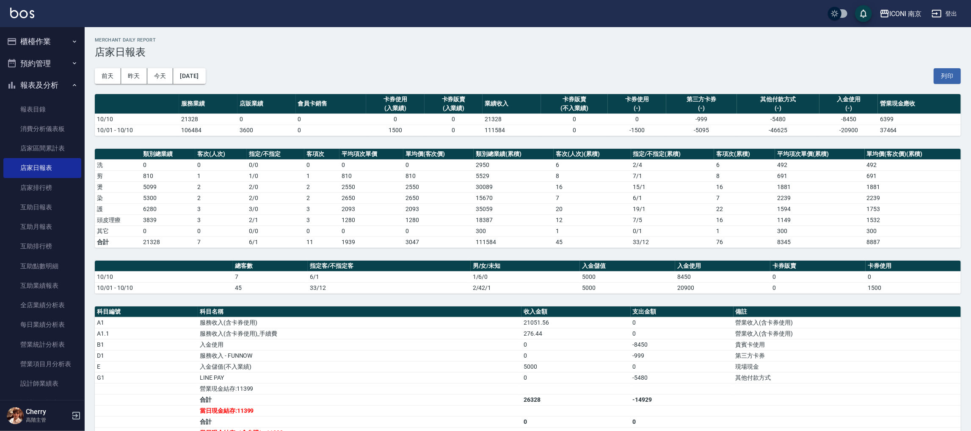
click at [419, 86] on div "前天 昨天 今天 2025/10/10 列印" at bounding box center [528, 76] width 866 height 36
click at [204, 79] on button "2025/10/10" at bounding box center [189, 76] width 32 height 16
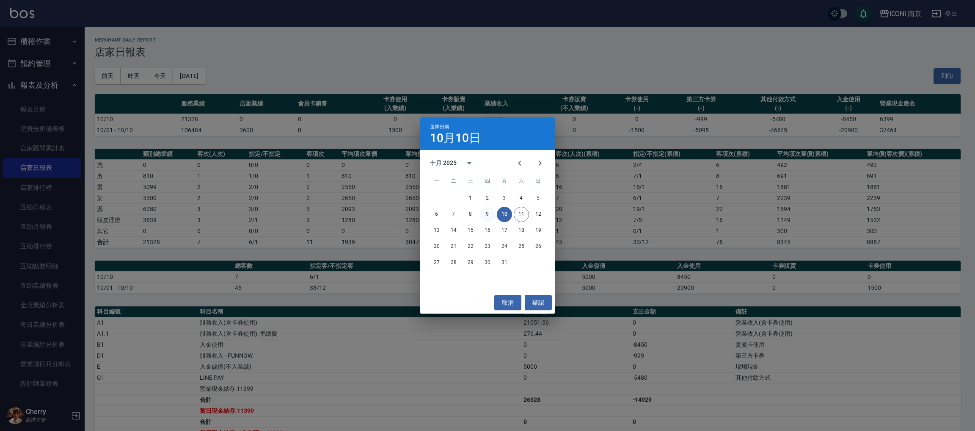
click at [489, 214] on button "9" at bounding box center [487, 214] width 15 height 15
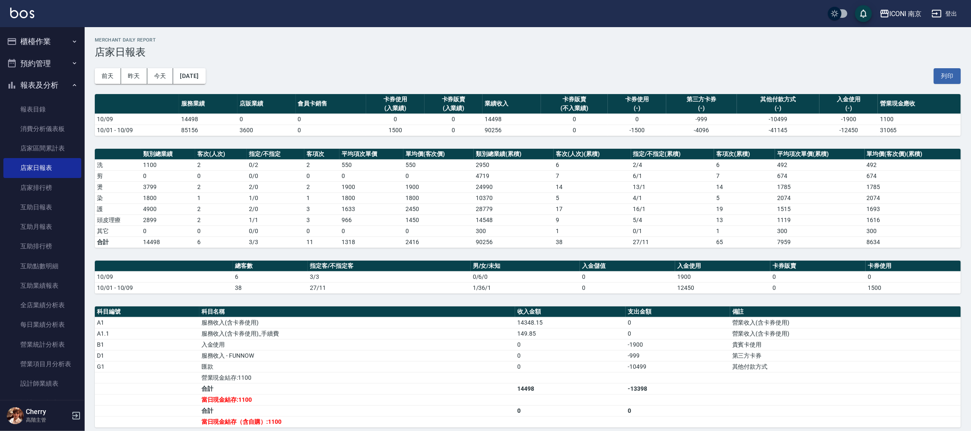
drag, startPoint x: 52, startPoint y: 39, endPoint x: 39, endPoint y: 79, distance: 42.2
click at [52, 39] on button "櫃檯作業" at bounding box center [42, 41] width 78 height 22
click at [44, 161] on link "現金收支登錄" at bounding box center [42, 163] width 78 height 19
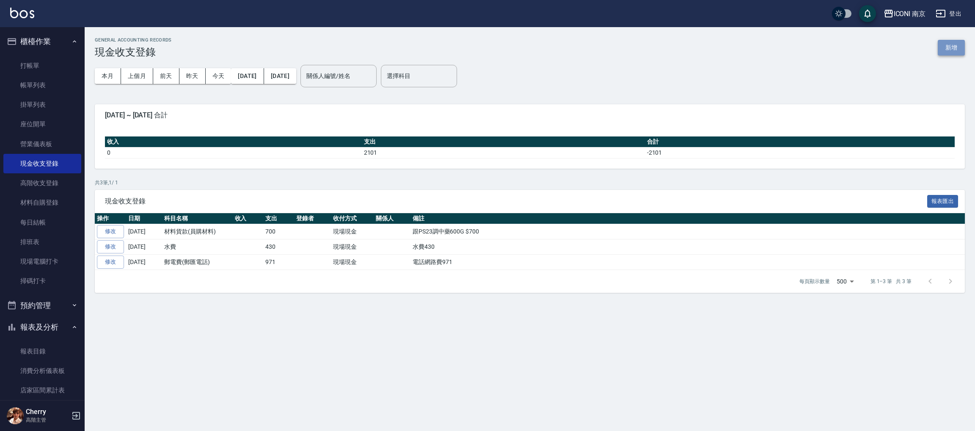
click at [955, 47] on button "新增" at bounding box center [951, 48] width 27 height 16
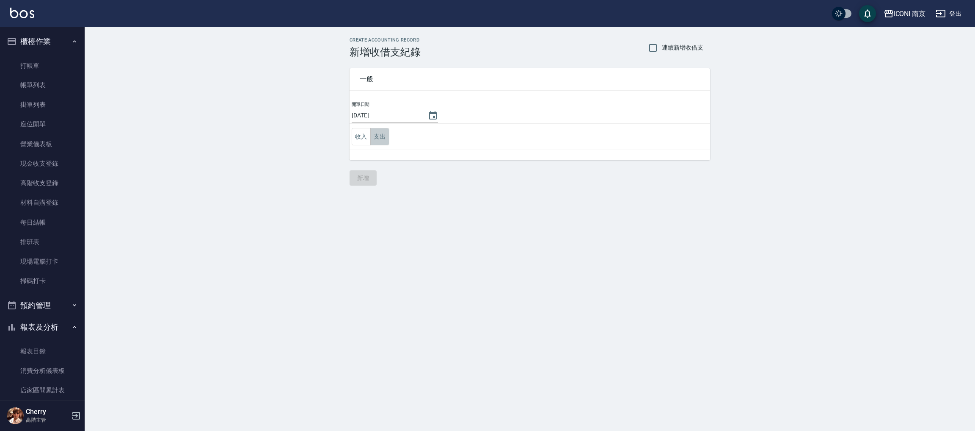
click at [381, 128] on button "支出" at bounding box center [379, 136] width 19 height 17
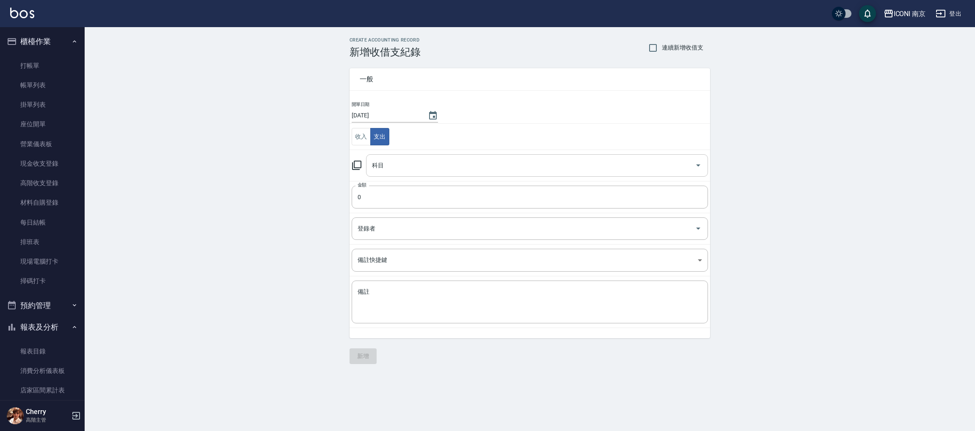
click at [390, 167] on input "科目" at bounding box center [531, 165] width 322 height 15
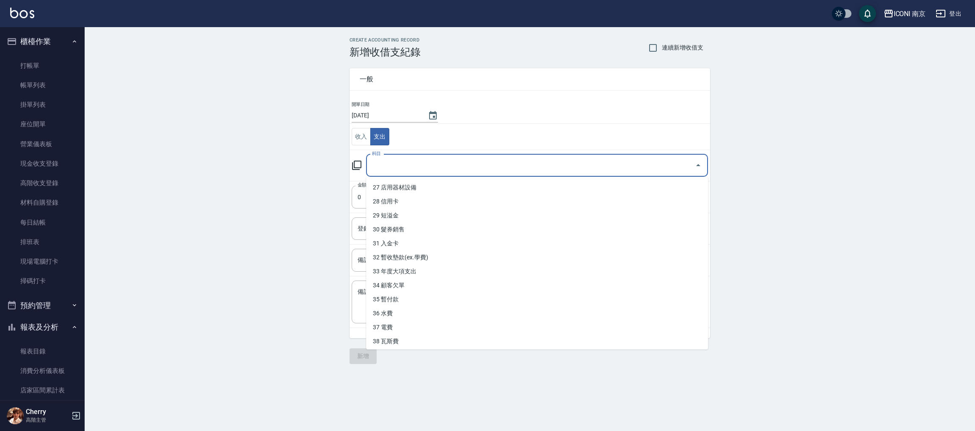
scroll to position [379, 0]
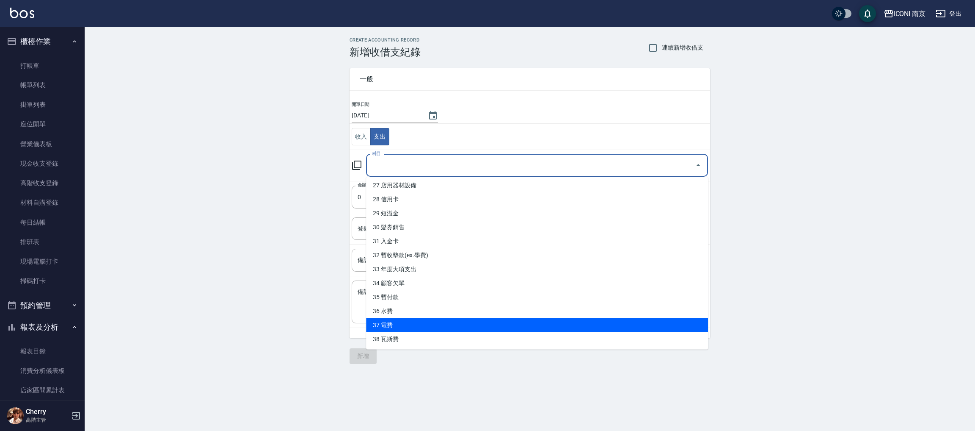
click at [415, 325] on li "37 電費" at bounding box center [537, 325] width 342 height 14
type input "37 電費"
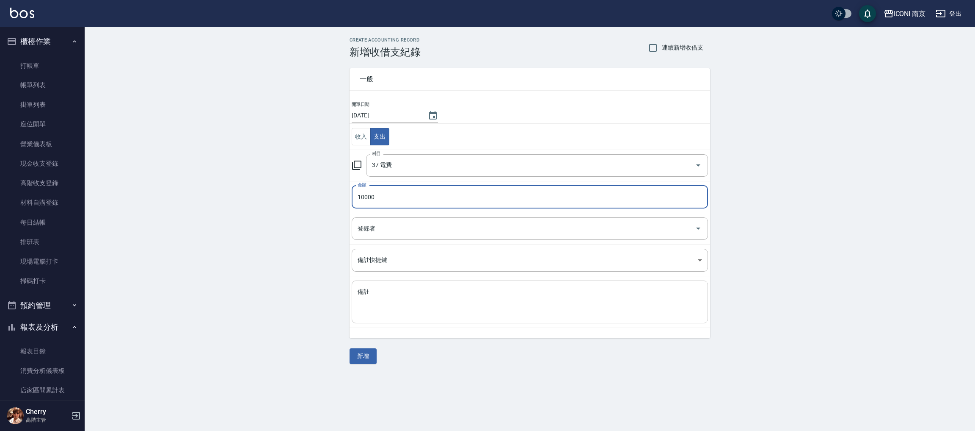
type input "10000"
click at [402, 302] on textarea "備註" at bounding box center [530, 301] width 345 height 29
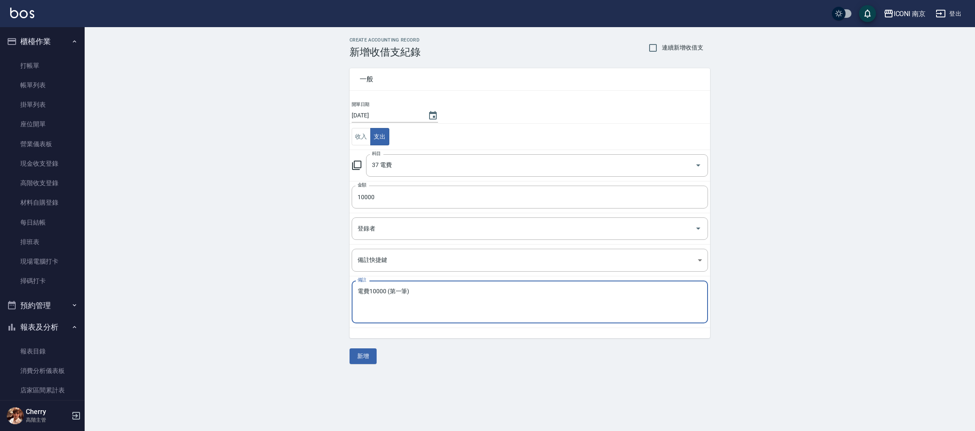
type textarea "電費10000 (第一筆)"
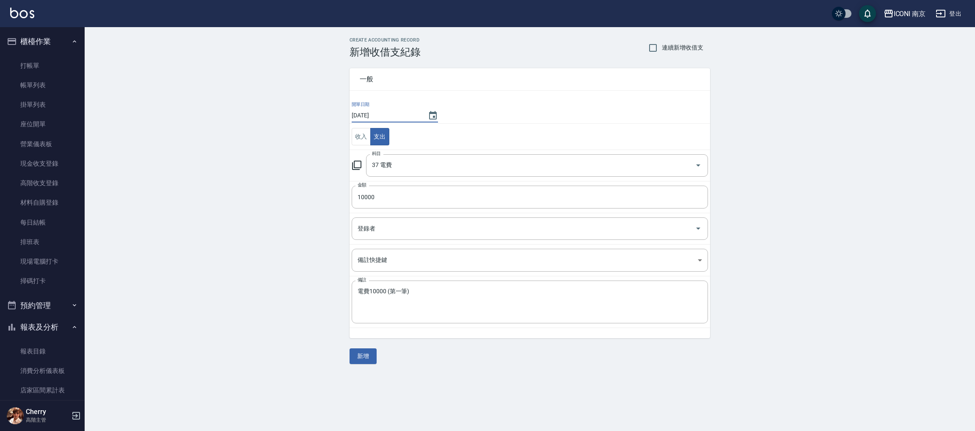
click at [377, 110] on input "[DATE]" at bounding box center [386, 115] width 68 height 14
click at [434, 111] on icon "Choose date, selected date is 2025-10-11" at bounding box center [433, 115] width 10 height 10
click at [443, 188] on button "10" at bounding box center [435, 186] width 15 height 15
type input "2025/10/10"
click at [372, 353] on button "新增" at bounding box center [363, 356] width 27 height 16
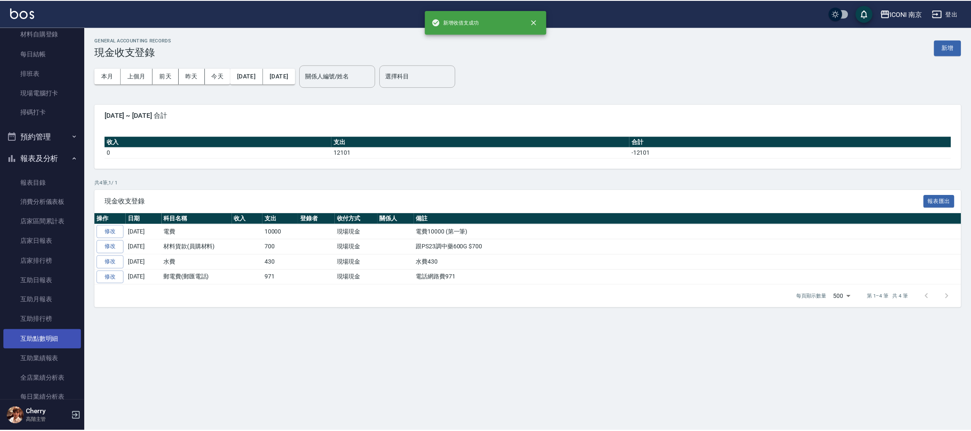
scroll to position [190, 0]
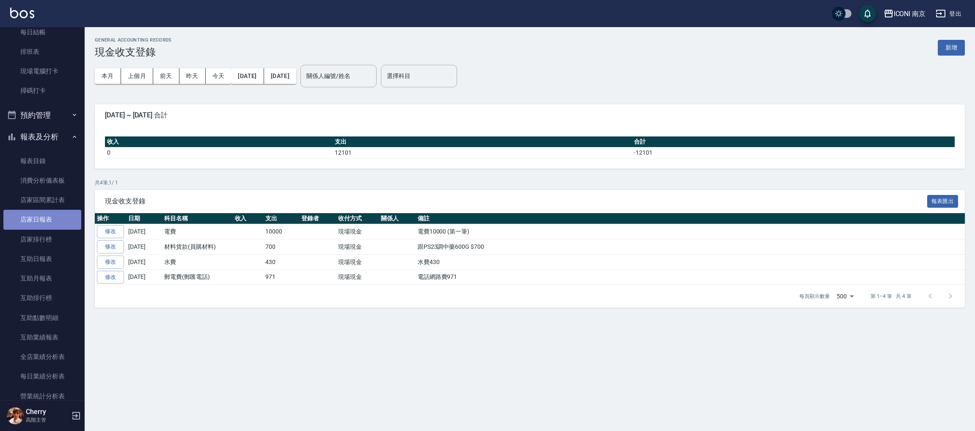
click at [47, 221] on link "店家日報表" at bounding box center [42, 219] width 78 height 19
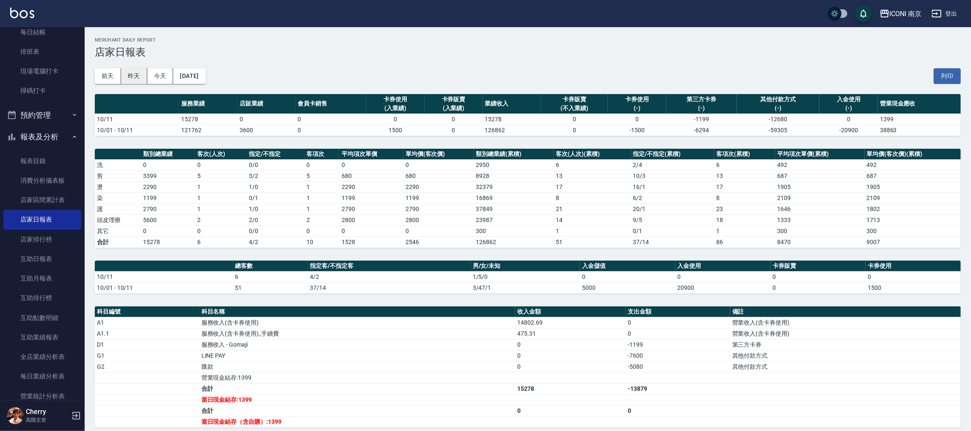
click at [136, 79] on button "昨天" at bounding box center [134, 76] width 26 height 16
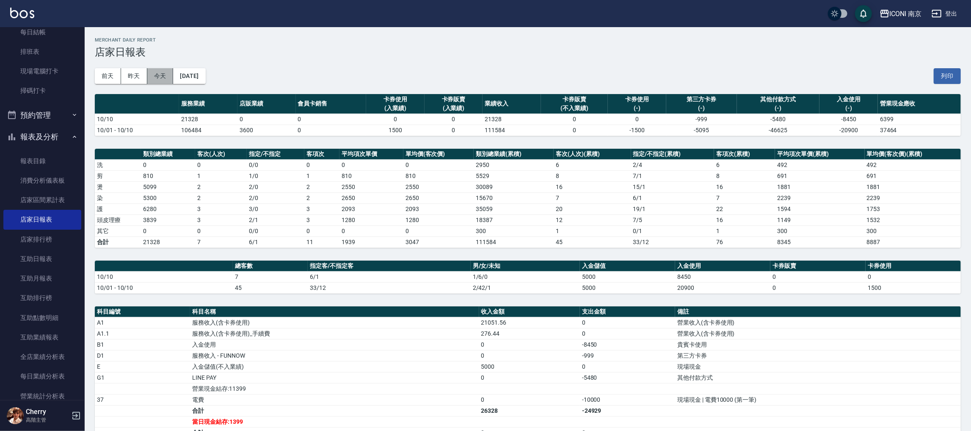
click at [154, 76] on button "今天" at bounding box center [160, 76] width 26 height 16
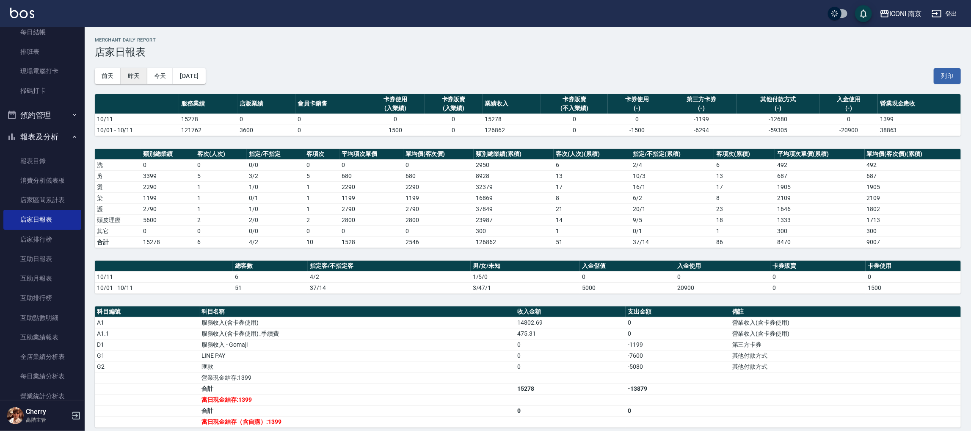
click at [134, 75] on button "昨天" at bounding box center [134, 76] width 26 height 16
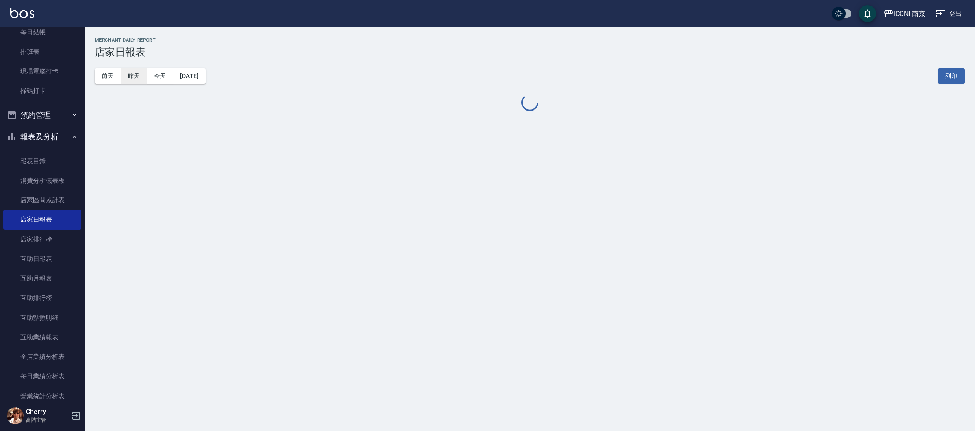
click at [134, 75] on button "昨天" at bounding box center [134, 76] width 26 height 16
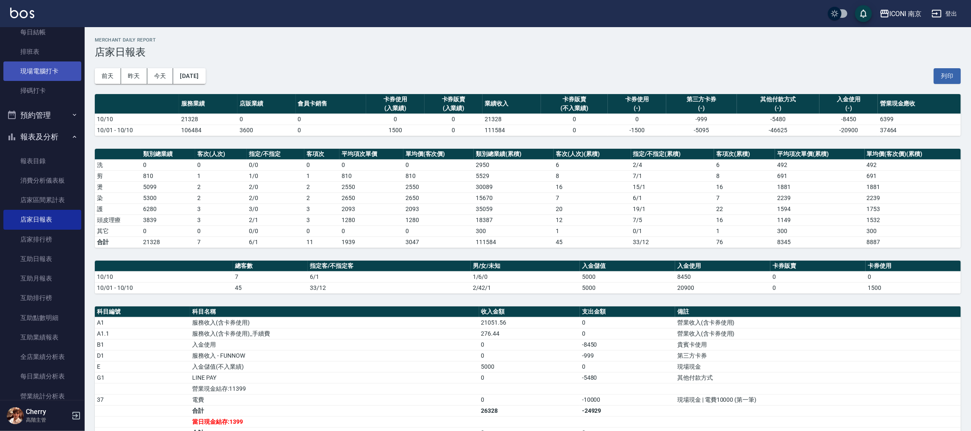
click at [40, 72] on link "現場電腦打卡" at bounding box center [42, 70] width 78 height 19
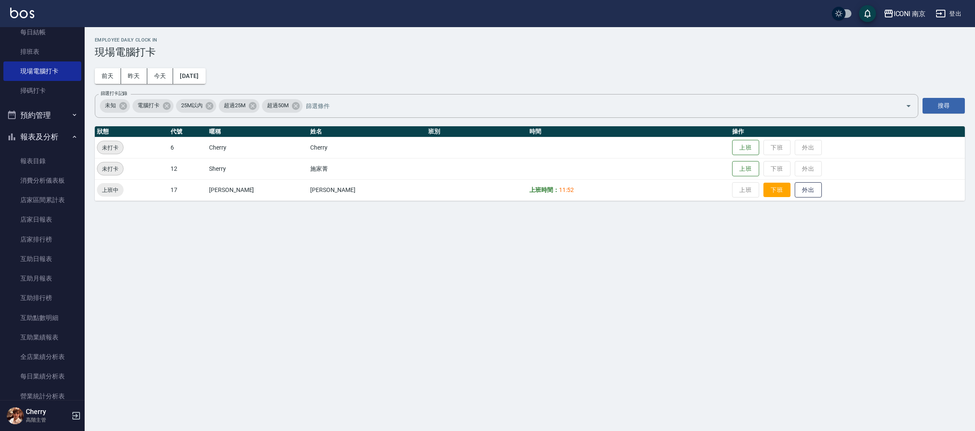
click at [764, 195] on button "下班" at bounding box center [777, 189] width 27 height 15
click at [533, 315] on div "Employee Daily Clock In 現場電腦打卡 前天 昨天 今天 2025/10/11 篩選打卡記錄 未知 電腦打卡 25M以內 超過25M 超…" at bounding box center [487, 215] width 975 height 431
